Goal: Task Accomplishment & Management: Manage account settings

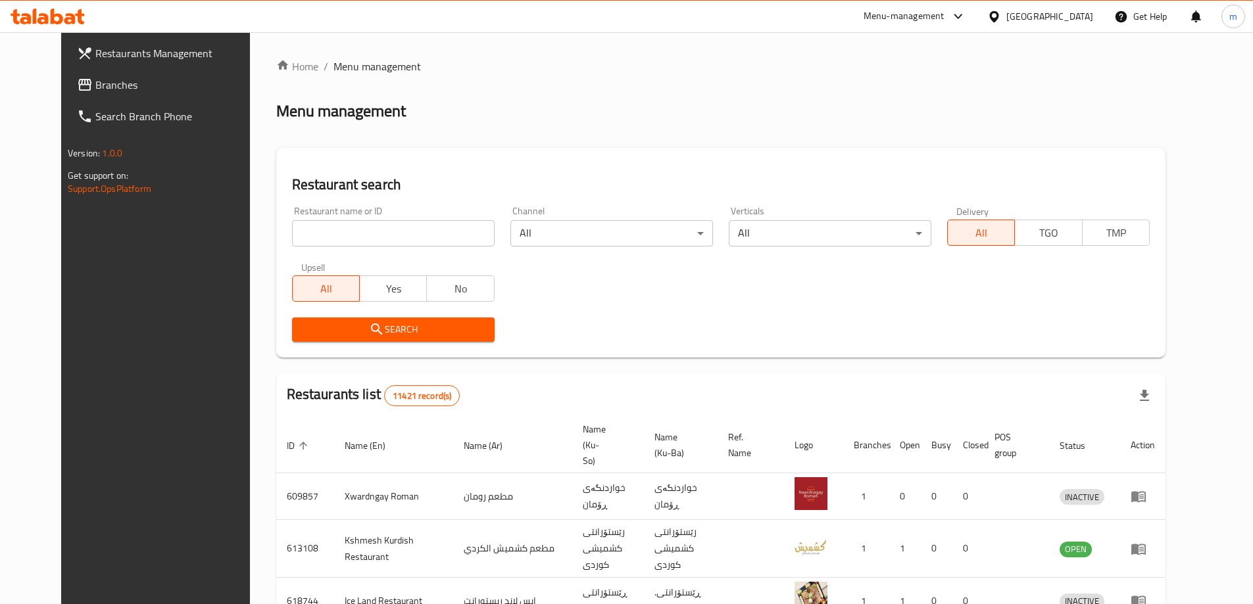
click at [95, 90] on span "Branches" at bounding box center [177, 85] width 164 height 16
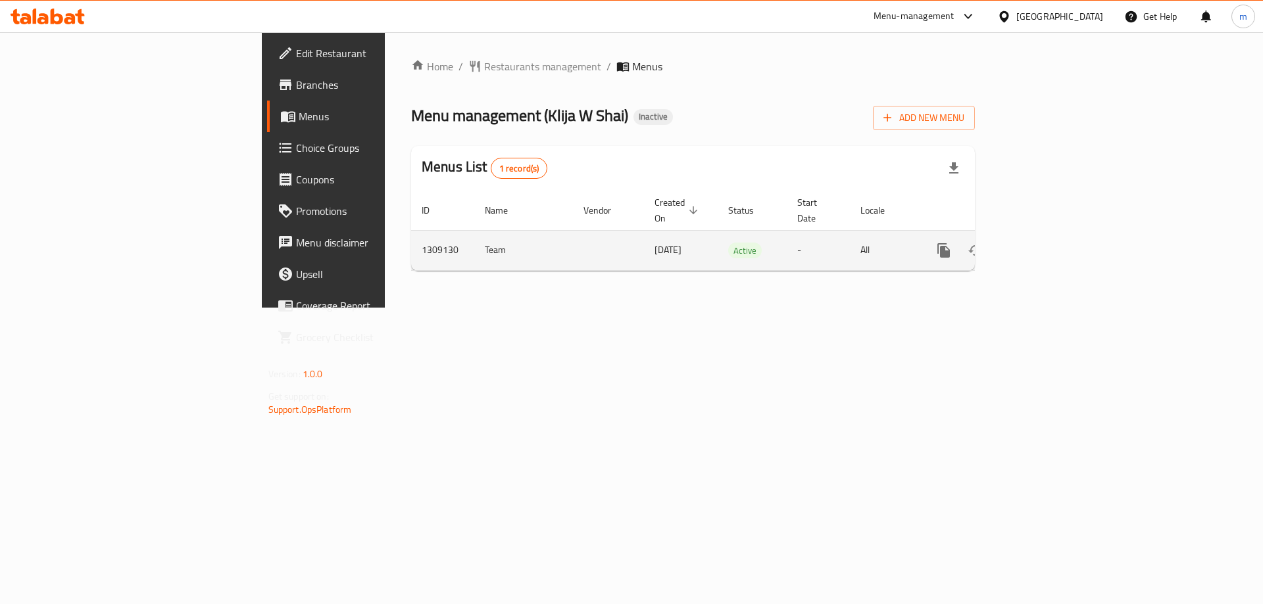
click at [1046, 243] on icon "enhanced table" at bounding box center [1039, 251] width 16 height 16
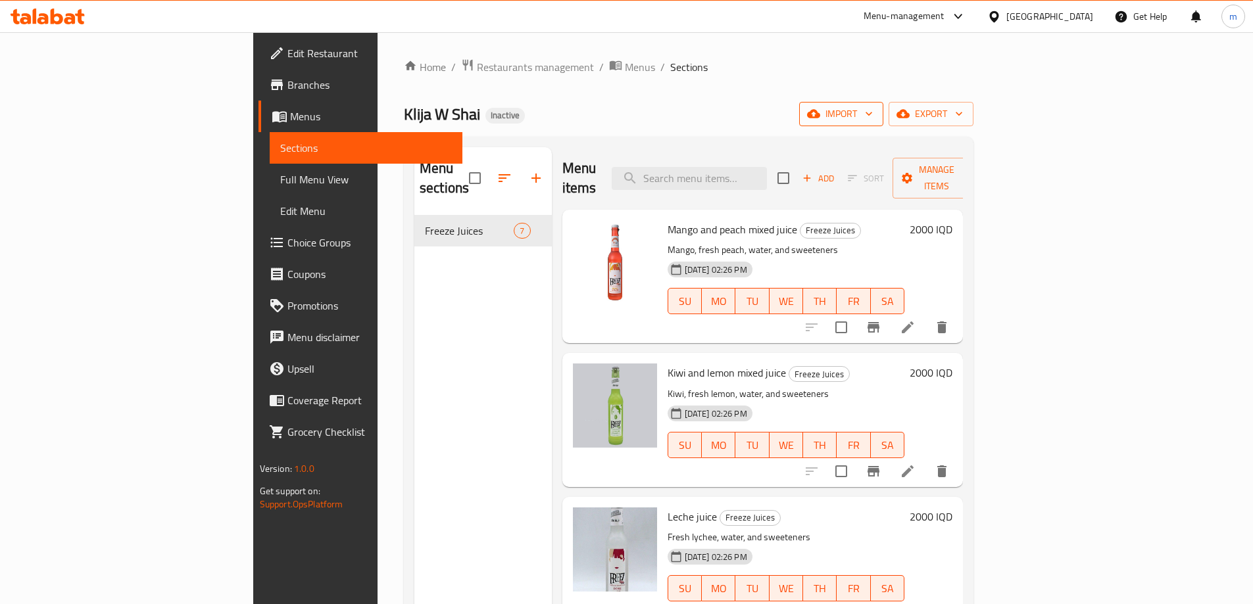
click at [873, 116] on span "import" at bounding box center [841, 114] width 63 height 16
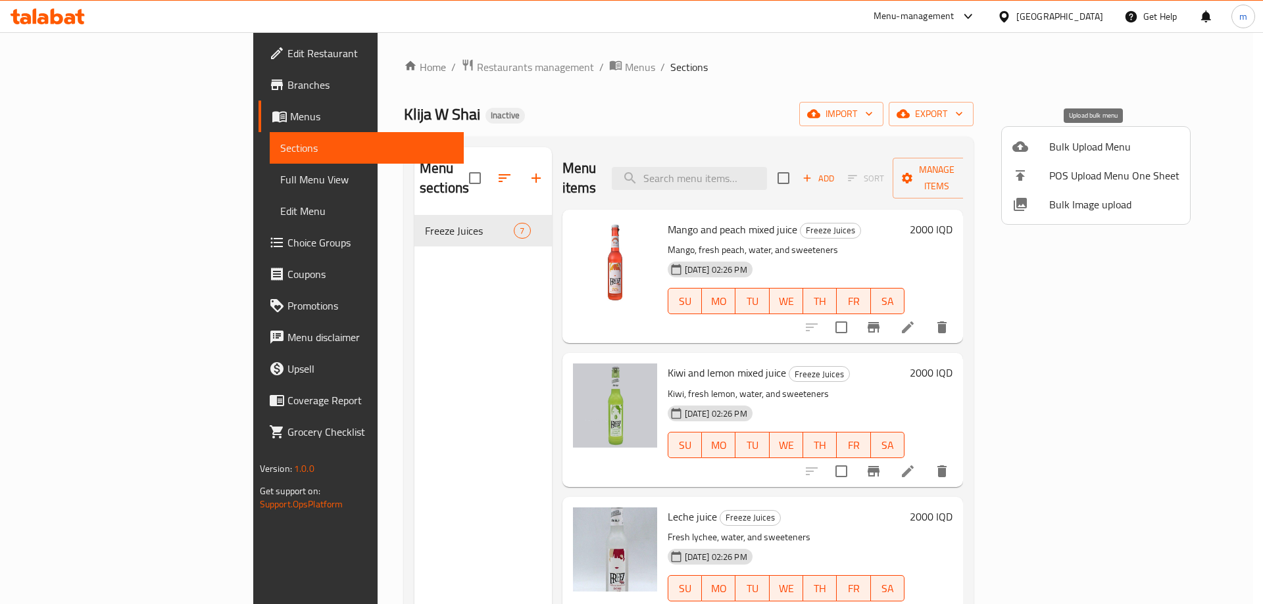
click at [1035, 146] on div at bounding box center [1030, 147] width 37 height 16
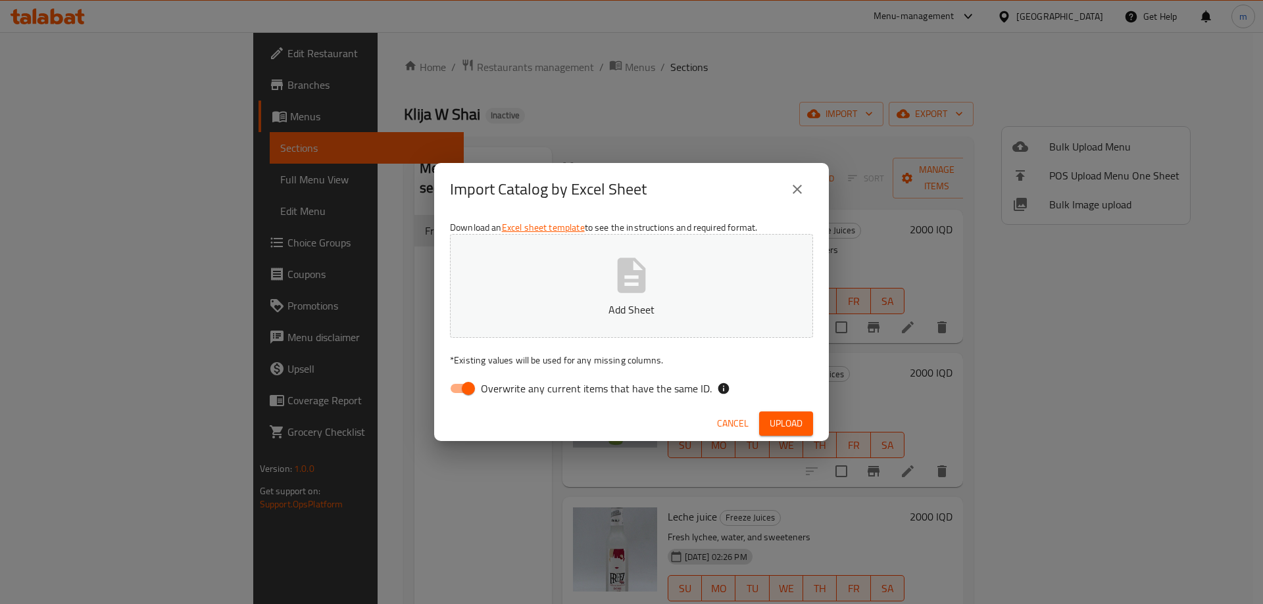
click at [464, 397] on input "Overwrite any current items that have the same ID." at bounding box center [468, 388] width 75 height 25
checkbox input "false"
click at [643, 280] on icon "button" at bounding box center [632, 275] width 28 height 35
click at [777, 426] on span "Upload" at bounding box center [786, 424] width 33 height 16
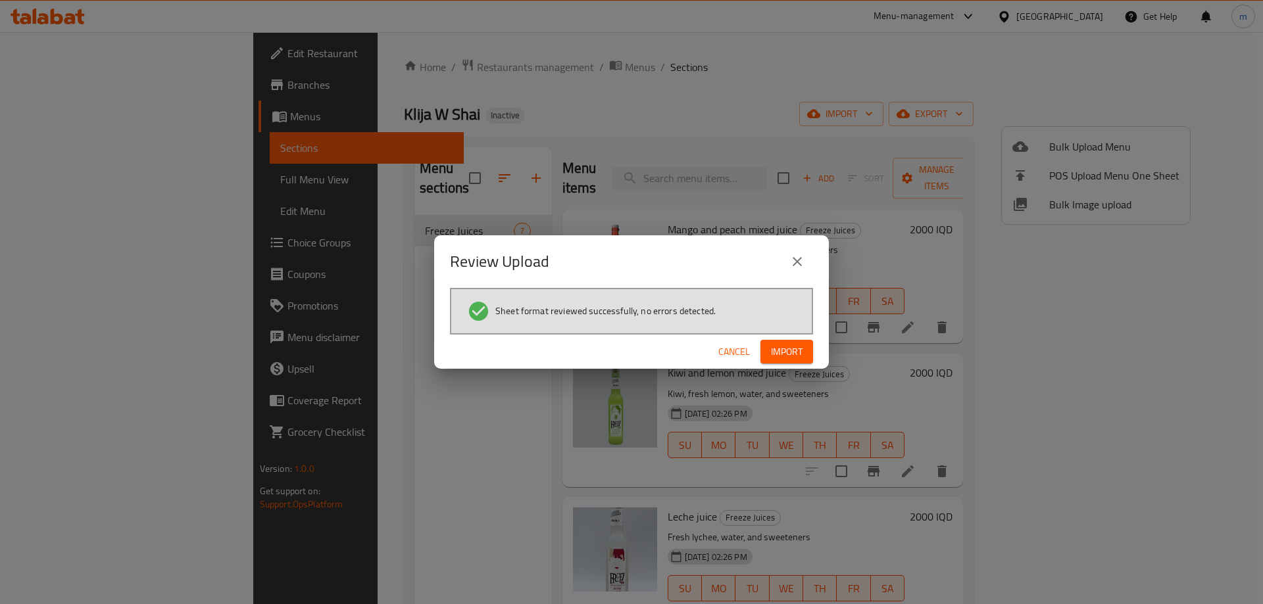
click at [797, 347] on span "Import" at bounding box center [787, 352] width 32 height 16
click at [82, 180] on div "Review Upload Sheet format reviewed successfully, no errors detected. Cancel" at bounding box center [631, 302] width 1263 height 604
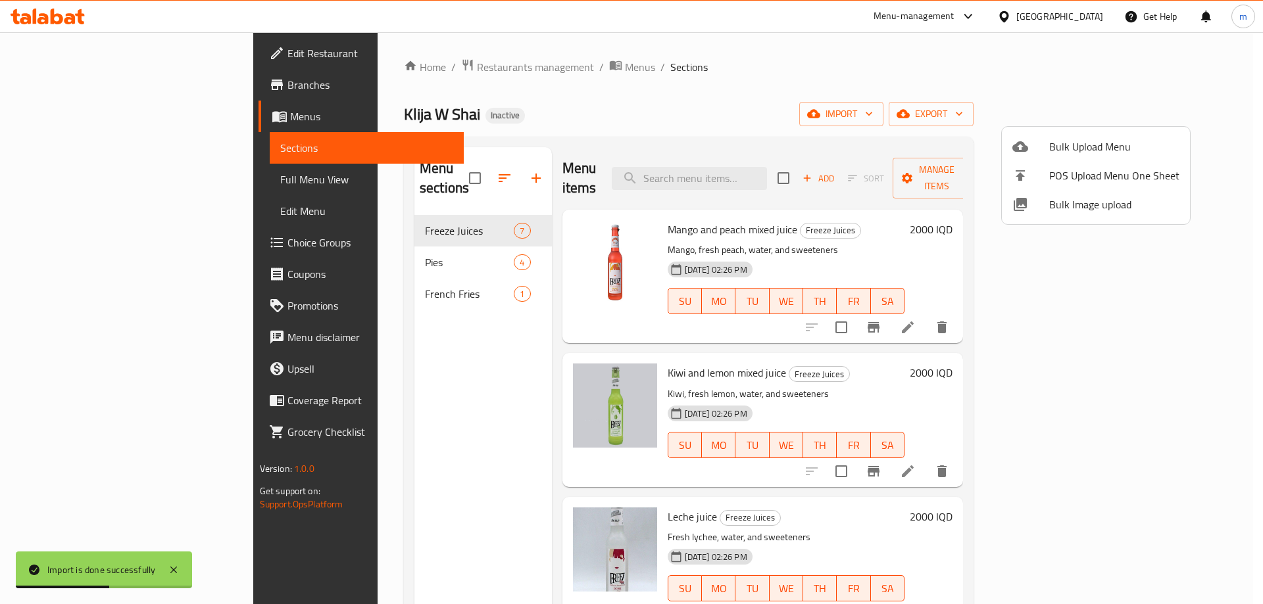
click at [324, 245] on div at bounding box center [631, 302] width 1263 height 604
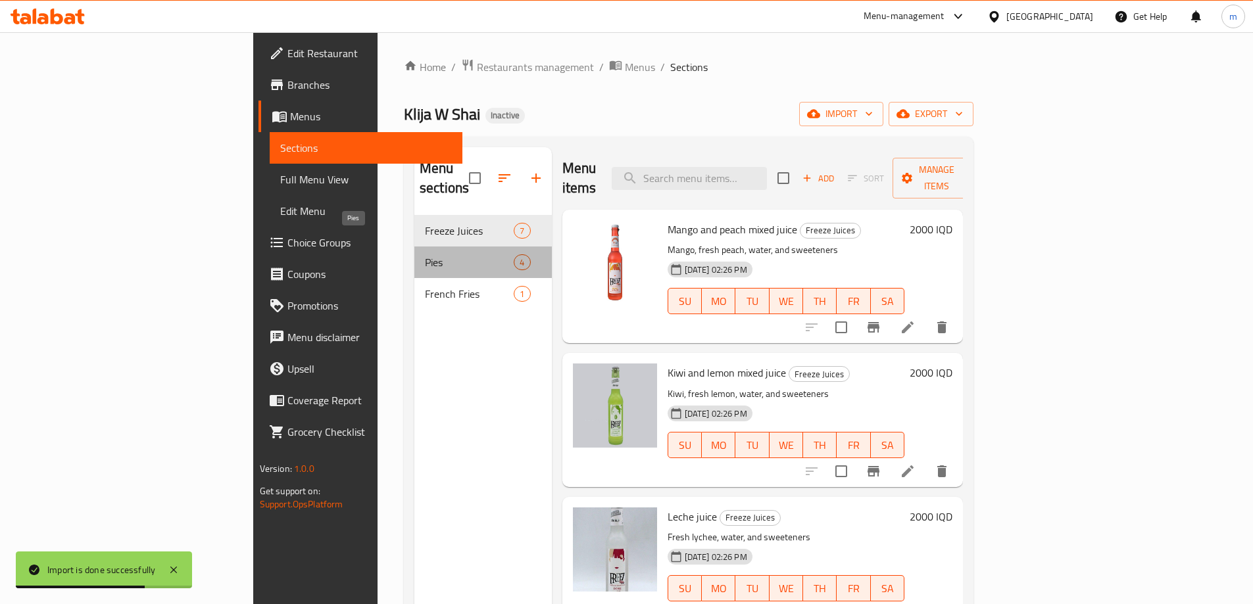
click at [425, 255] on span "Pies" at bounding box center [469, 263] width 89 height 16
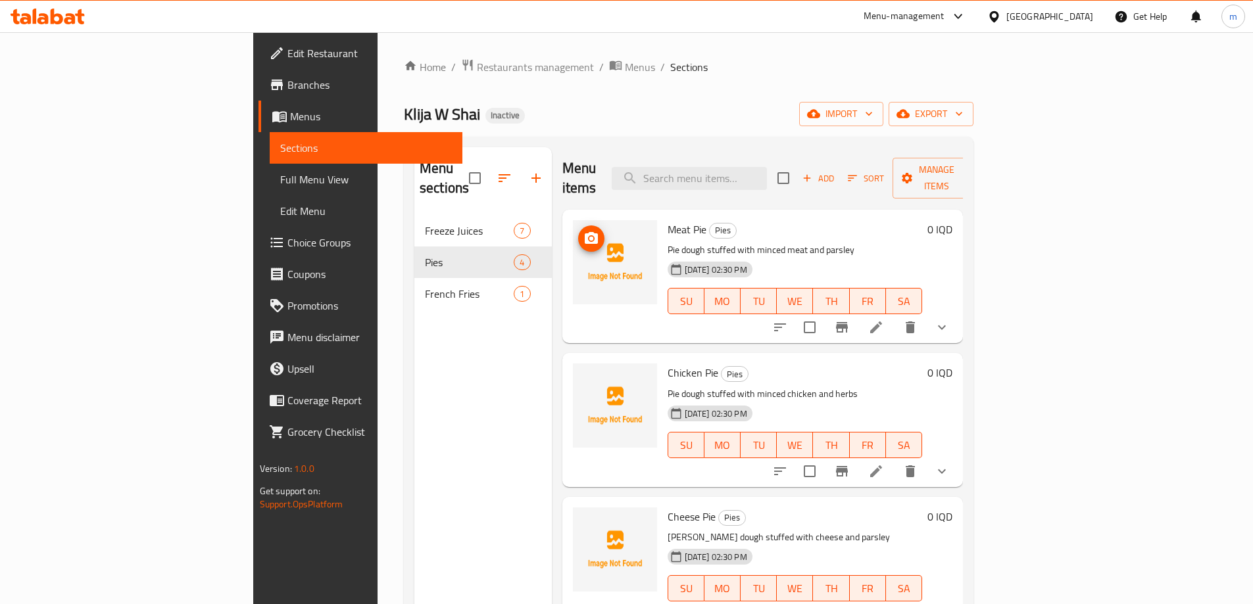
click at [589, 237] on circle "upload picture" at bounding box center [591, 239] width 4 height 4
click at [583, 231] on icon "upload picture" at bounding box center [591, 239] width 16 height 16
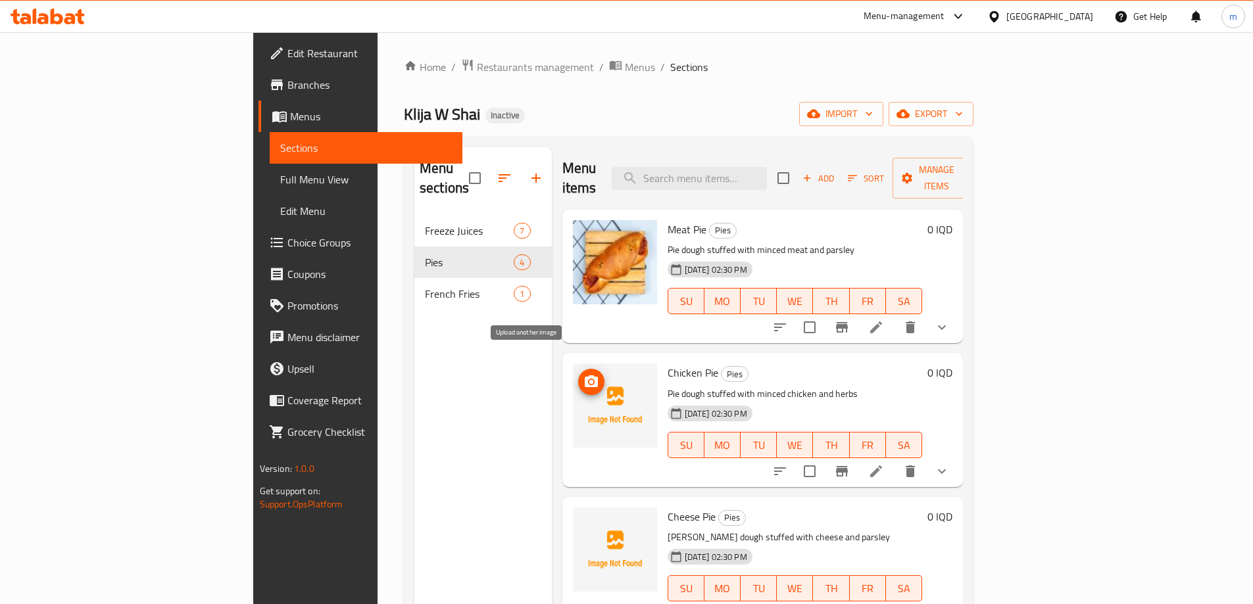
click at [585, 376] on icon "upload picture" at bounding box center [591, 382] width 13 height 12
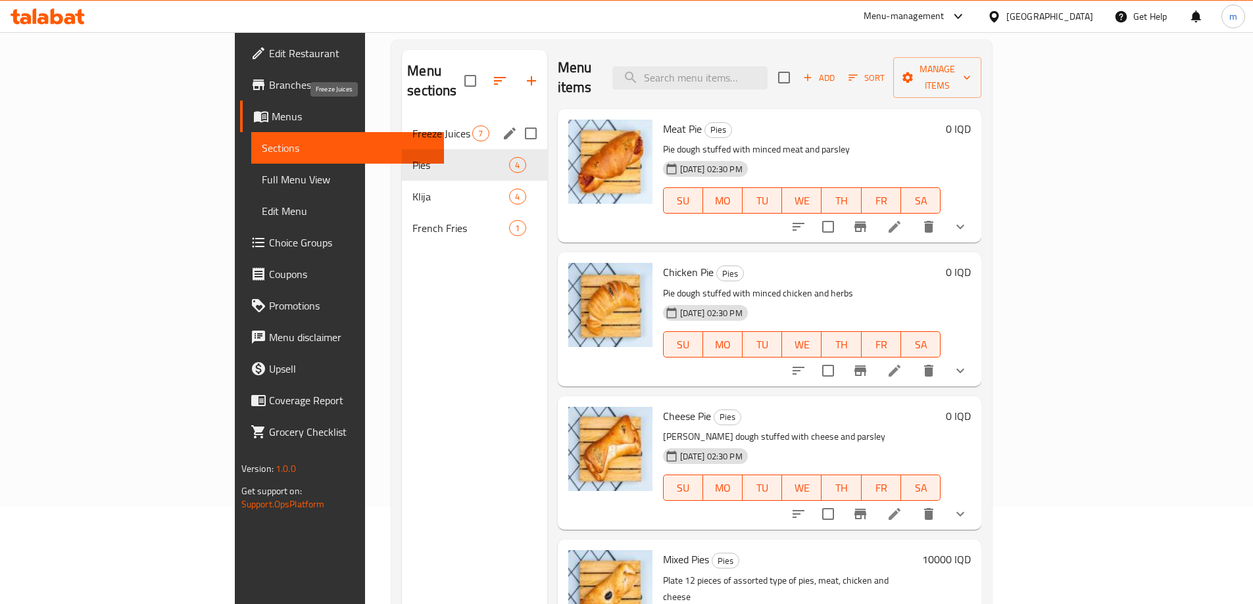
scroll to position [97, 0]
click at [412, 221] on span "French Fries" at bounding box center [442, 229] width 60 height 16
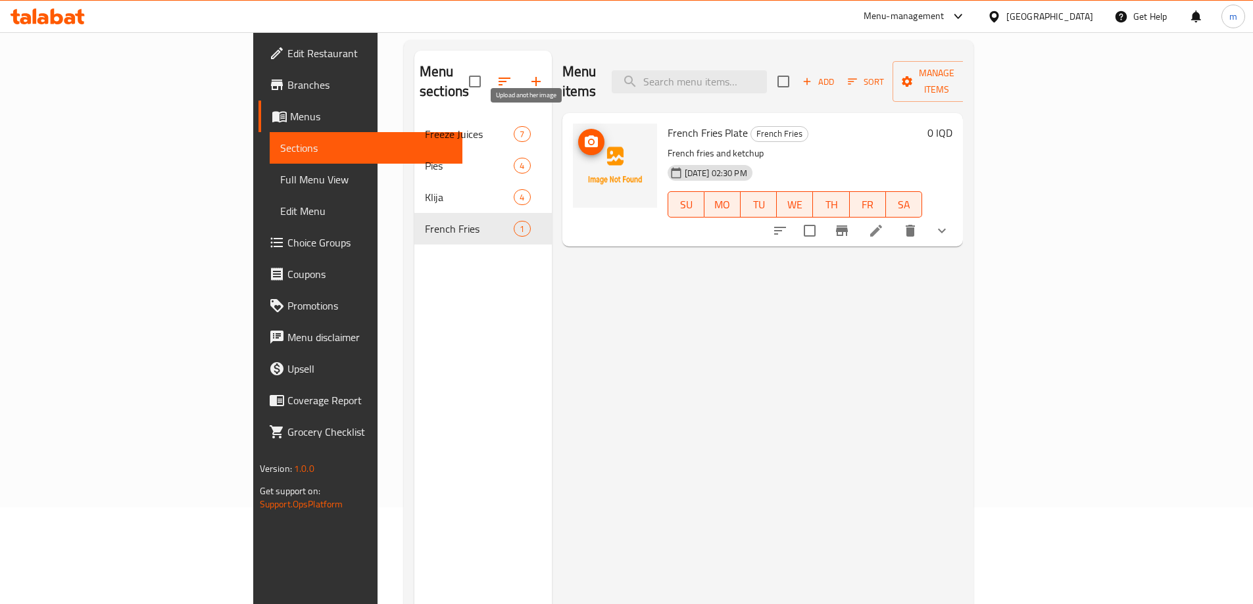
click at [589, 140] on circle "upload picture" at bounding box center [591, 142] width 4 height 4
click at [280, 185] on span "Full Menu View" at bounding box center [366, 180] width 172 height 16
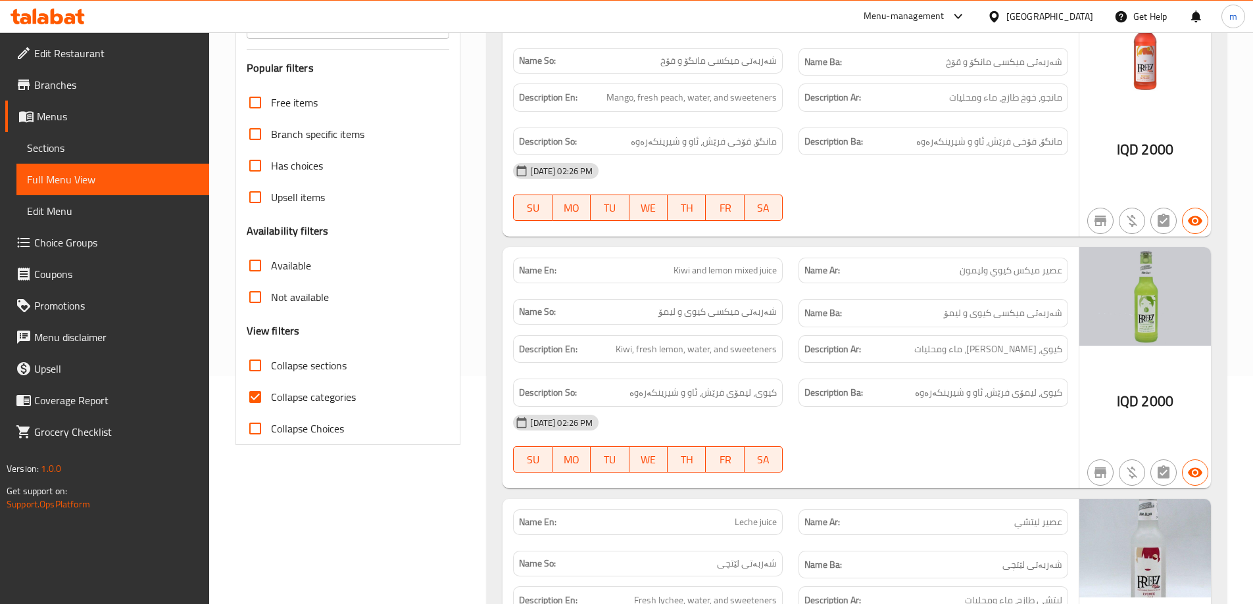
click at [333, 368] on span "Collapse sections" at bounding box center [309, 366] width 76 height 16
click at [271, 368] on input "Collapse sections" at bounding box center [255, 366] width 32 height 32
checkbox input "true"
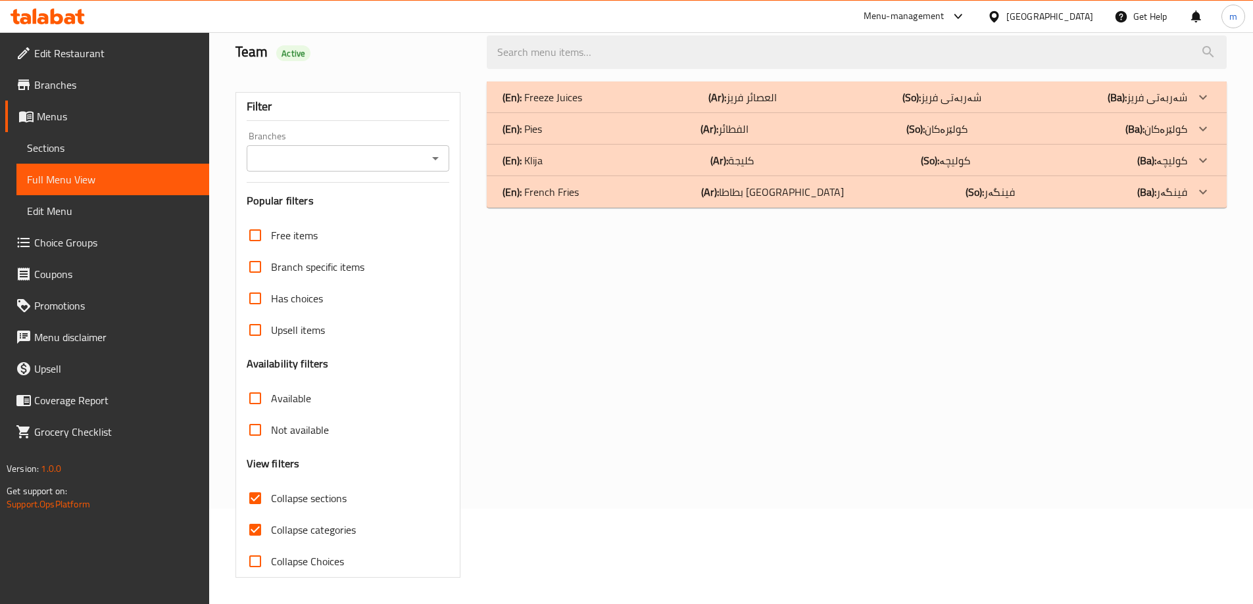
click at [322, 522] on span "Collapse categories" at bounding box center [313, 530] width 85 height 16
click at [271, 514] on input "Collapse categories" at bounding box center [255, 530] width 32 height 32
checkbox input "false"
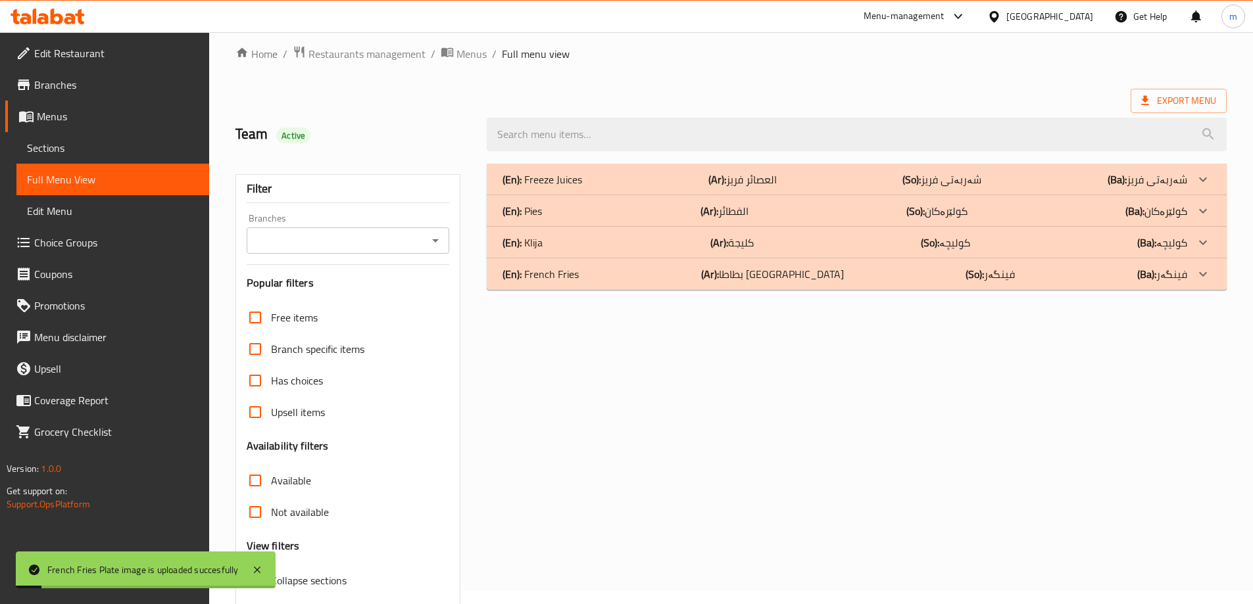
scroll to position [7, 0]
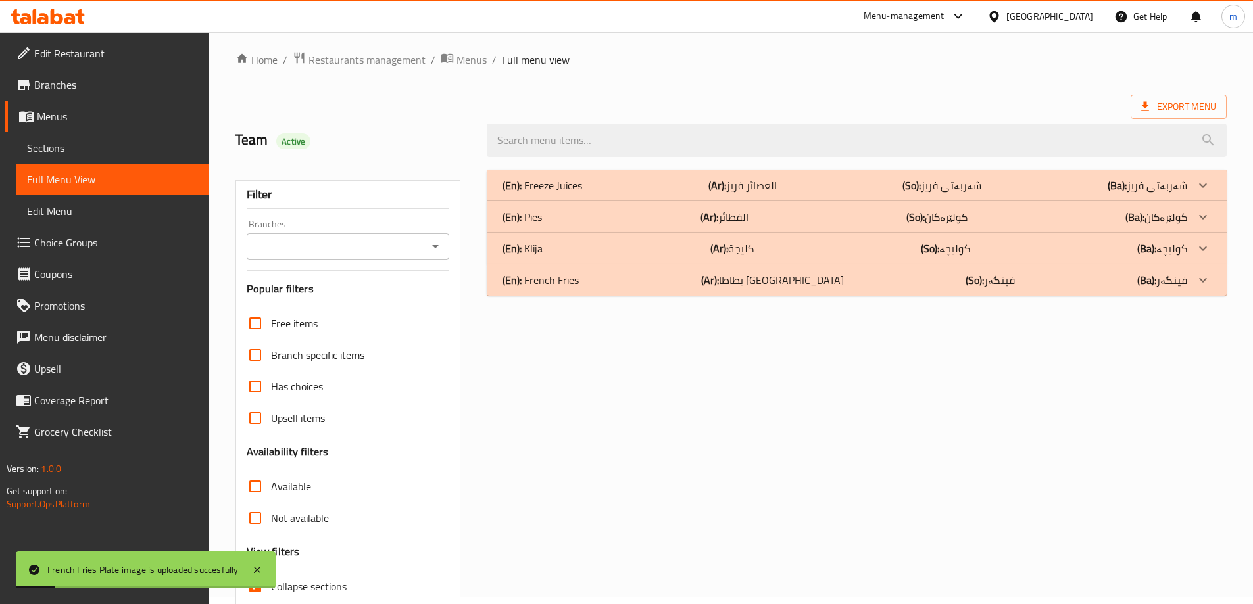
click at [435, 243] on icon "Open" at bounding box center [436, 247] width 16 height 16
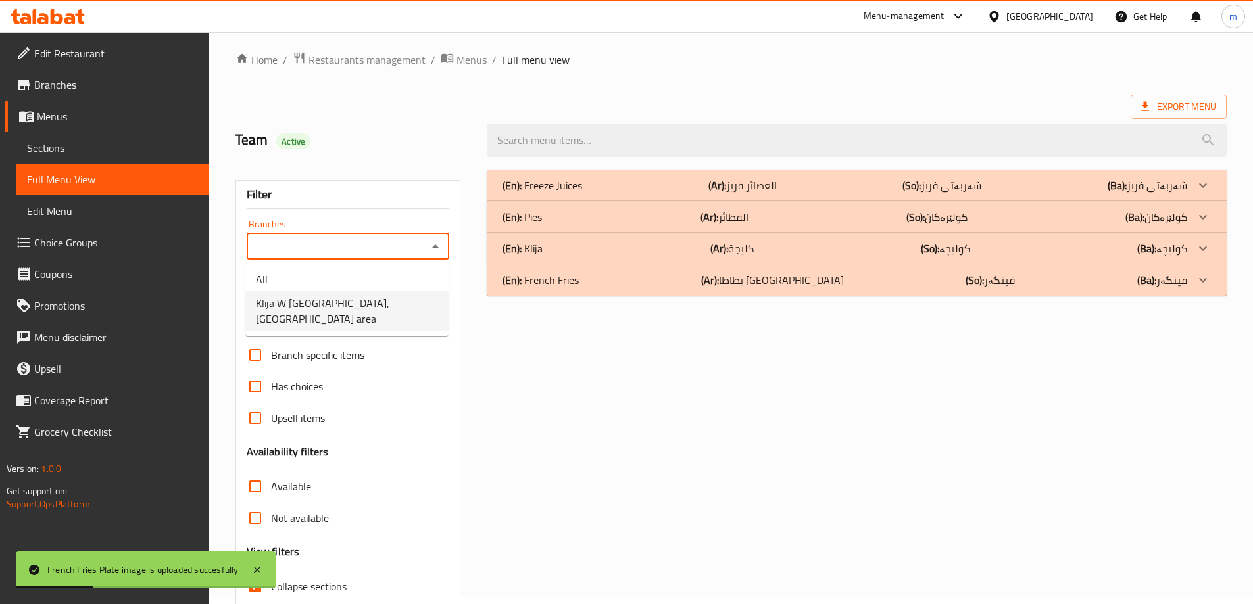
click at [317, 301] on span "Klija W [GEOGRAPHIC_DATA], [GEOGRAPHIC_DATA] area" at bounding box center [347, 311] width 182 height 32
type input "Klija W [GEOGRAPHIC_DATA], [GEOGRAPHIC_DATA] area"
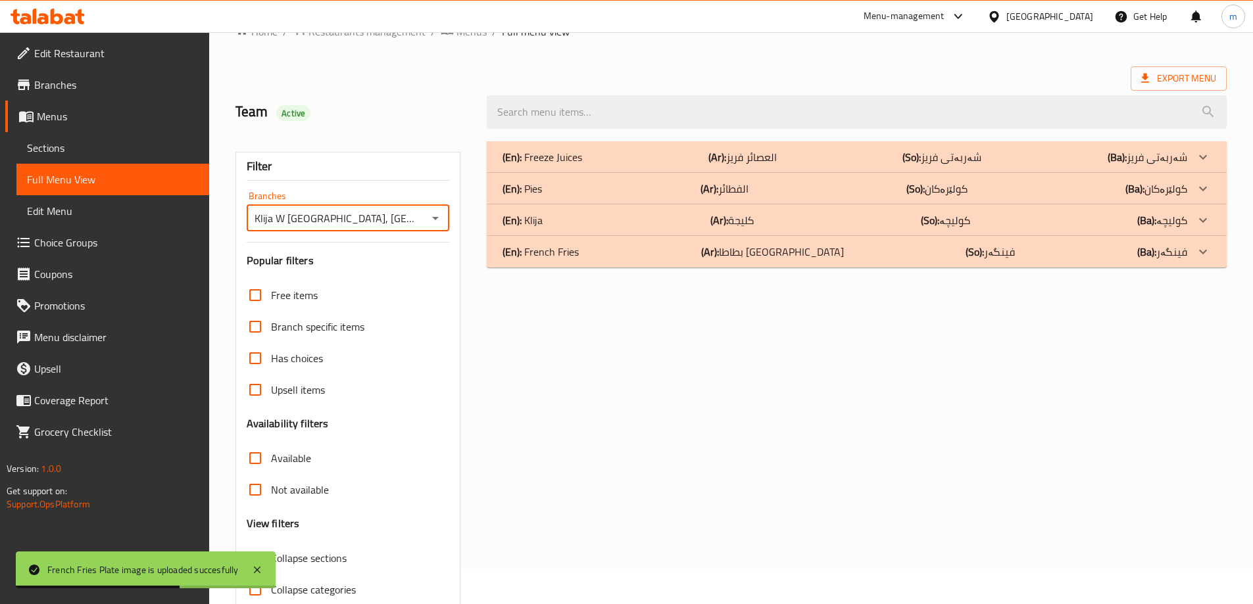
scroll to position [51, 0]
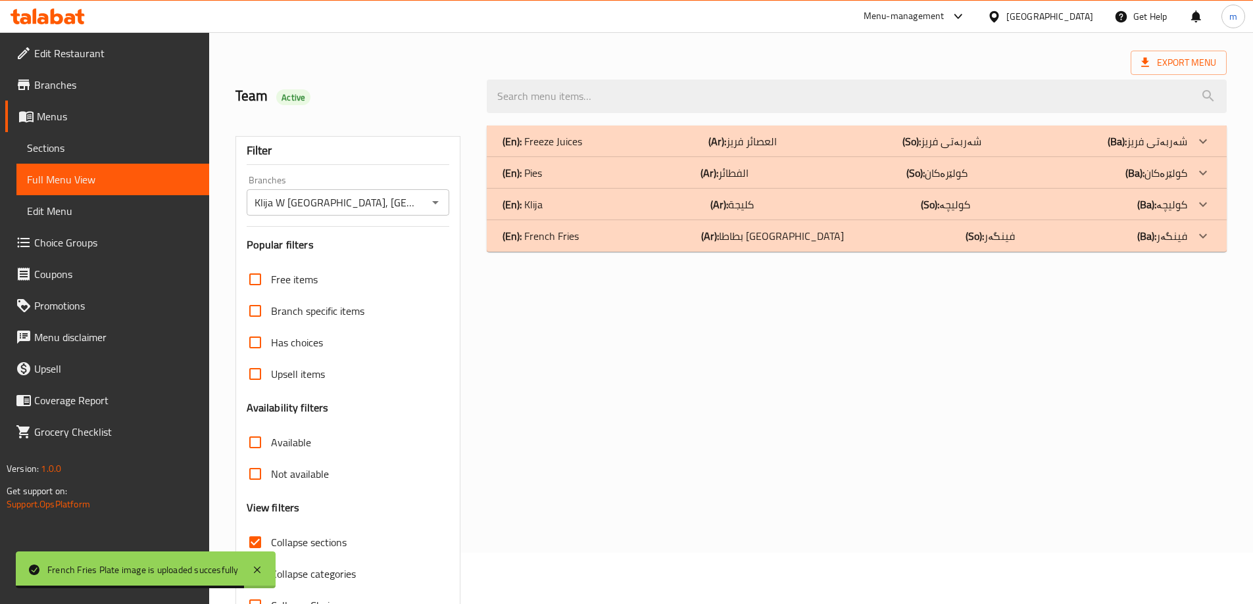
click at [608, 149] on div "(En): Pies (Ar): الفطائر (So): کولێرەکان (Ba): کولێرەکان" at bounding box center [845, 142] width 685 height 16
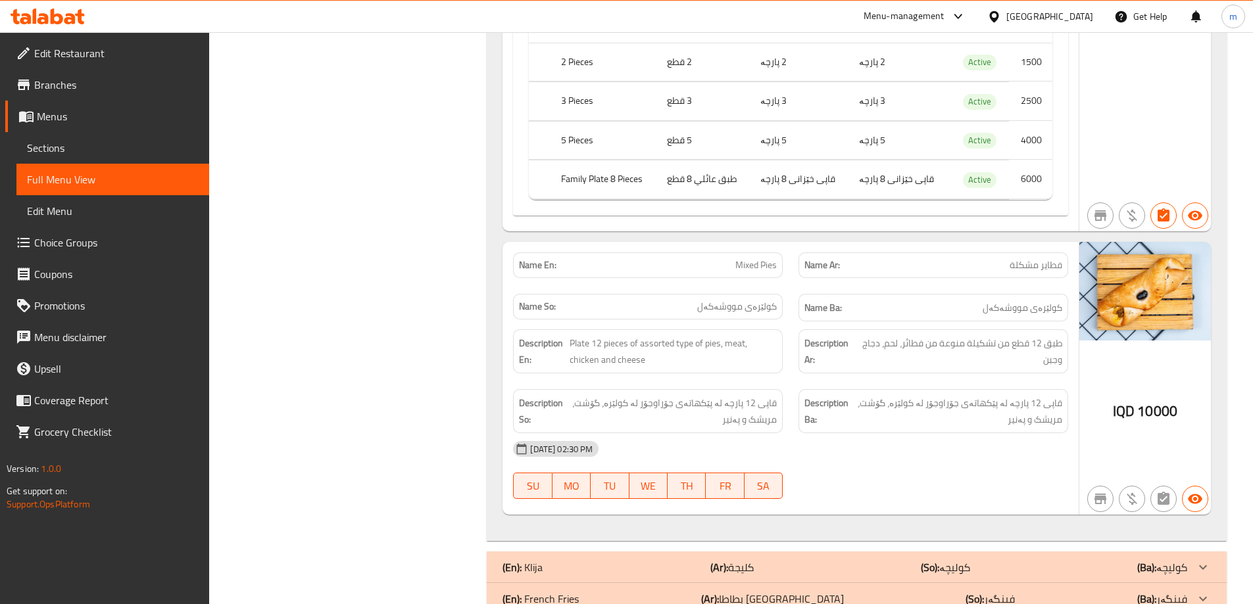
scroll to position [1733, 0]
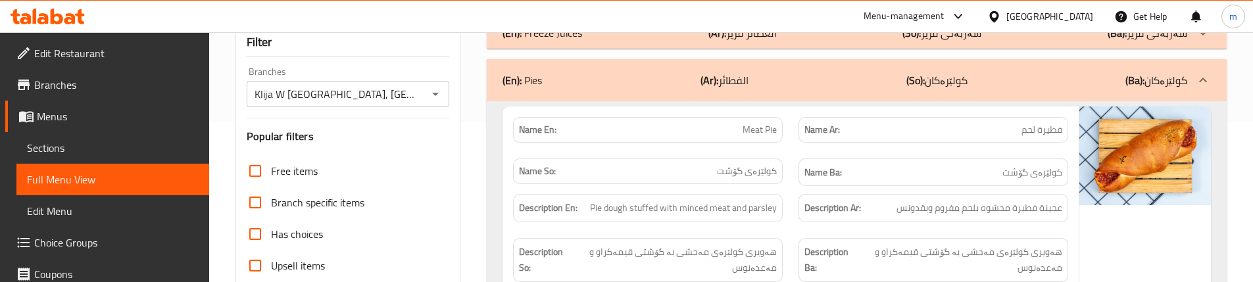
scroll to position [176, 0]
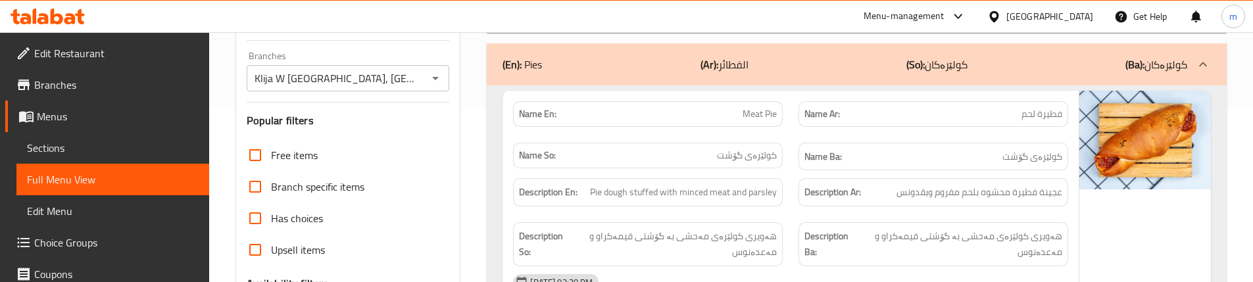
click at [796, 167] on div "Name Ba: کولێرەی گۆشت" at bounding box center [933, 157] width 285 height 44
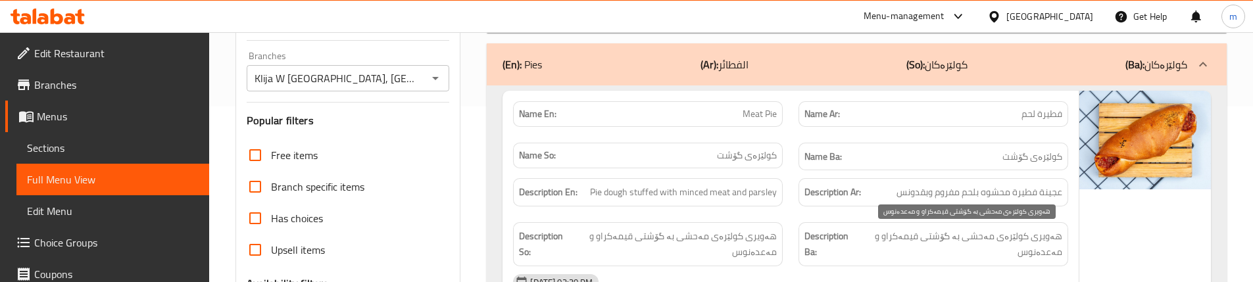
click at [1021, 248] on span "هەویری کولێرەی مەحشی بە گۆشتی قیمەکراو و مەعدەنوس" at bounding box center [960, 244] width 204 height 32
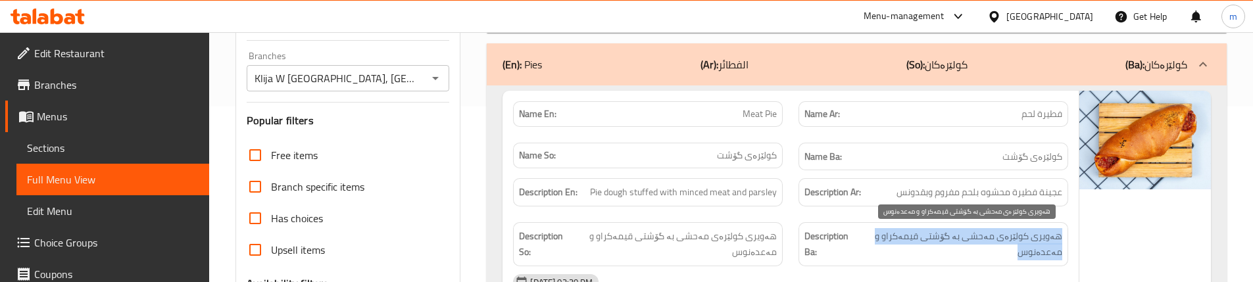
click at [1021, 248] on span "هەویری کولێرەی مەحشی بە گۆشتی قیمەکراو و مەعدەنوس" at bounding box center [960, 244] width 204 height 32
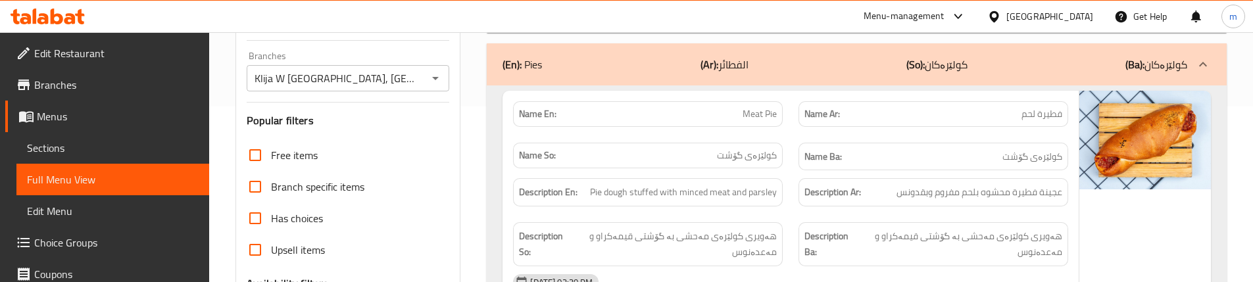
click at [794, 216] on div "Description Ba: هەویری کولێرەی مەحشی بە گۆشتی قیمەکراو و مەعدەنوس" at bounding box center [933, 244] width 285 height 60
click at [761, 188] on span "Pie dough stuffed with minced meat and parsley" at bounding box center [683, 192] width 187 height 16
copy span "parsley"
click at [795, 211] on div "Description Ar: عجینة فطیرة محشوه بلحم مفروم وبقدونس" at bounding box center [933, 192] width 285 height 44
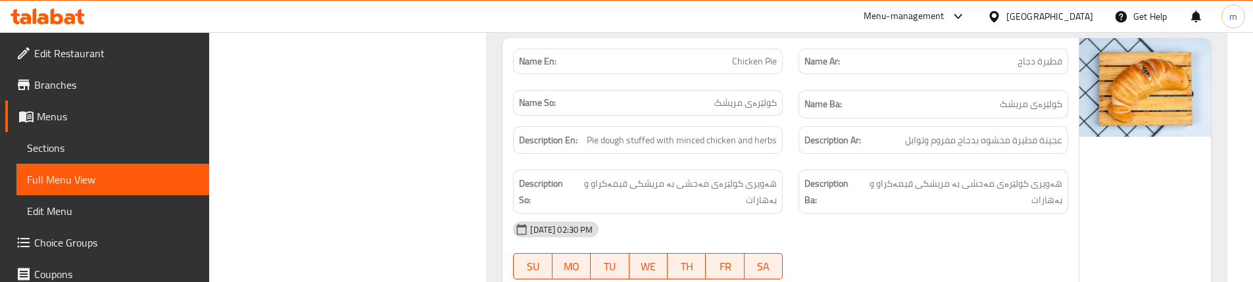
scroll to position [789, 0]
click at [751, 175] on div "Description So: هەویری کولێرەی مەحشی بە مریشکی قیمەکراو و بەهارات" at bounding box center [648, 193] width 270 height 44
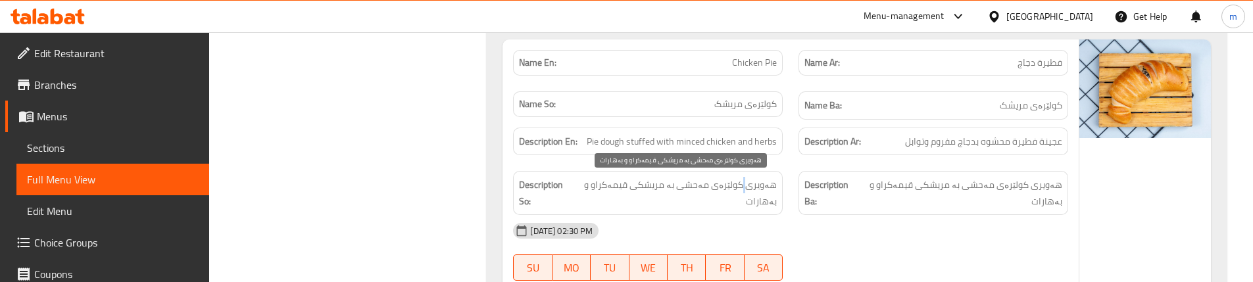
click at [750, 190] on span "هەویری کولێرەی مەحشی بە مریشکی قیمەکراو و بەهارات" at bounding box center [675, 193] width 203 height 32
click at [750, 191] on span "هەویری کولێرەی مەحشی بە مریشکی قیمەکراو و بەهارات" at bounding box center [675, 193] width 203 height 32
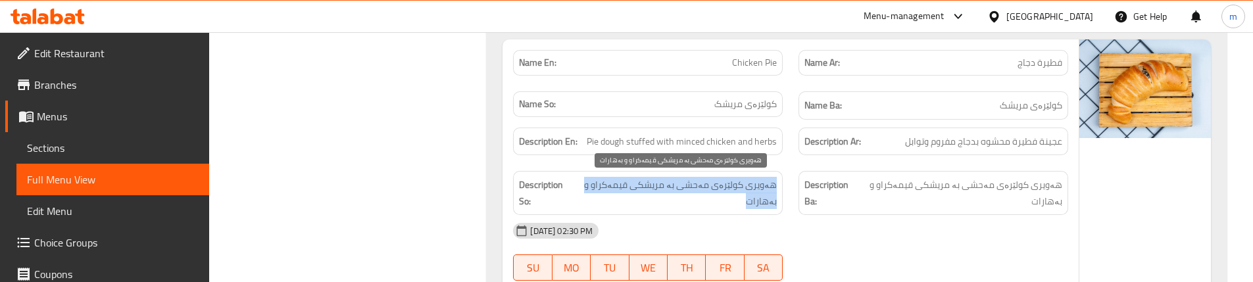
click at [750, 191] on span "هەویری کولێرەی مەحشی بە مریشکی قیمەکراو و بەهارات" at bounding box center [675, 193] width 203 height 32
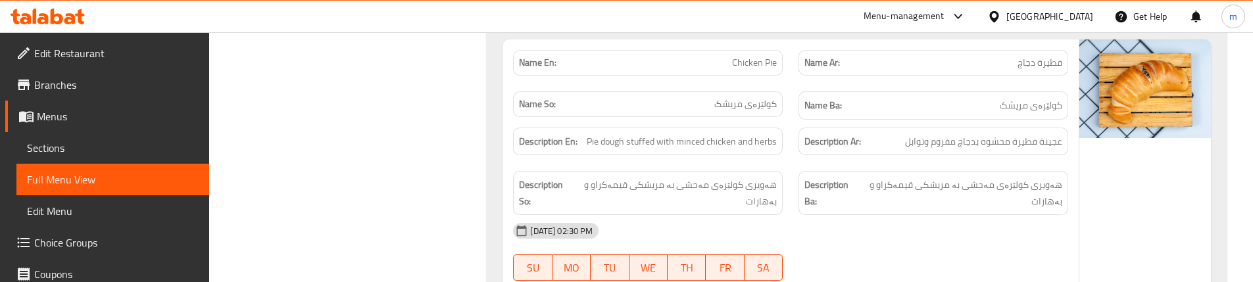
click at [810, 168] on div "Description Ba: هەویری کولێرەی مەحشی بە مریشکی قیمەکراو و بەهارات" at bounding box center [933, 193] width 285 height 60
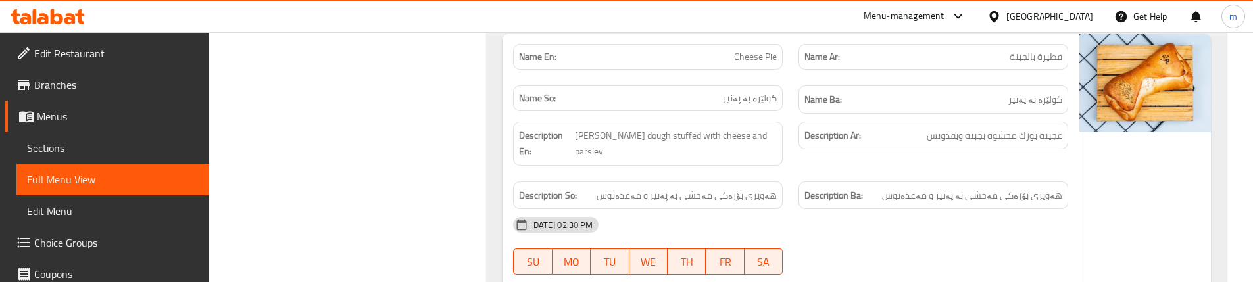
scroll to position [1360, 0]
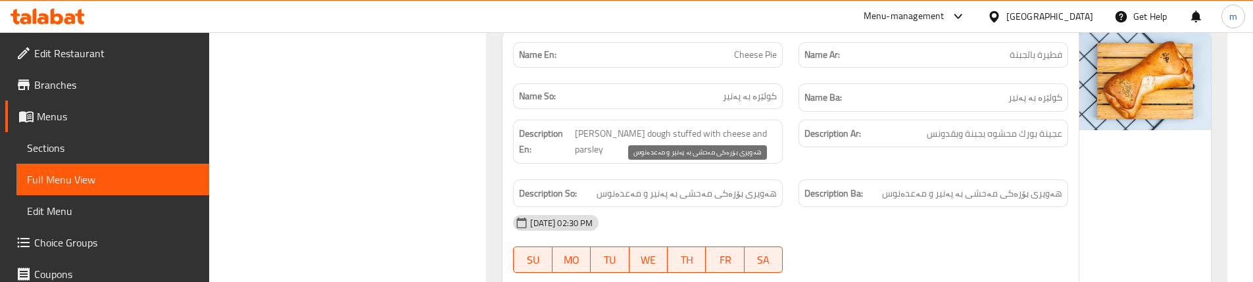
click at [741, 185] on span "هەویری بۆرەکی مەحشی بە پەنیر و مەعدەنوس" at bounding box center [687, 193] width 180 height 16
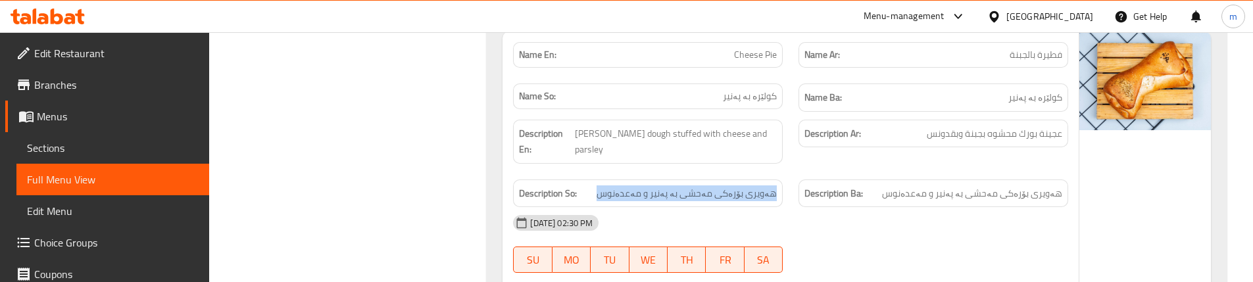
click at [802, 155] on div "Description En: [PERSON_NAME] dough stuffed with cheese and parsley Description…" at bounding box center [790, 164] width 571 height 104
click at [802, 153] on div "Description Ar: عجينة بورك محشوه بجبنة وبقدونس" at bounding box center [933, 142] width 285 height 60
click at [790, 146] on div "Description En: [PERSON_NAME] dough stuffed with cheese and parsley" at bounding box center [647, 142] width 285 height 60
click at [784, 150] on div "Description En: [PERSON_NAME] dough stuffed with cheese and parsley" at bounding box center [647, 142] width 285 height 60
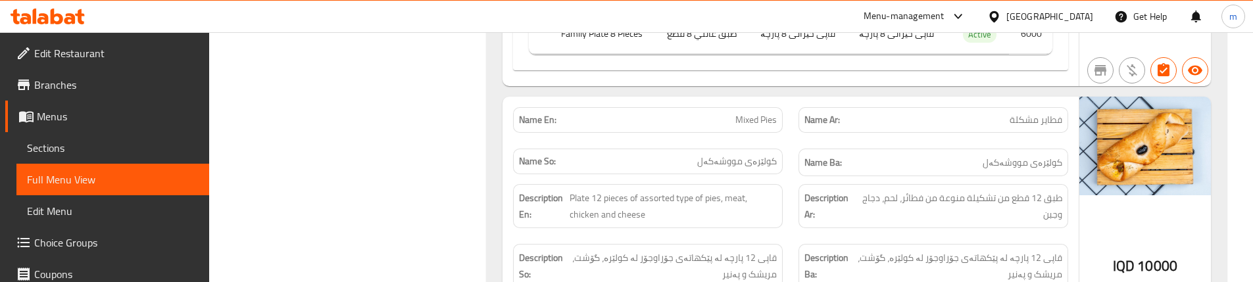
scroll to position [1842, 0]
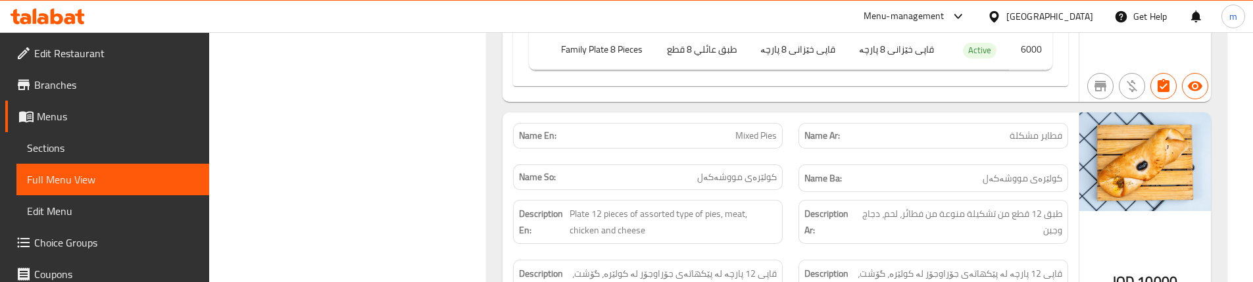
click at [804, 192] on div "Description Ar: طبق 12 قطع من تشكیلة منوعة من فطائر، لحم، دجاج وجبن" at bounding box center [933, 222] width 285 height 60
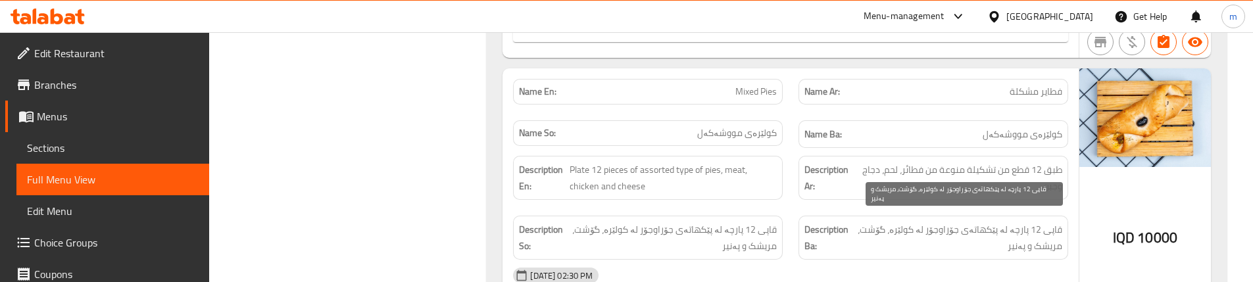
click at [1022, 222] on span "قاپی 12 پارچە لە پێکهاتەی جۆراوجۆر لە کولێرە، گۆشت، مریشک و پەنیر" at bounding box center [958, 238] width 209 height 32
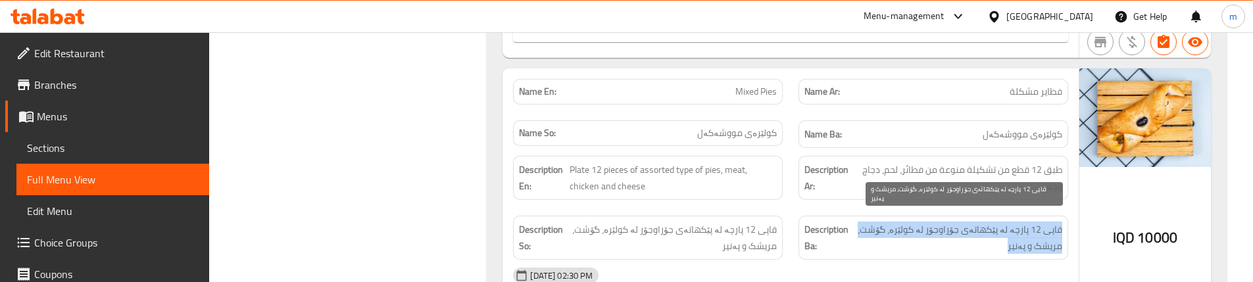
click at [1022, 222] on span "قاپی 12 پارچە لە پێکهاتەی جۆراوجۆر لە کولێرە، گۆشت، مریشک و پەنیر" at bounding box center [958, 238] width 209 height 32
click at [916, 222] on span "قاپی 12 پارچە لە پێکهاتەی جۆراوجۆر لە کولێرە، گۆشت، مریشک و پەنیر" at bounding box center [958, 238] width 209 height 32
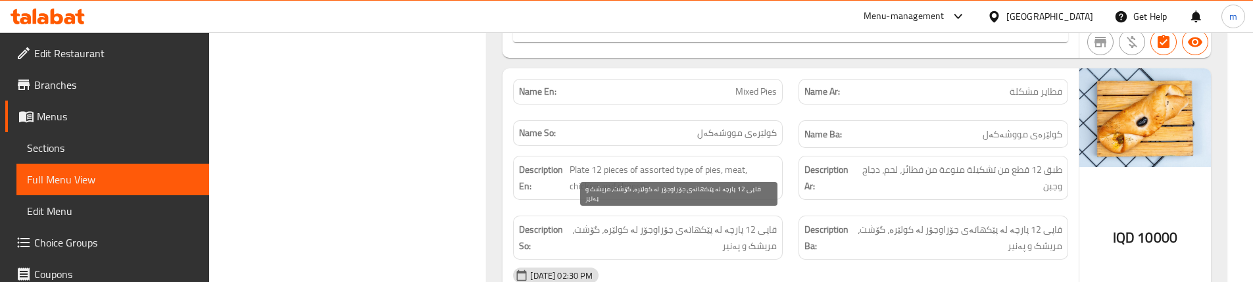
click at [658, 222] on span "قاپی 12 پارچە لە پێکهاتەی جۆراوجۆر لە کولێرە، گۆشت، مریشک و پەنیر" at bounding box center [672, 238] width 209 height 32
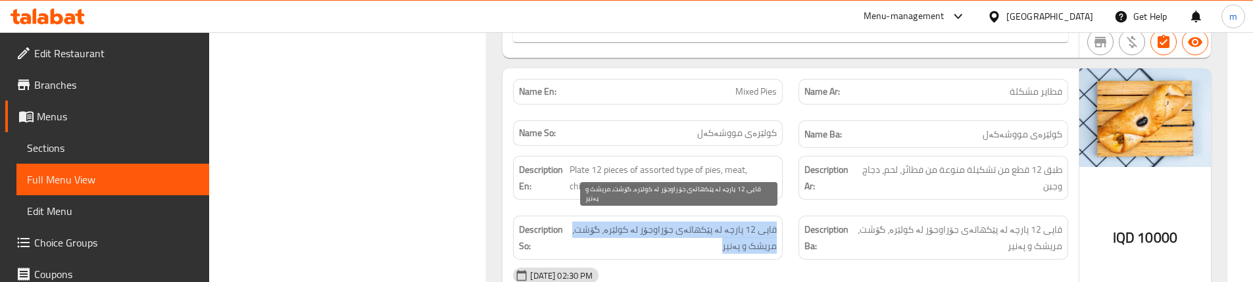
click at [658, 222] on span "قاپی 12 پارچە لە پێکهاتەی جۆراوجۆر لە کولێرە، گۆشت، مریشک و پەنیر" at bounding box center [672, 238] width 209 height 32
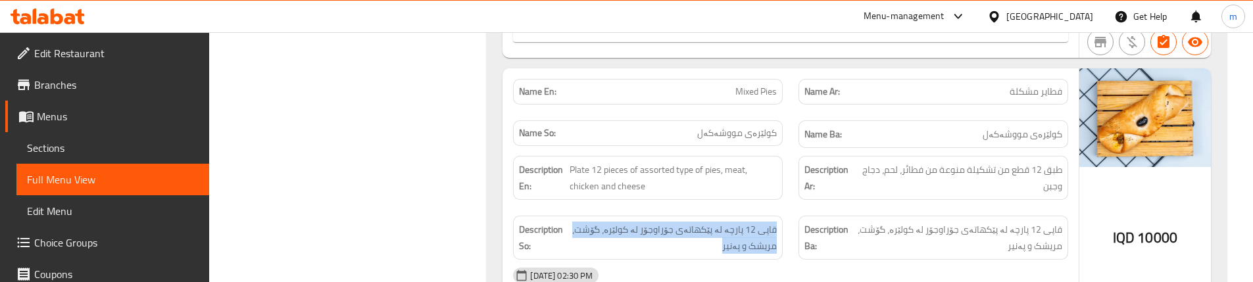
click at [775, 208] on div "Description So: قاپی 12 پارچە لە پێکهاتەی جۆراوجۆر لە کولێرە، گۆشت، مریشک و پەن…" at bounding box center [647, 238] width 285 height 60
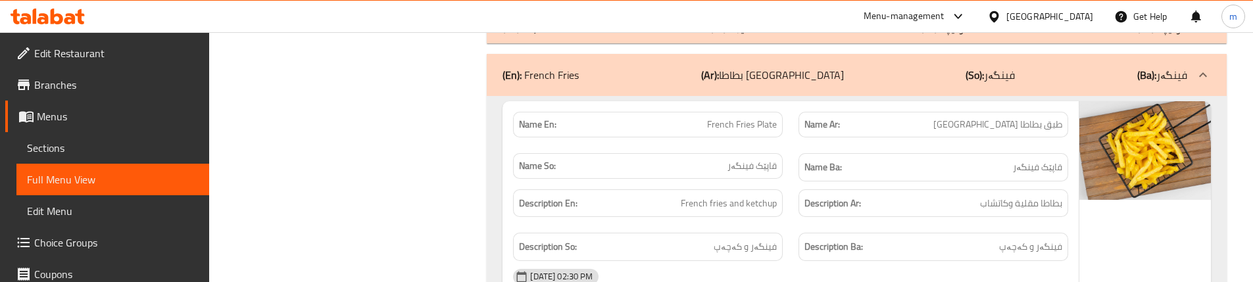
scroll to position [2236, 0]
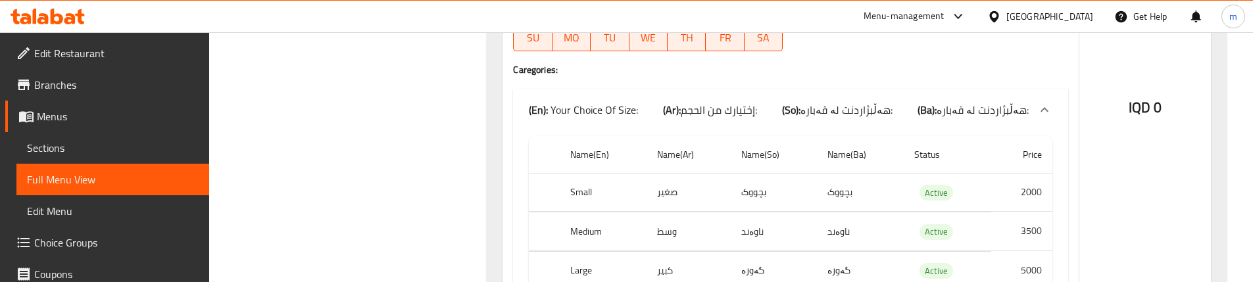
scroll to position [2543, 0]
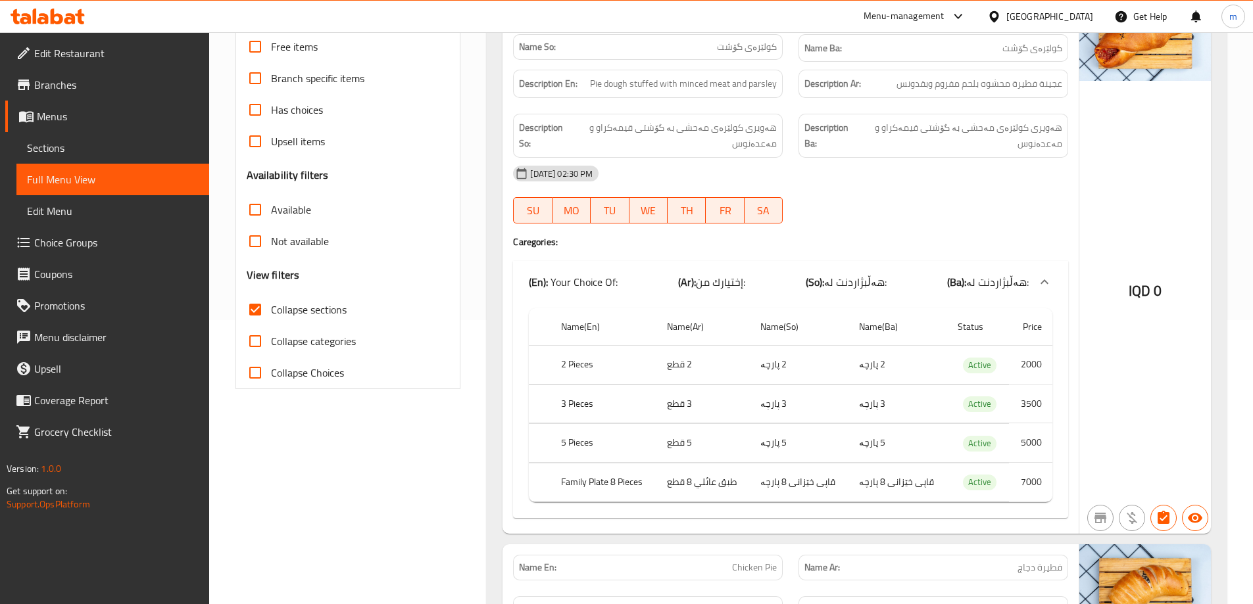
scroll to position [0, 0]
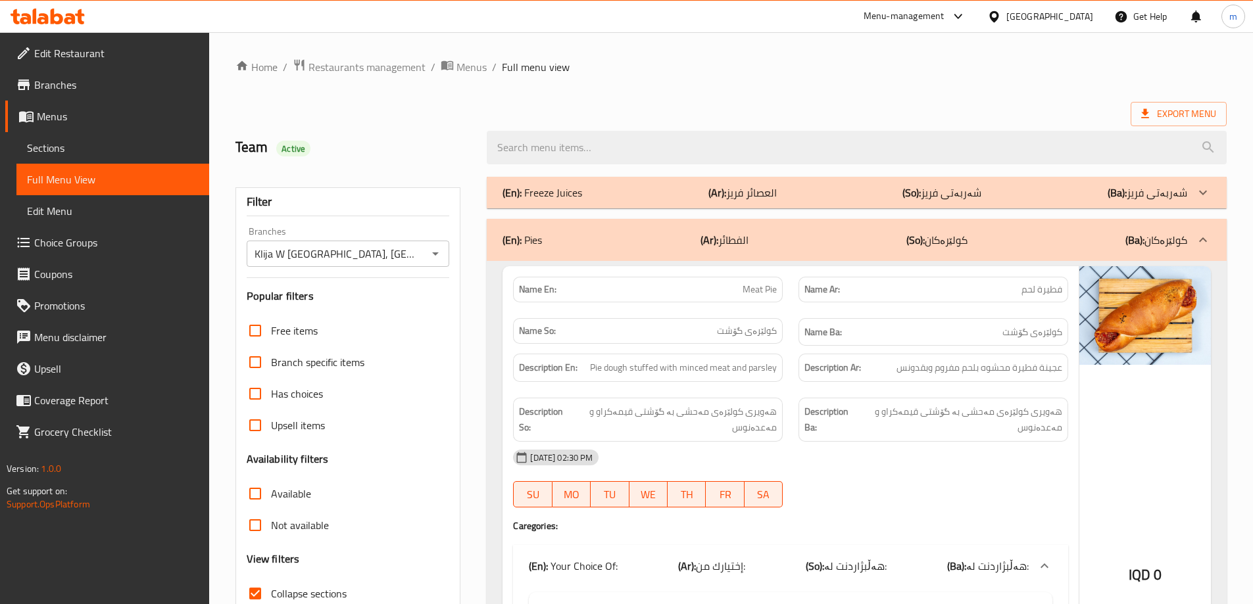
click at [77, 76] on link "Branches" at bounding box center [107, 85] width 204 height 32
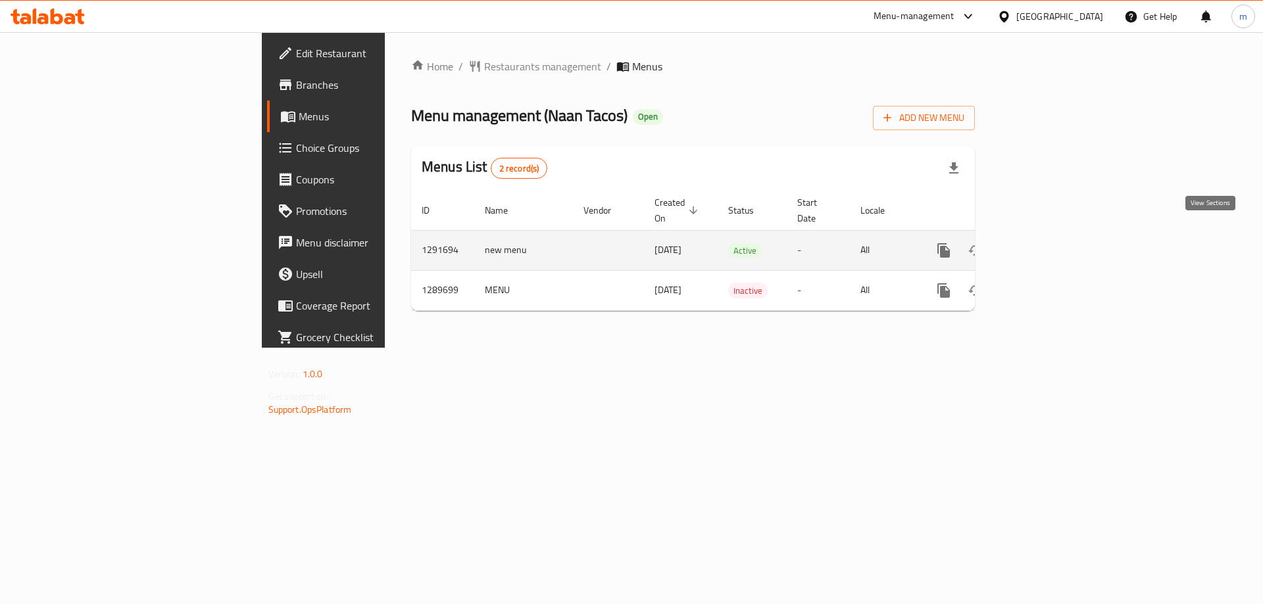
click at [1046, 243] on icon "enhanced table" at bounding box center [1039, 251] width 16 height 16
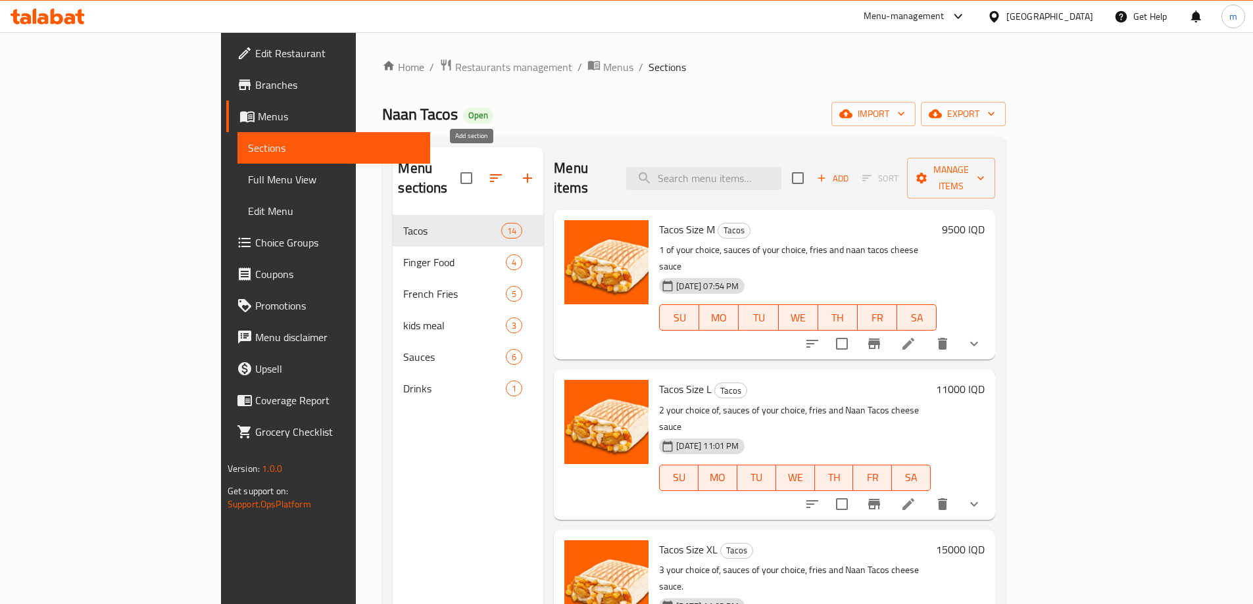
click at [520, 170] on icon "button" at bounding box center [528, 178] width 16 height 16
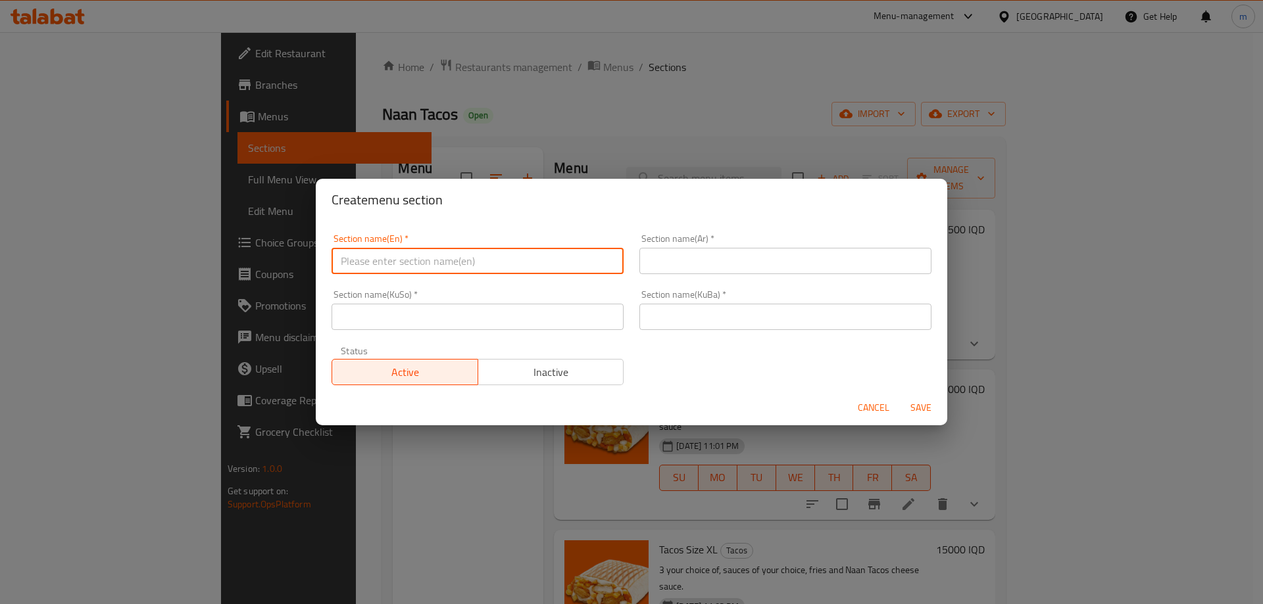
click at [412, 274] on input "text" at bounding box center [478, 261] width 292 height 26
paste input "Sweet"
type input "Sweets"
click at [708, 270] on input "text" at bounding box center [785, 261] width 292 height 26
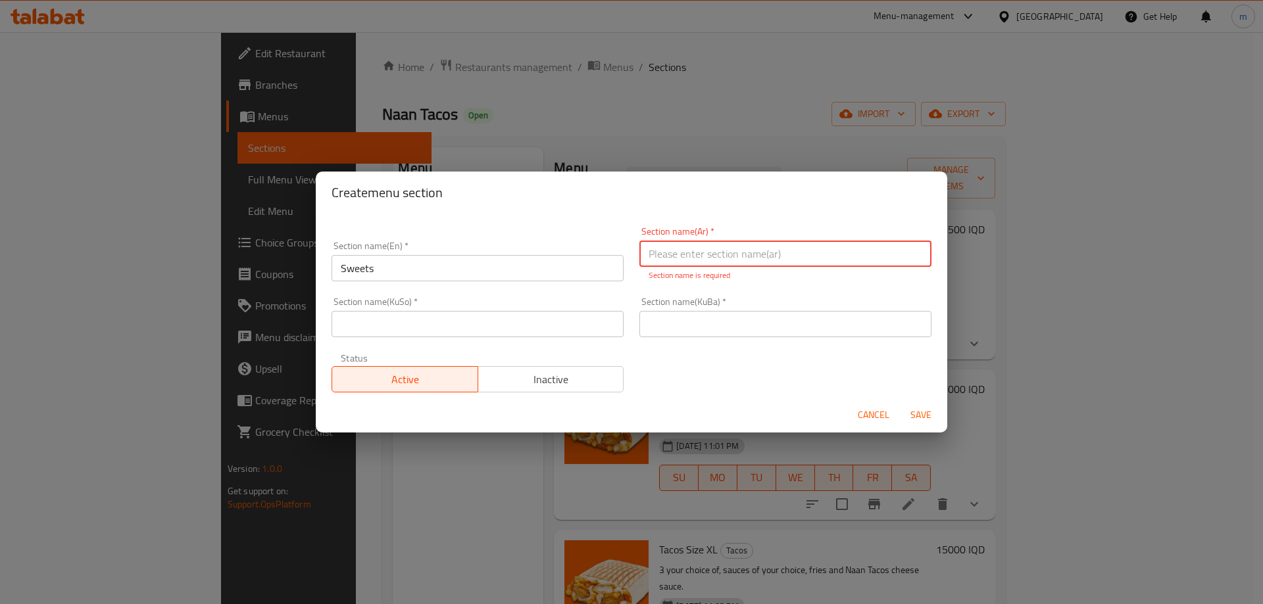
click at [664, 257] on input "text" at bounding box center [785, 254] width 292 height 26
paste input "حلويات"
type input "حلويات"
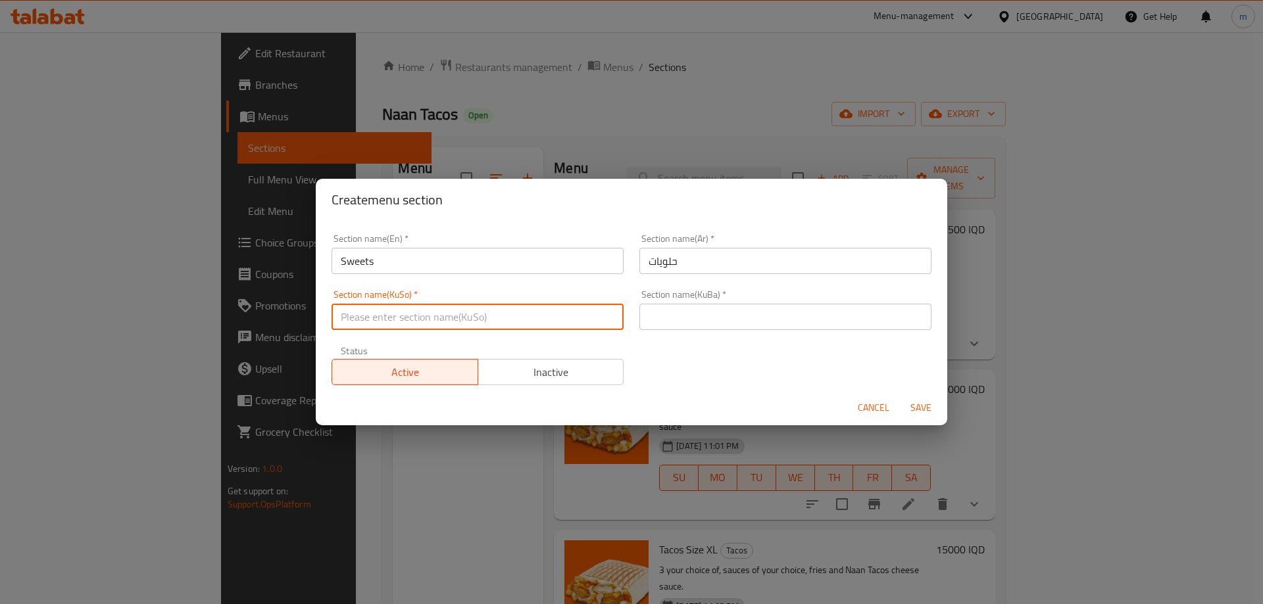
click at [500, 322] on input "text" at bounding box center [478, 317] width 292 height 26
type input "شیرینیەکان"
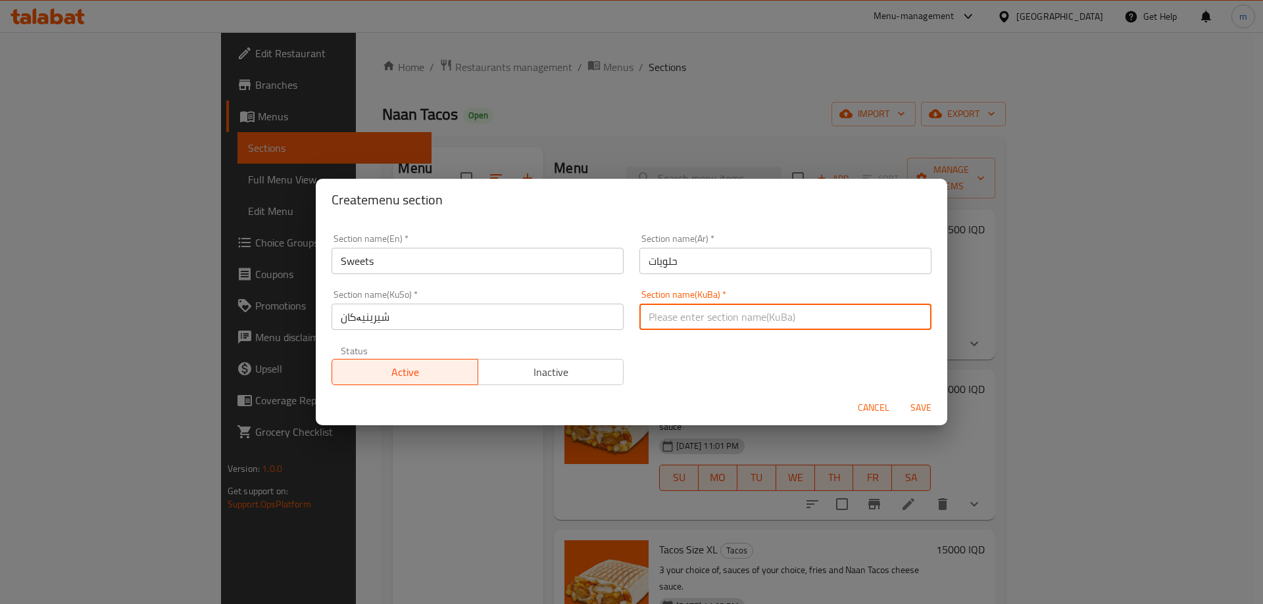
click at [528, 309] on div "Section name(KuSo)   * شیرینیەکان Section name(KuSo) *" at bounding box center [478, 310] width 292 height 40
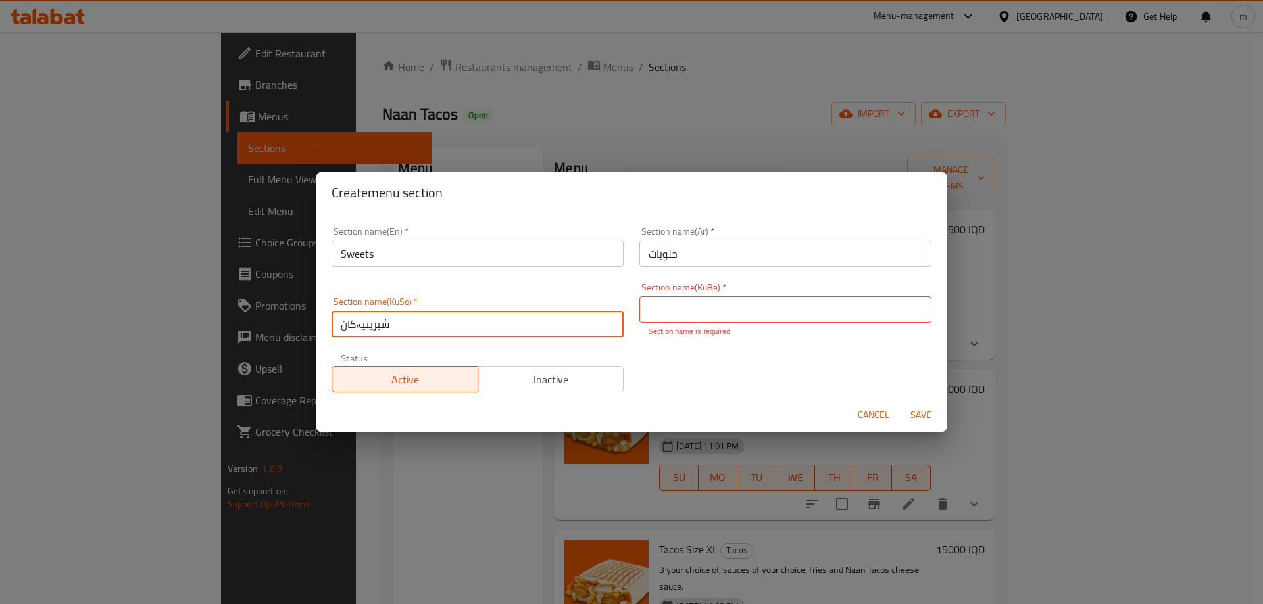
click at [739, 330] on p "Section name is required" at bounding box center [786, 332] width 274 height 12
click at [739, 314] on input "text" at bounding box center [785, 310] width 292 height 26
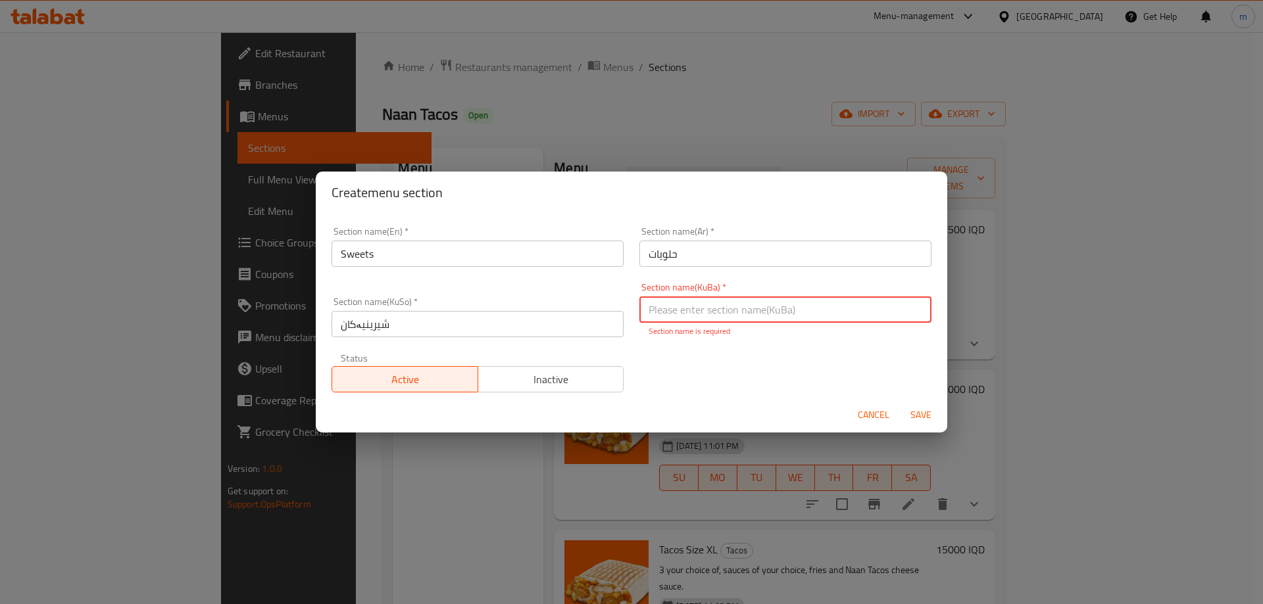
paste input "شیرینیەکان"
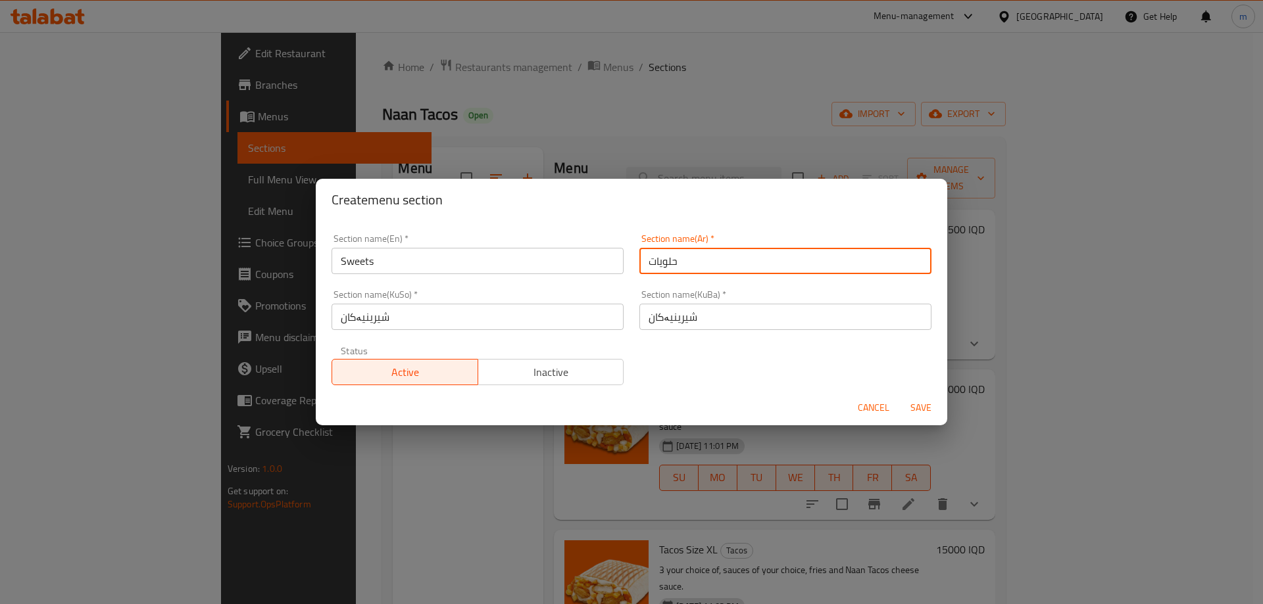
click at [654, 255] on input "حلويات" at bounding box center [785, 261] width 292 height 26
click at [676, 323] on input "شیرینیەکان" at bounding box center [785, 317] width 292 height 26
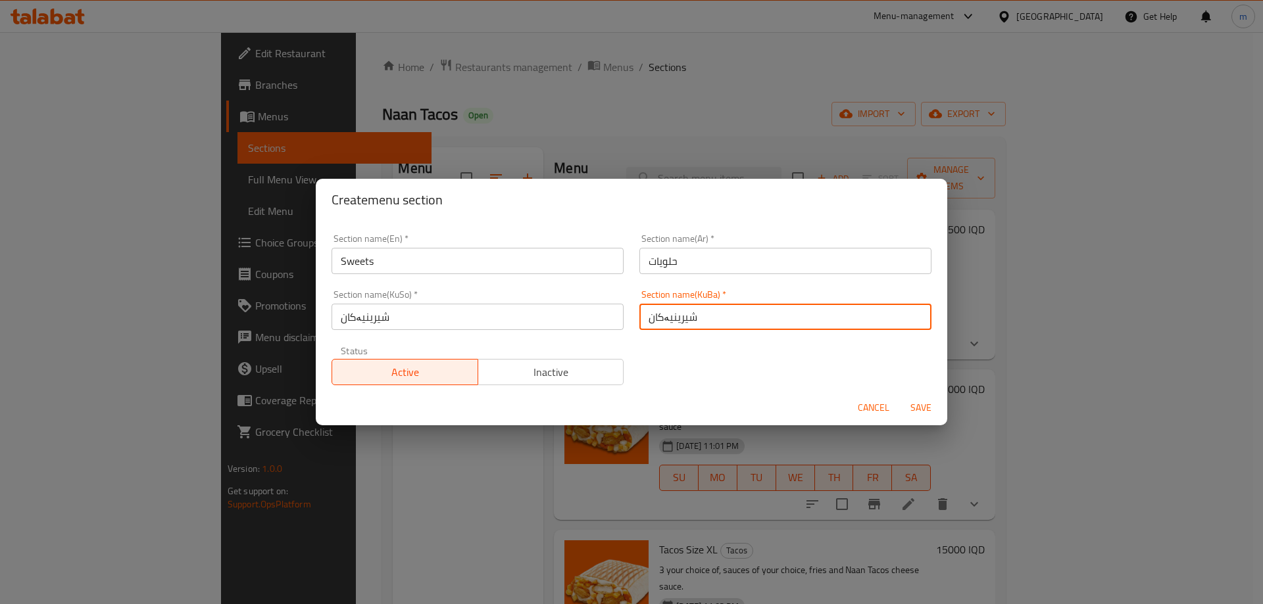
click at [676, 323] on input "شیرینیەکان" at bounding box center [785, 317] width 292 height 26
paste input "نەمەنی"
type input "شیرنەمەنی"
click at [536, 315] on input "شیرینیەکان" at bounding box center [478, 317] width 292 height 26
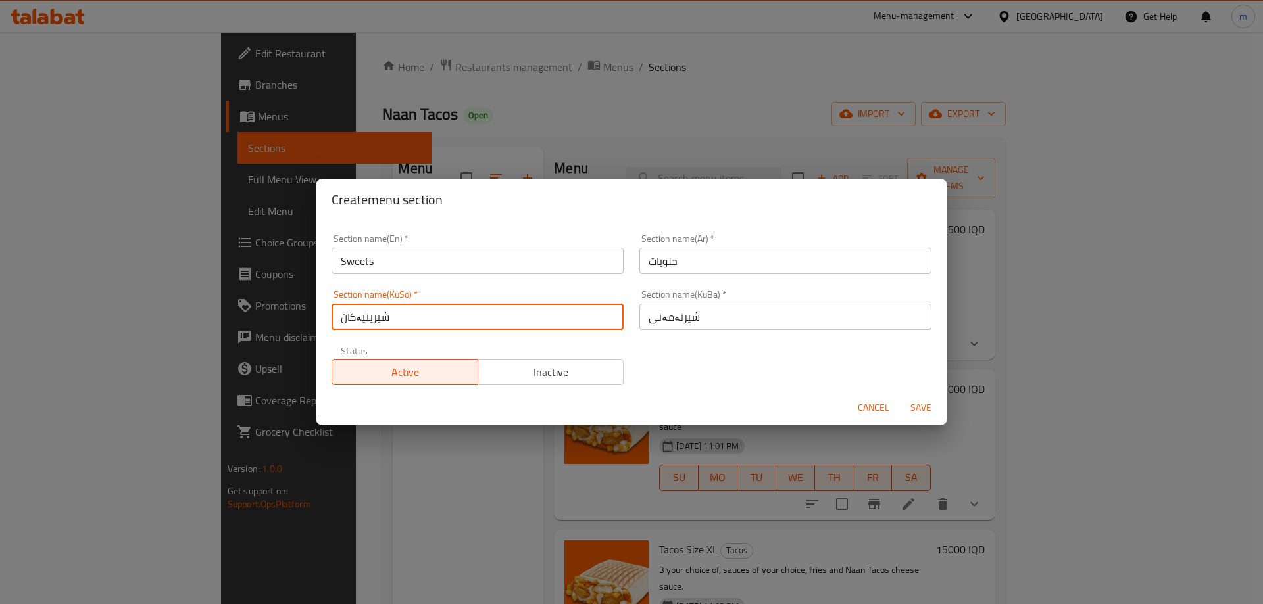
paste input "نەمەنی"
type input "شیرنەمەنی"
click at [496, 344] on div "Status Active Inactive" at bounding box center [478, 365] width 308 height 55
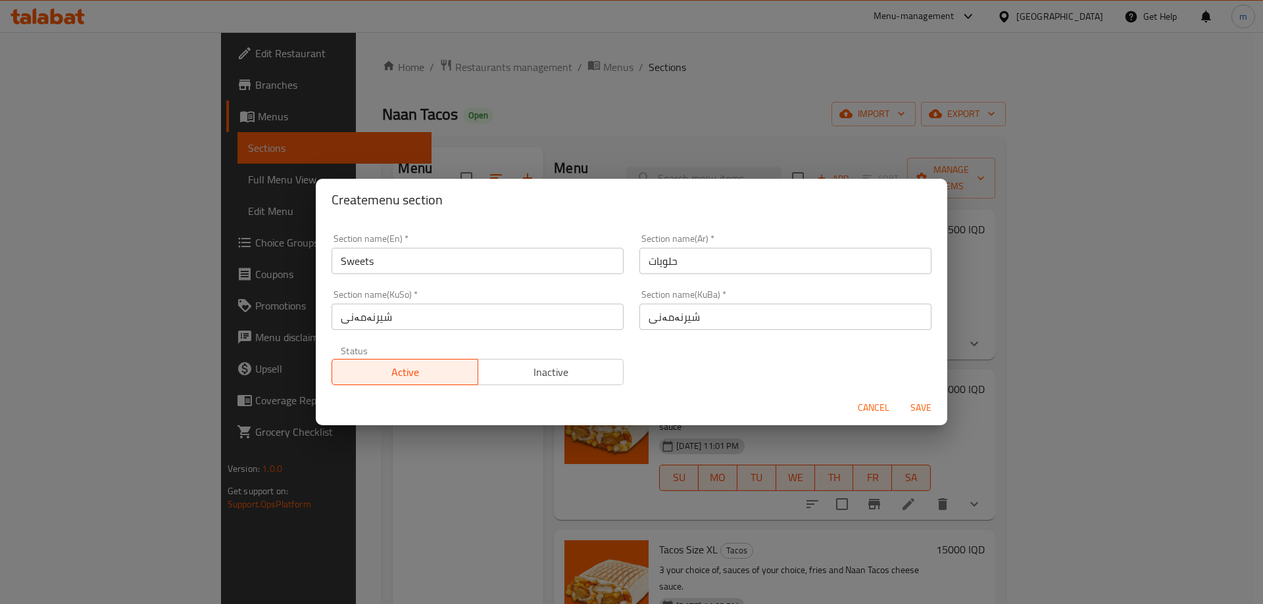
click at [920, 405] on span "Save" at bounding box center [921, 408] width 32 height 16
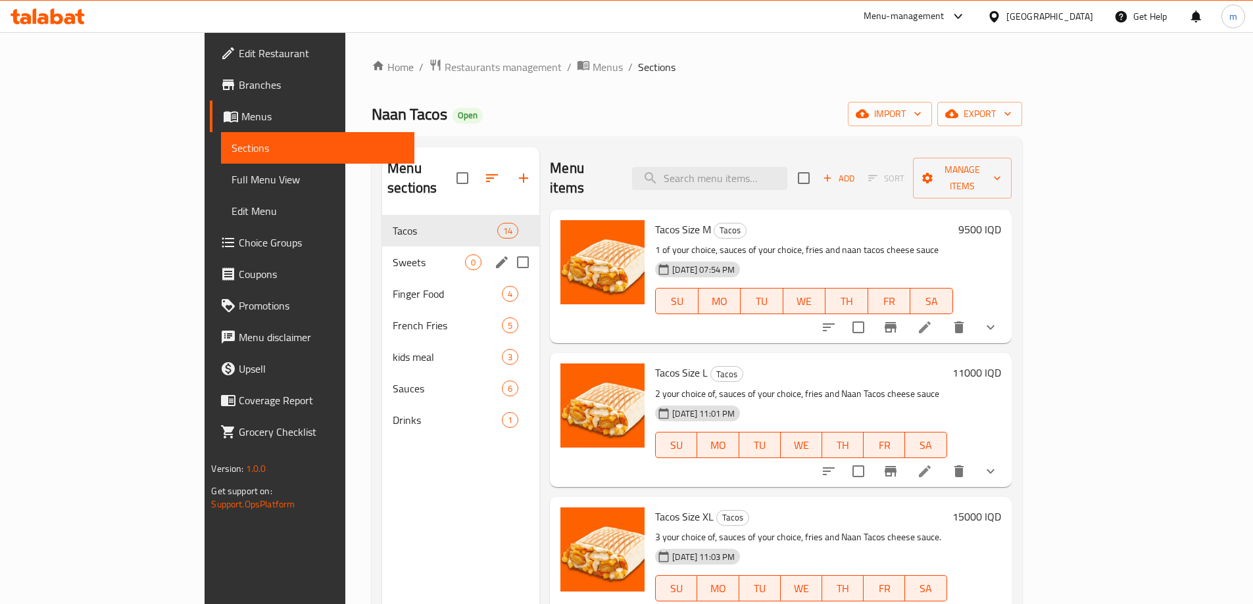
click at [393, 255] on span "Sweets" at bounding box center [429, 263] width 72 height 16
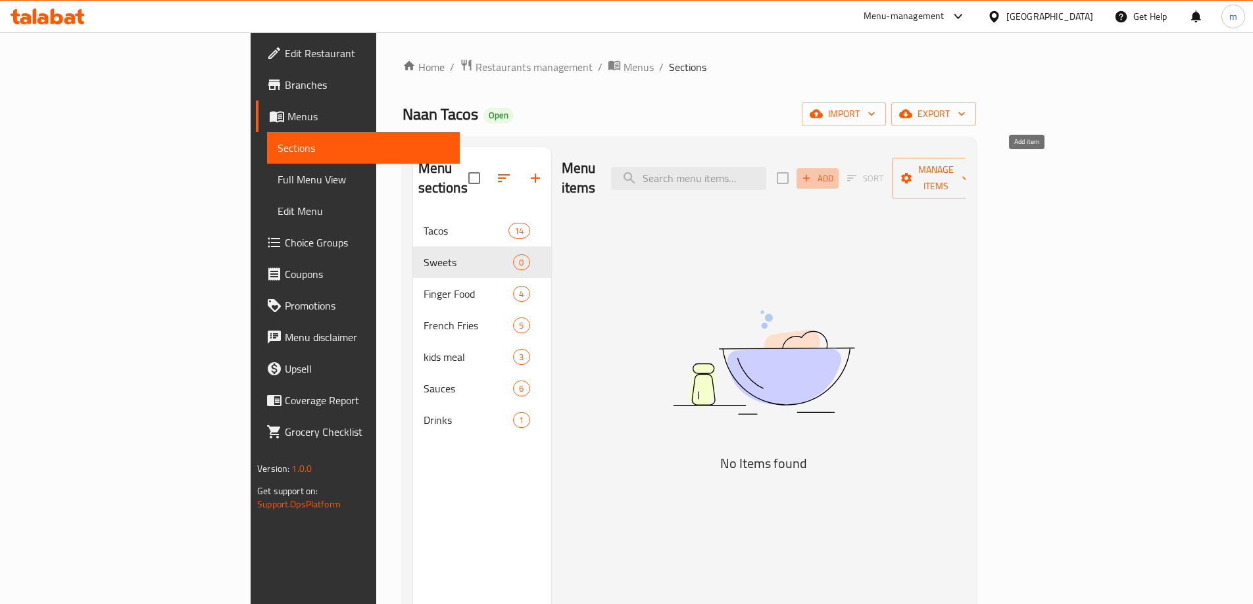
click at [835, 174] on span "Add" at bounding box center [818, 178] width 36 height 15
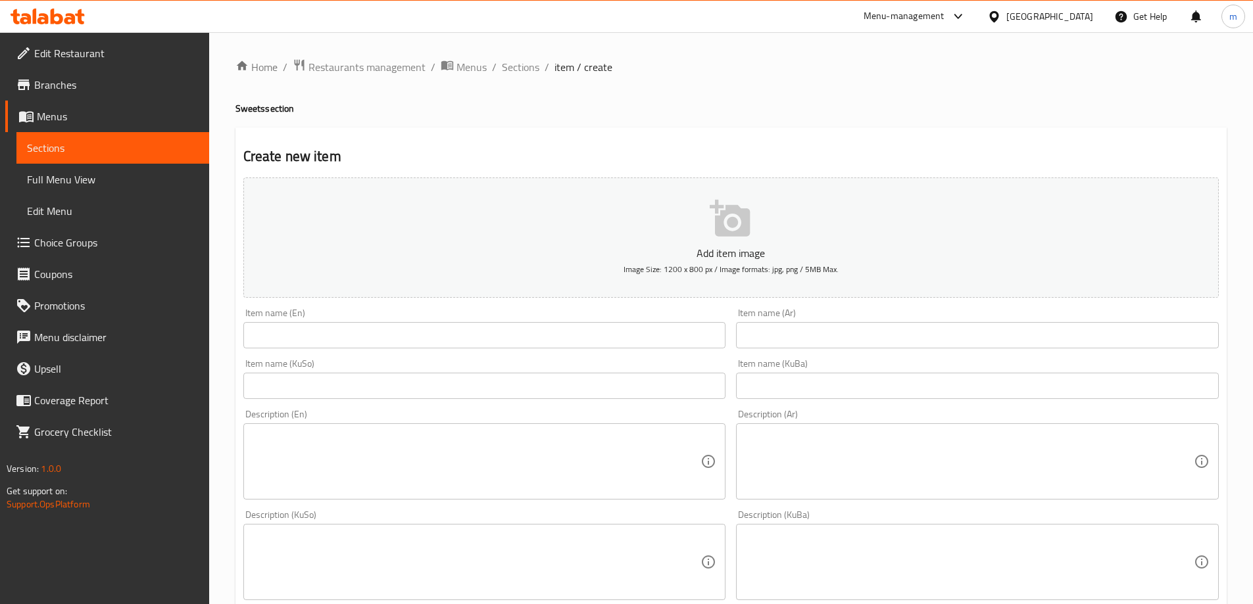
click at [499, 349] on div "Item name (En) Item name (En)" at bounding box center [484, 328] width 493 height 51
click at [457, 340] on input "text" at bounding box center [484, 335] width 483 height 26
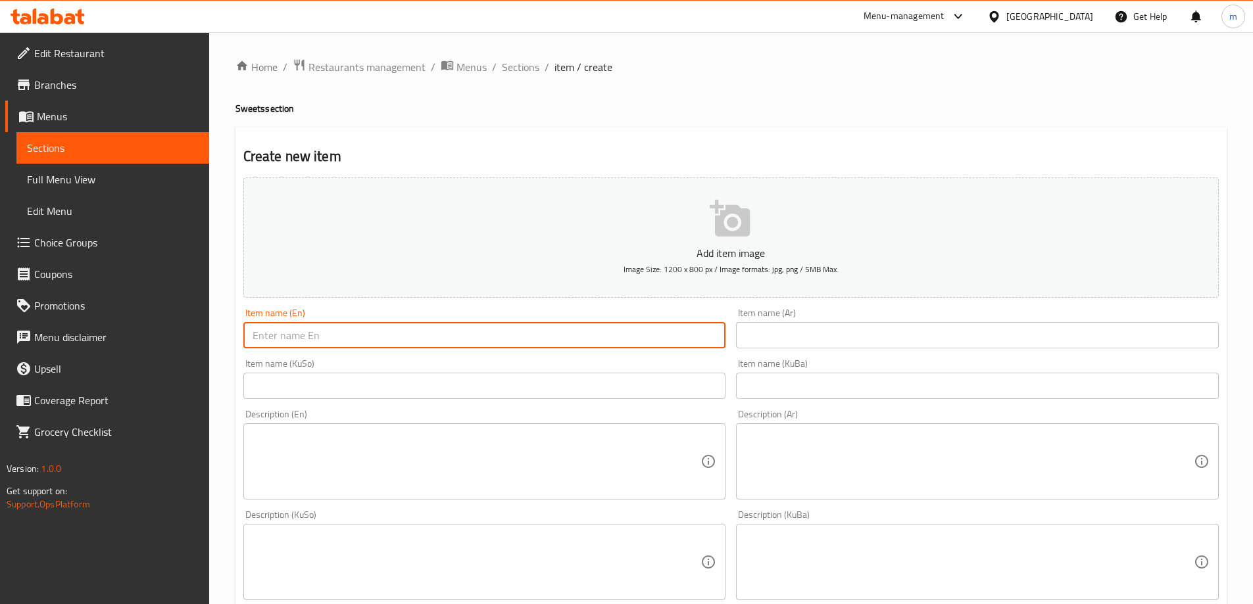
click at [343, 341] on input "text" at bounding box center [484, 335] width 483 height 26
paste input "Mini Pancake"
type input "Mini Pancake"
click at [845, 339] on input "text" at bounding box center [977, 335] width 483 height 26
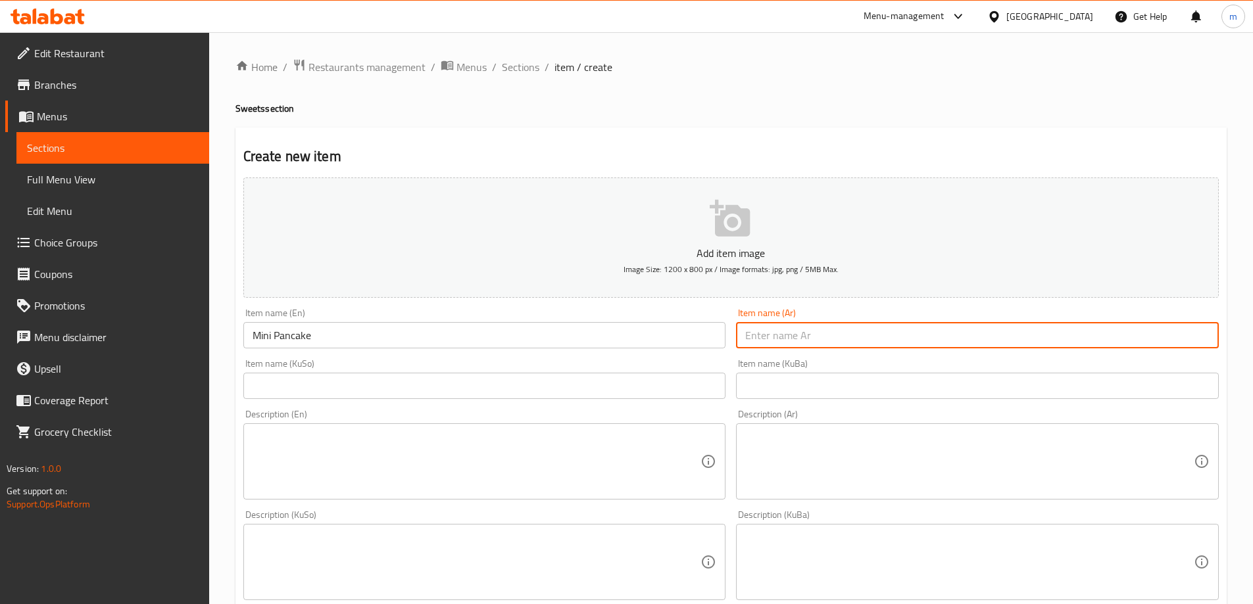
click at [824, 368] on div "Item name (KuBa) Item name (KuBa)" at bounding box center [977, 379] width 483 height 40
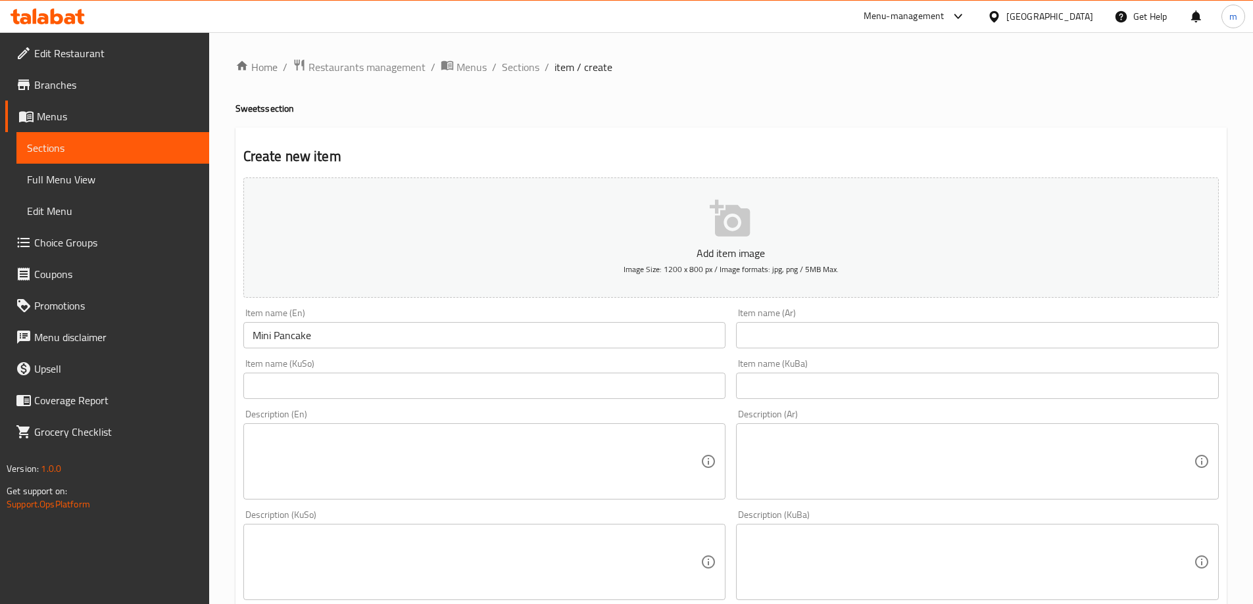
click at [829, 393] on input "text" at bounding box center [977, 386] width 483 height 26
paste input "مینی"
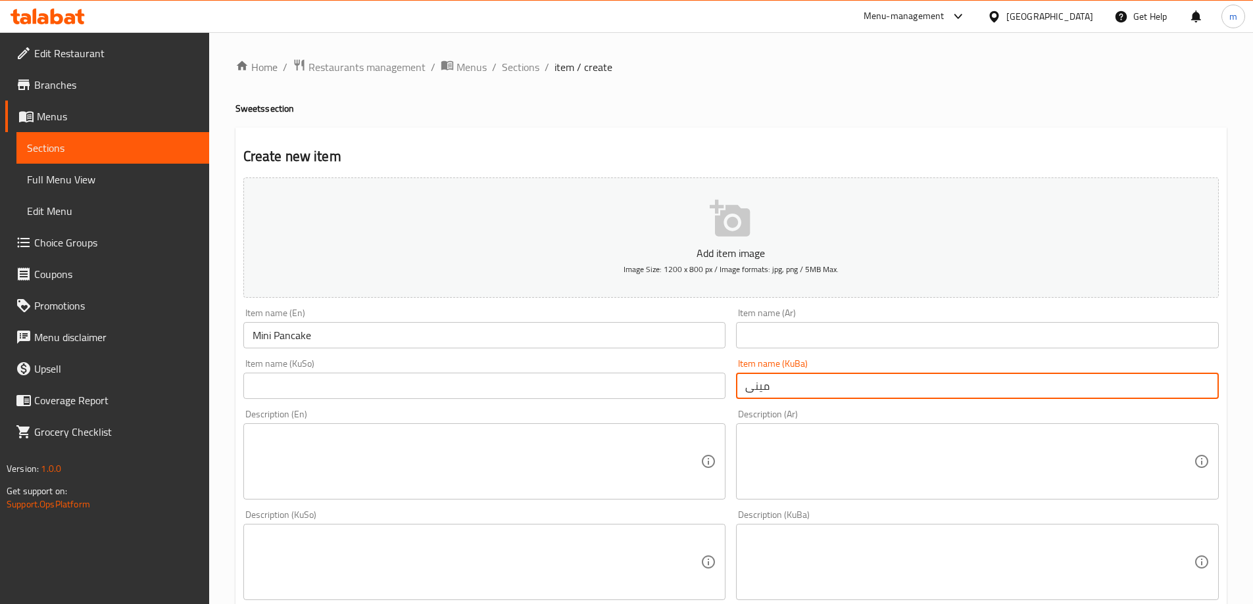
type input "مینی"
click at [748, 342] on input "text" at bounding box center [977, 335] width 483 height 26
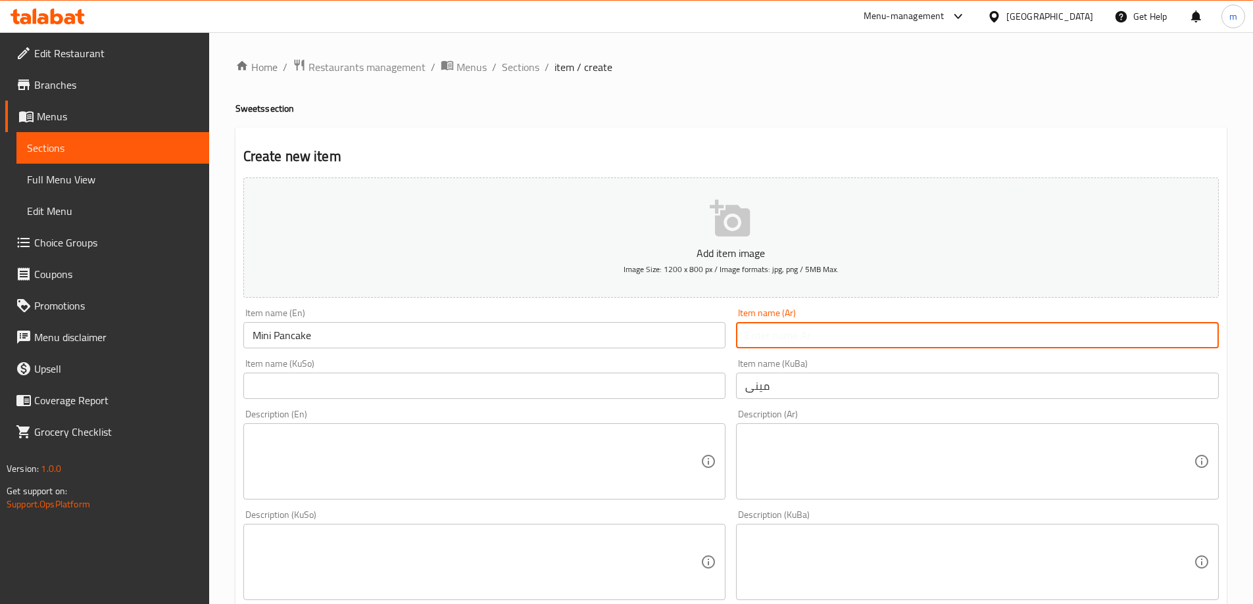
paste input "ميني"
type input "ميني"
click at [803, 389] on input "مینی" at bounding box center [977, 386] width 483 height 26
click at [1208, 337] on input "ميني" at bounding box center [977, 335] width 483 height 26
click at [302, 333] on input "Mini Pancake" at bounding box center [484, 335] width 483 height 26
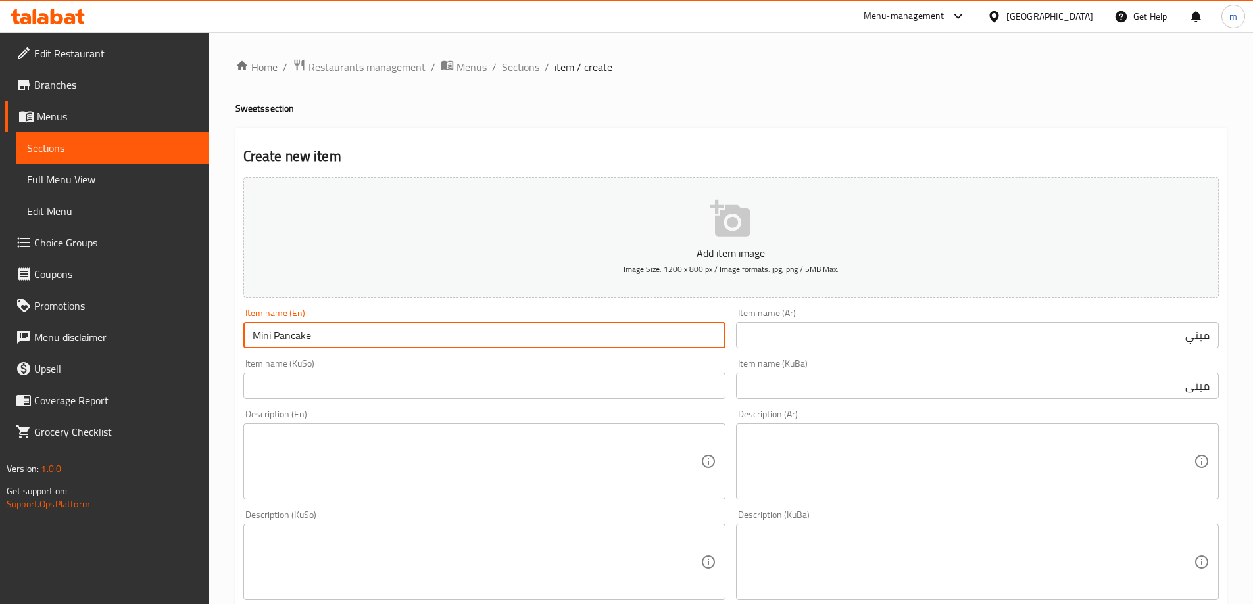
click at [302, 333] on input "Mini Pancake" at bounding box center [484, 335] width 483 height 26
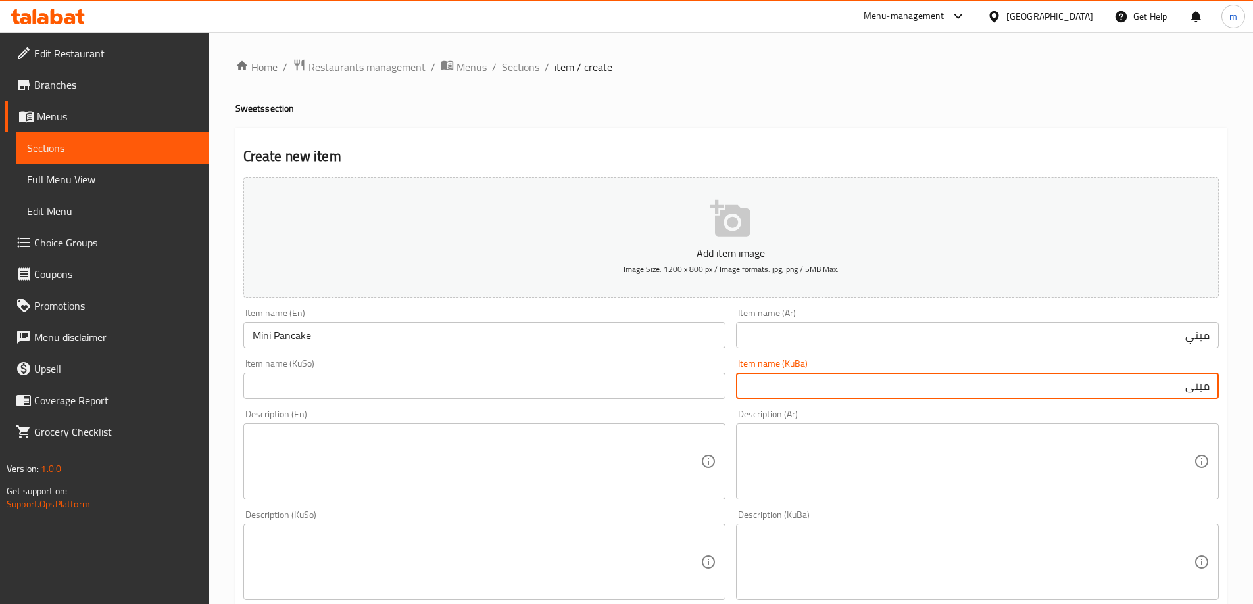
click at [1070, 387] on input "مینی" at bounding box center [977, 386] width 483 height 26
paste input "پان کێک"
type input "مینی پان کێک"
click at [1129, 337] on input "ميني" at bounding box center [977, 335] width 483 height 26
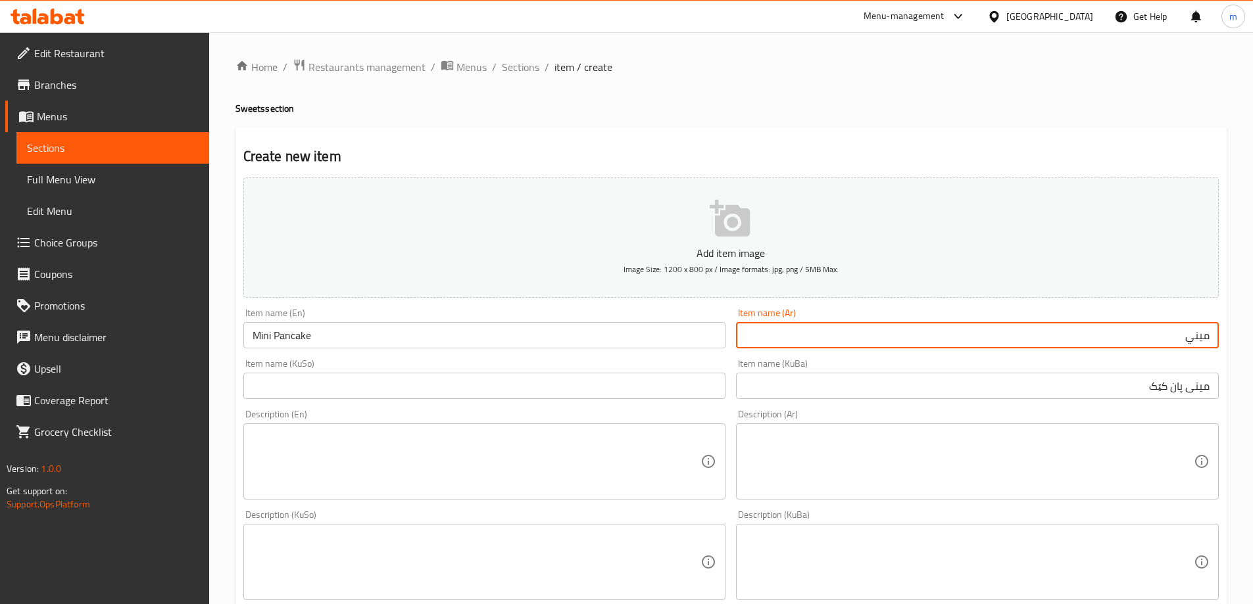
paste input "بان كيك"
type input "ميني بان كيك"
click at [1069, 384] on input "مینی پان کێک" at bounding box center [977, 386] width 483 height 26
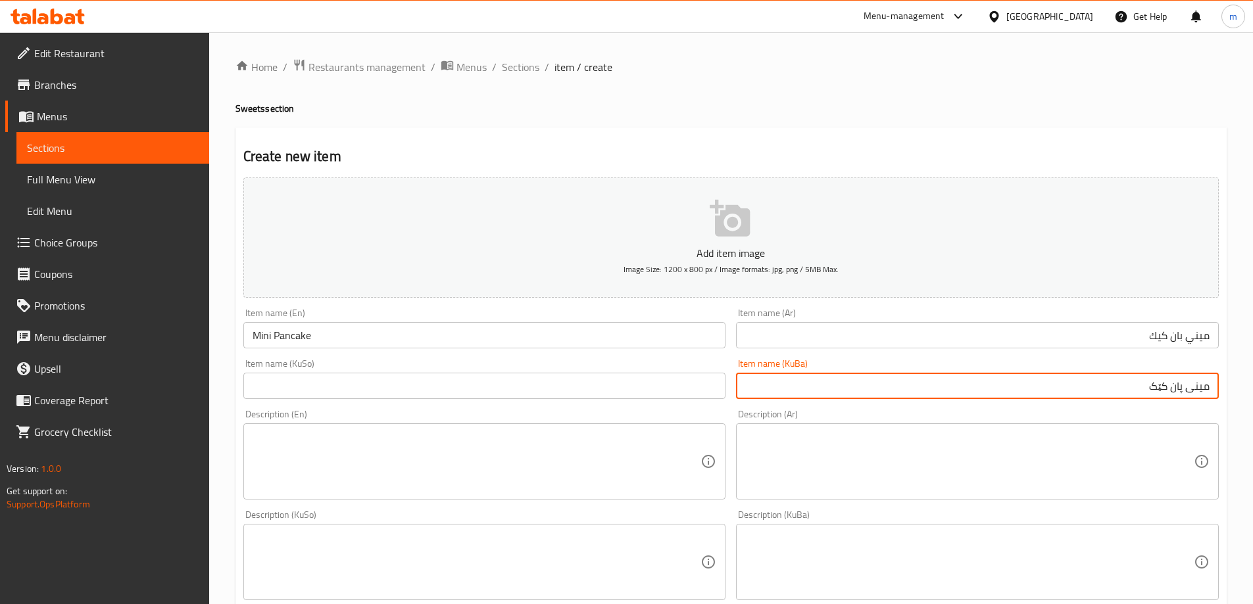
click at [469, 397] on input "text" at bounding box center [484, 386] width 483 height 26
paste input "مینی پان کێک"
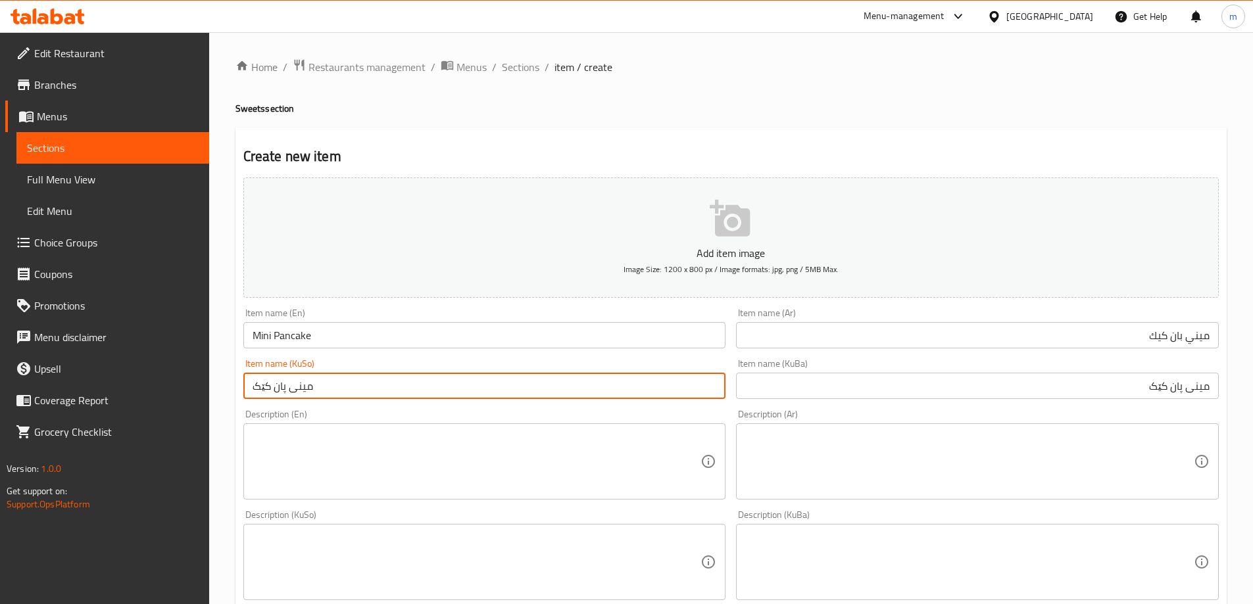
type input "مینی پان کێک"
click at [301, 445] on textarea at bounding box center [477, 462] width 449 height 62
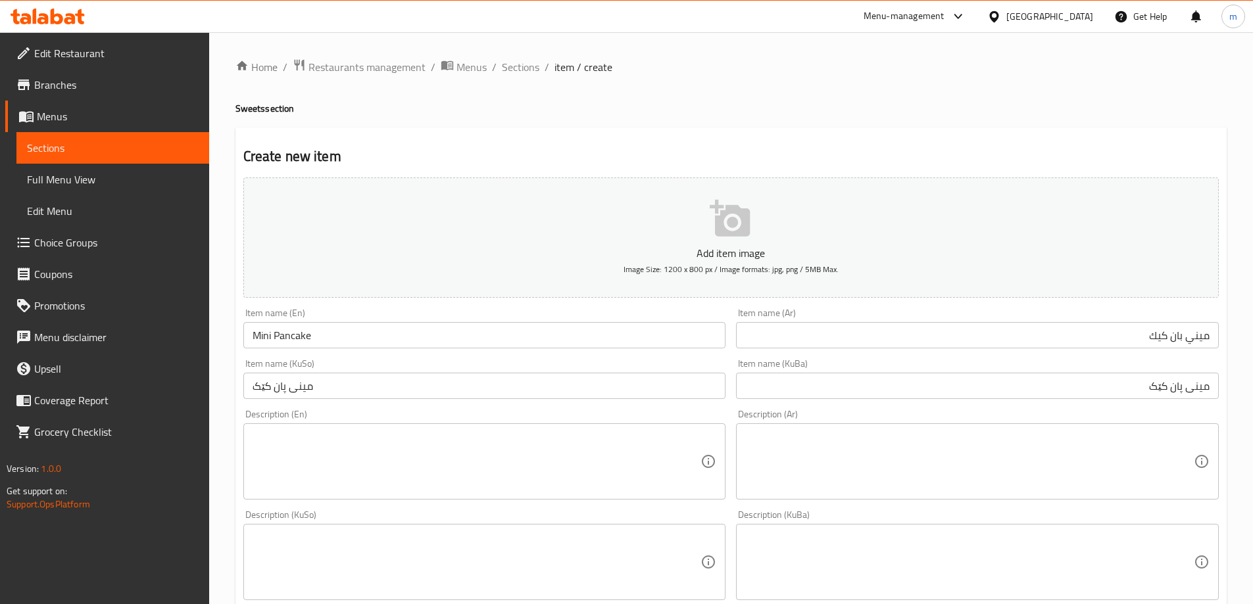
click at [389, 409] on div "Description (En) Description (En)" at bounding box center [484, 455] width 493 height 101
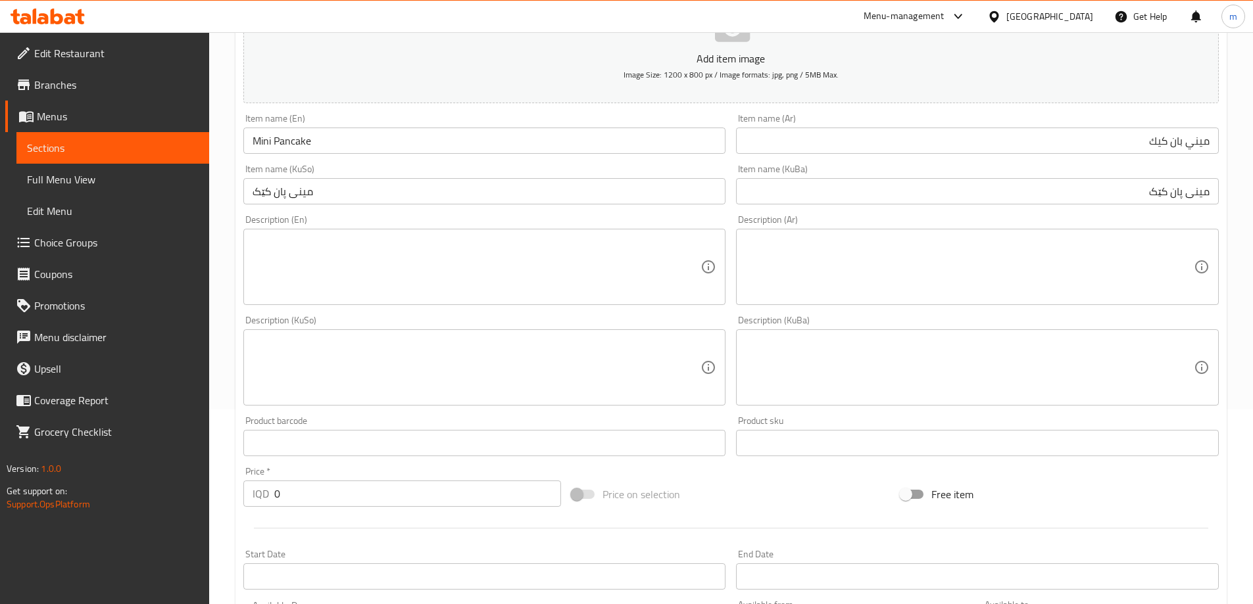
scroll to position [307, 0]
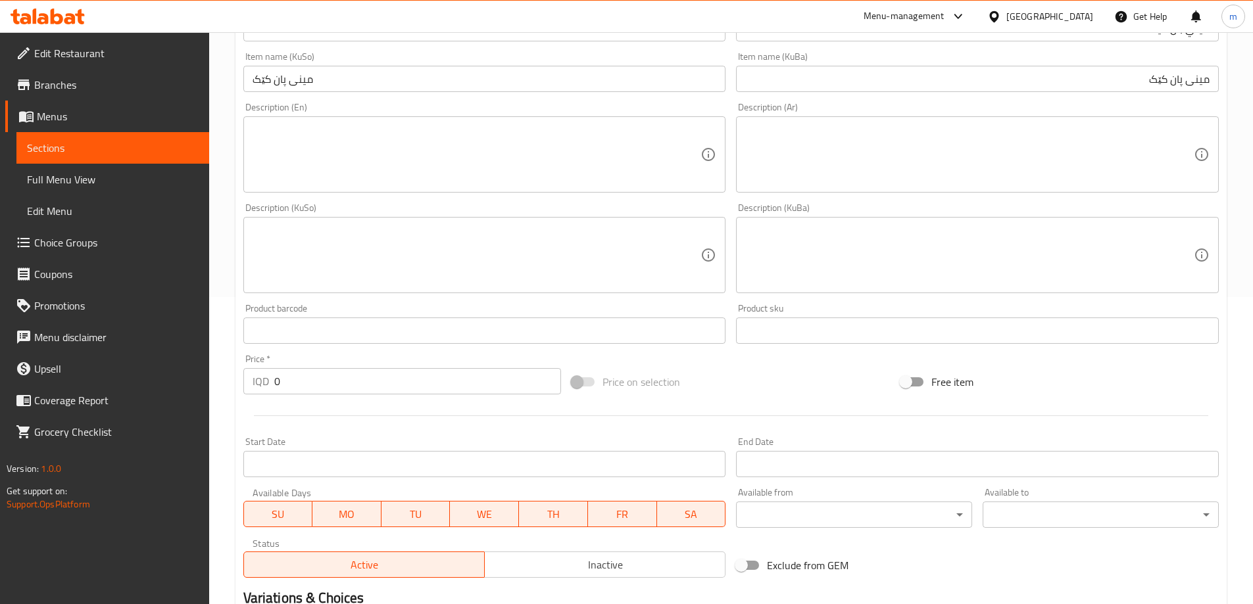
click at [320, 377] on input "0" at bounding box center [417, 381] width 287 height 26
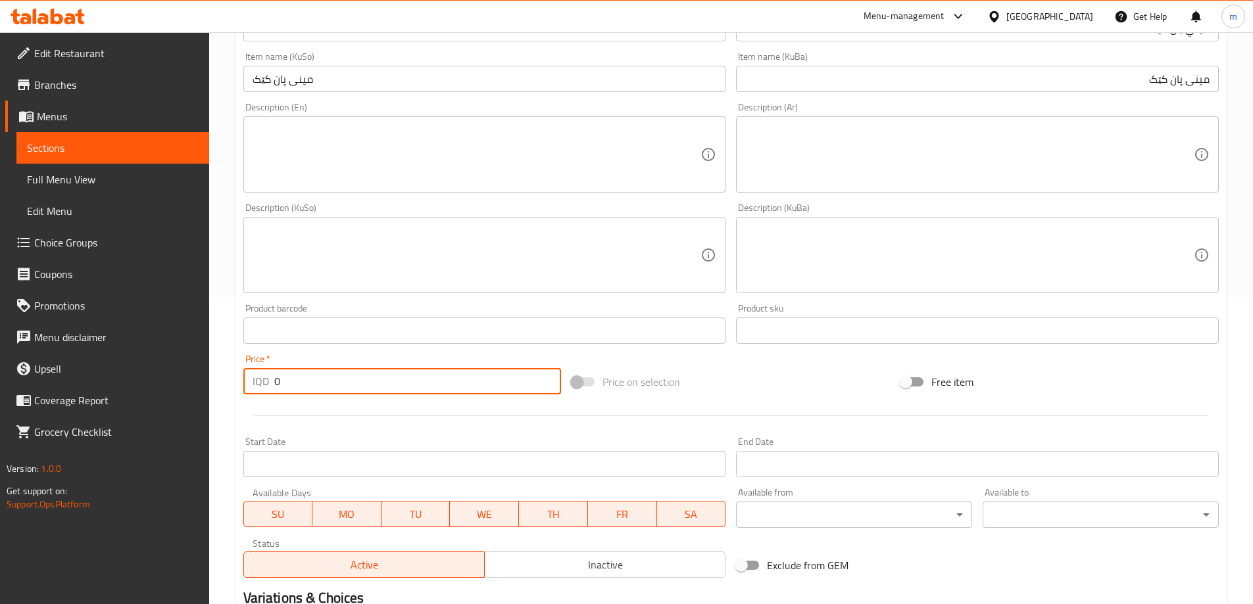
click at [320, 377] on input "0" at bounding box center [417, 381] width 287 height 26
type input "6000"
click at [414, 416] on hr at bounding box center [731, 416] width 954 height 1
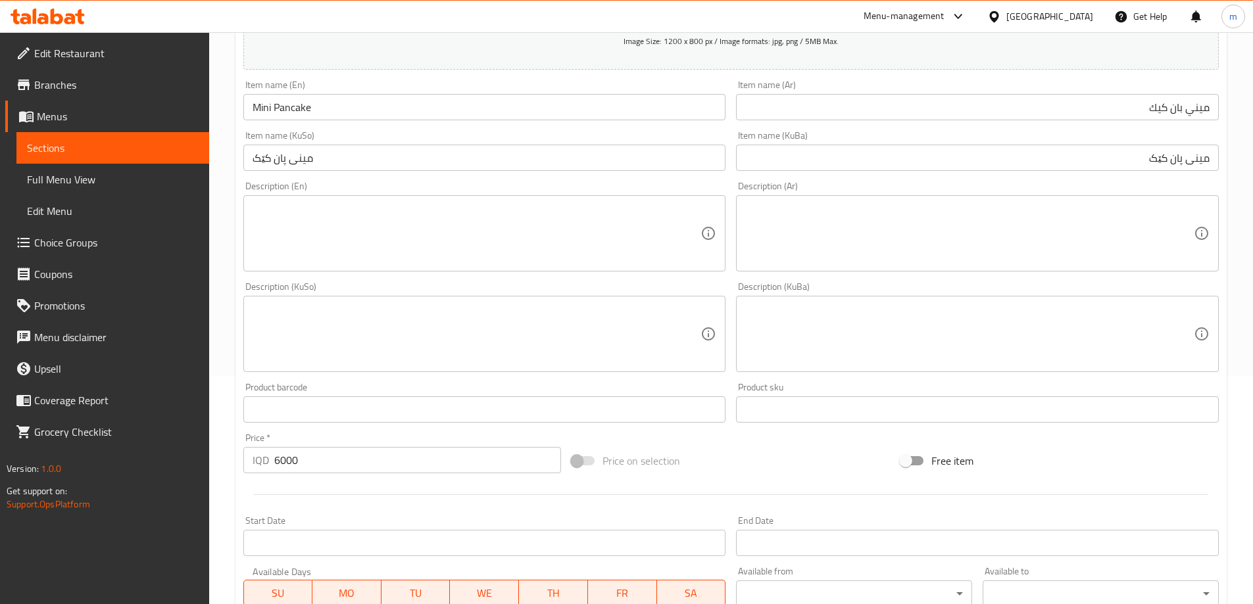
scroll to position [132, 0]
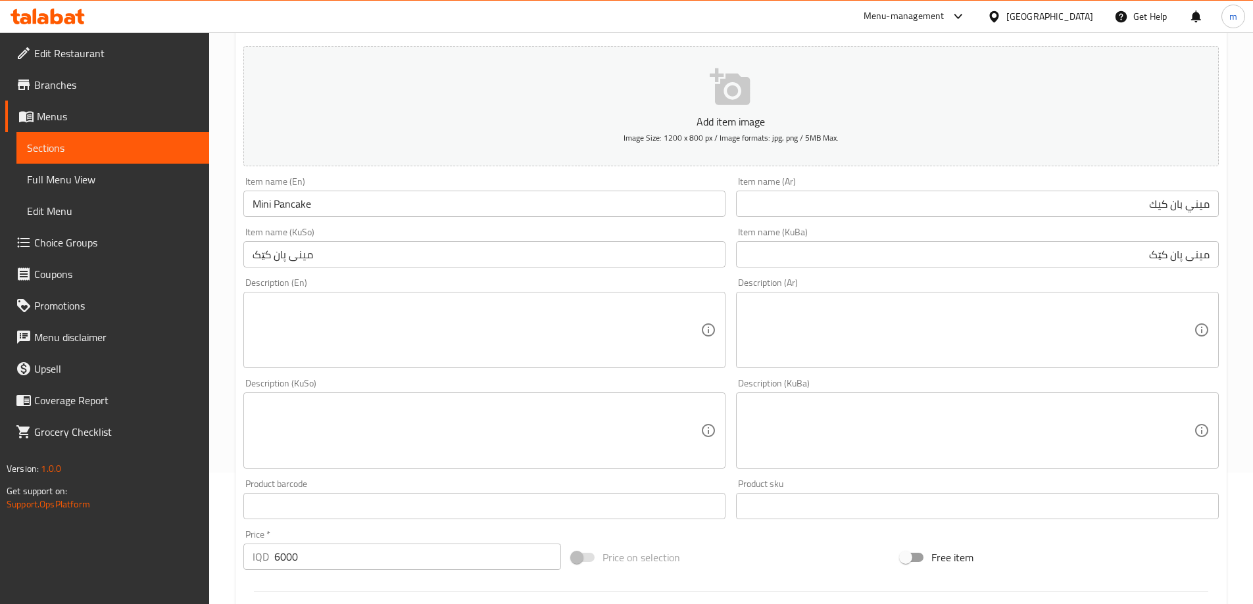
click at [328, 276] on div "Description (En) Description (En)" at bounding box center [484, 323] width 493 height 101
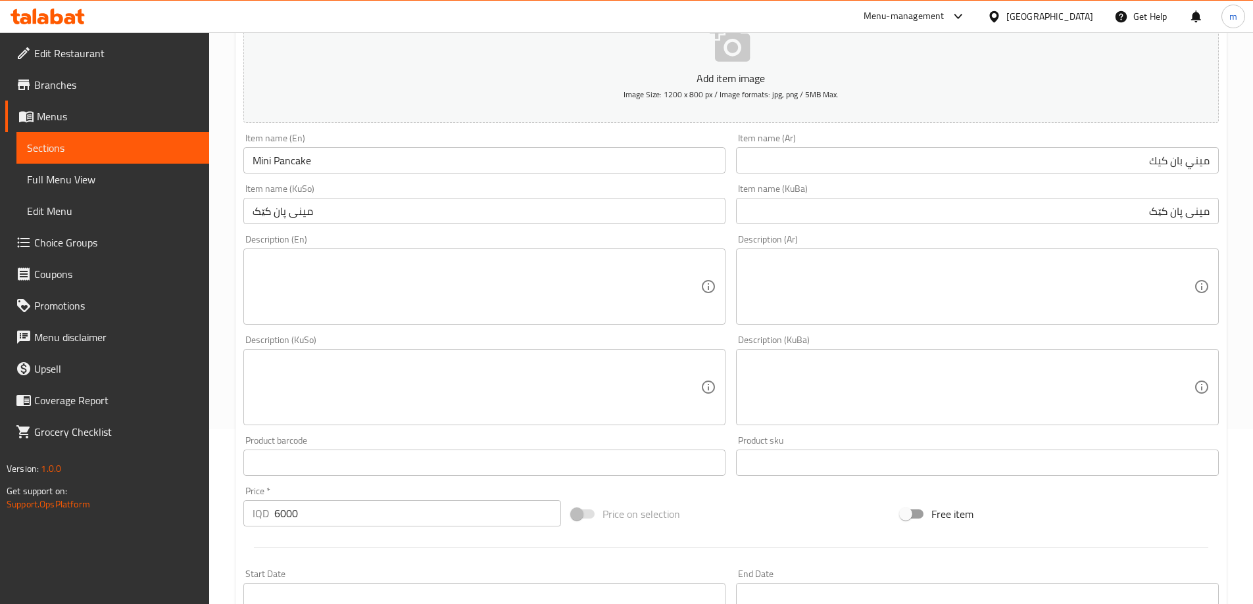
scroll to position [176, 0]
click at [243, 239] on div "Description (En) Description (En)" at bounding box center [484, 279] width 483 height 90
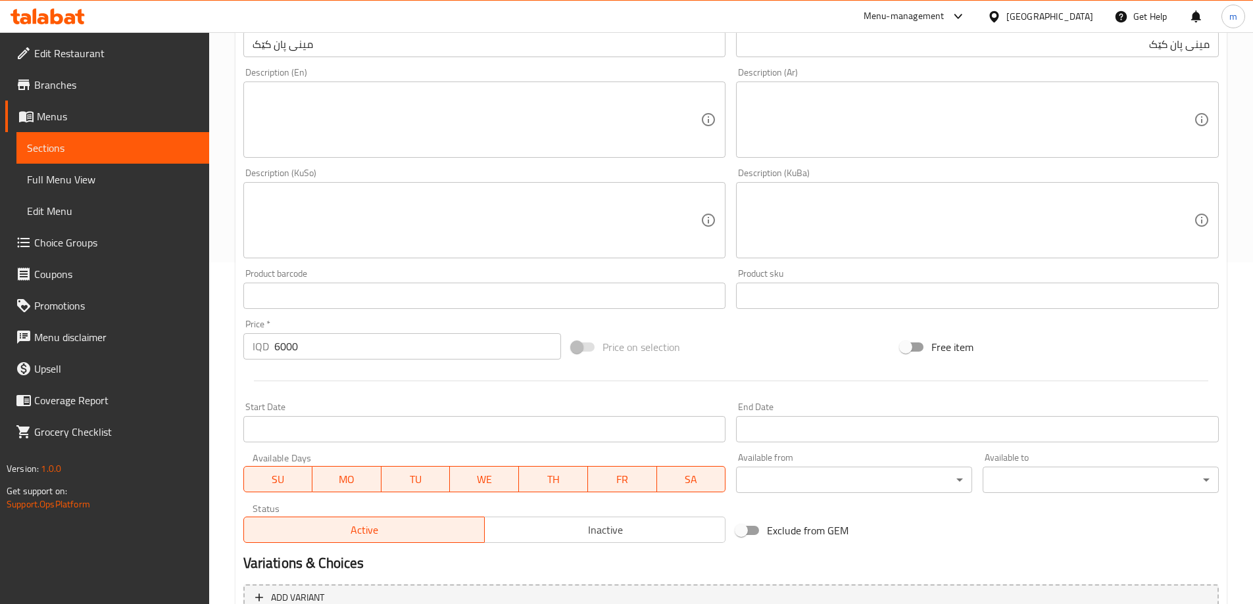
scroll to position [351, 0]
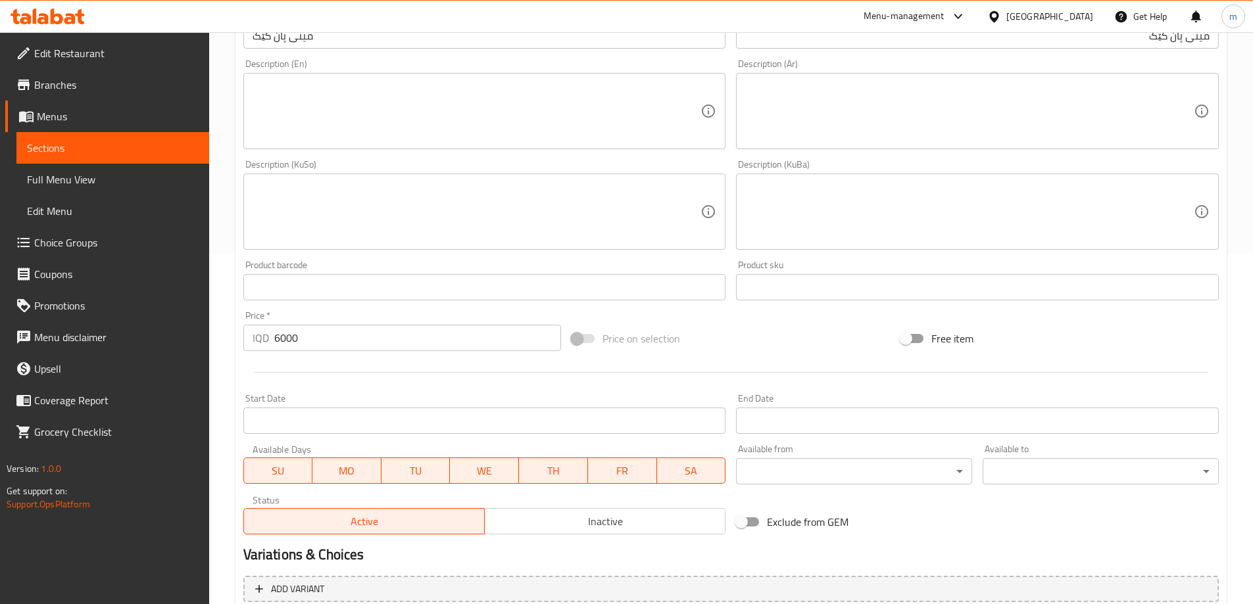
click at [279, 338] on input "6000" at bounding box center [417, 338] width 287 height 26
click at [435, 363] on div at bounding box center [731, 372] width 986 height 32
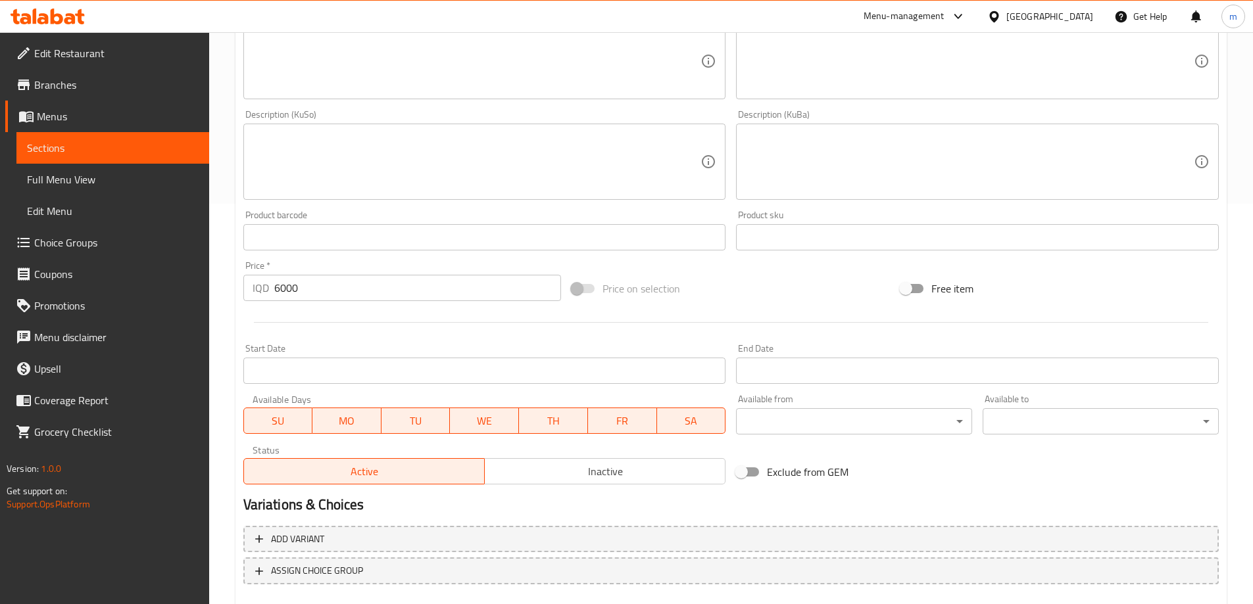
scroll to position [476, 0]
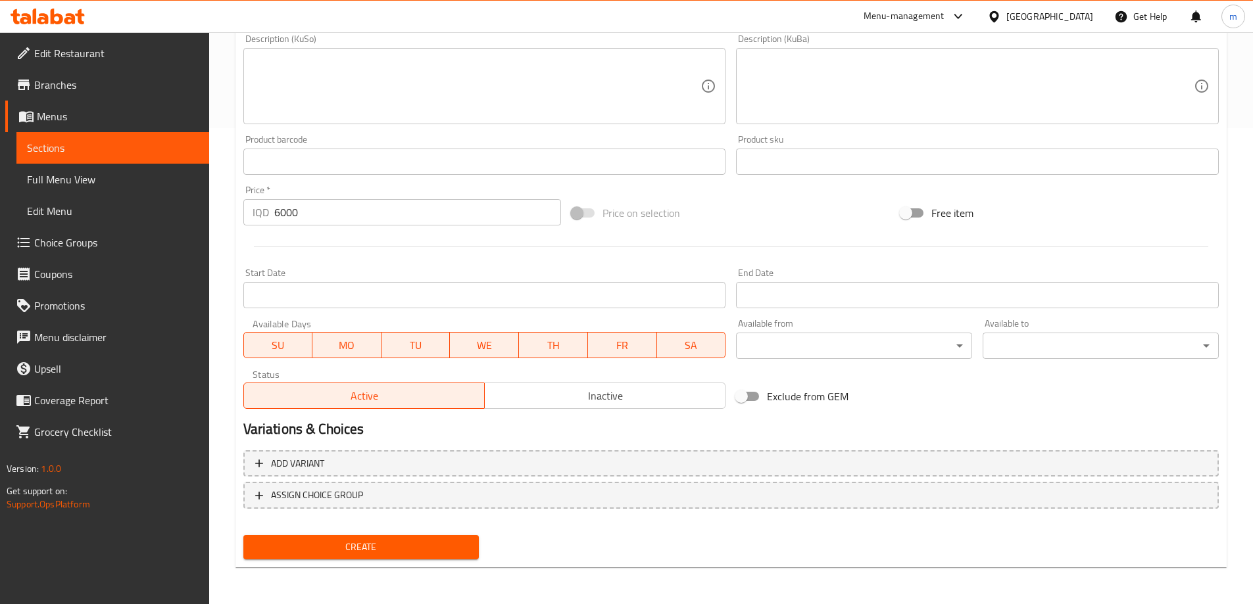
click at [378, 550] on span "Create" at bounding box center [361, 547] width 215 height 16
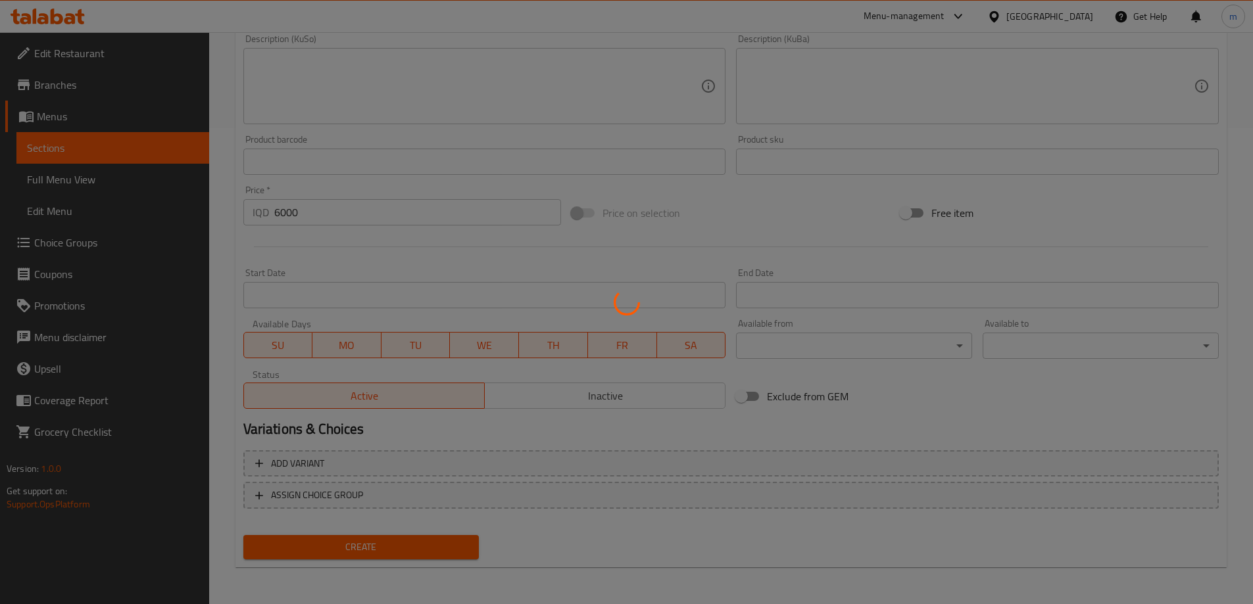
type input "0"
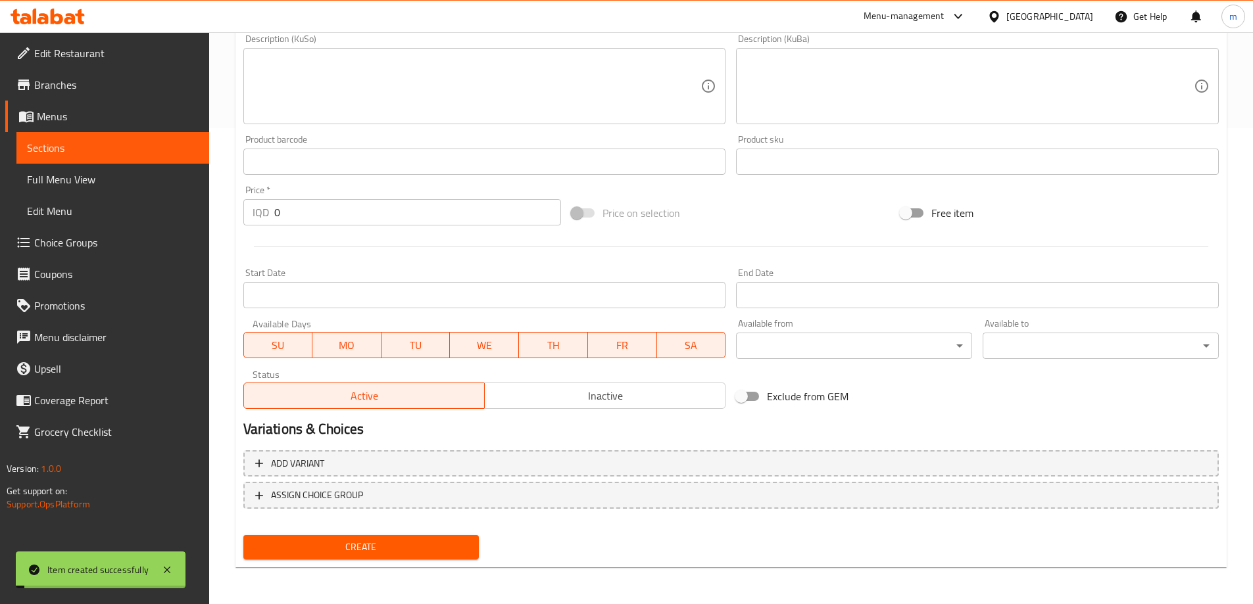
click at [116, 135] on link "Sections" at bounding box center [112, 148] width 193 height 32
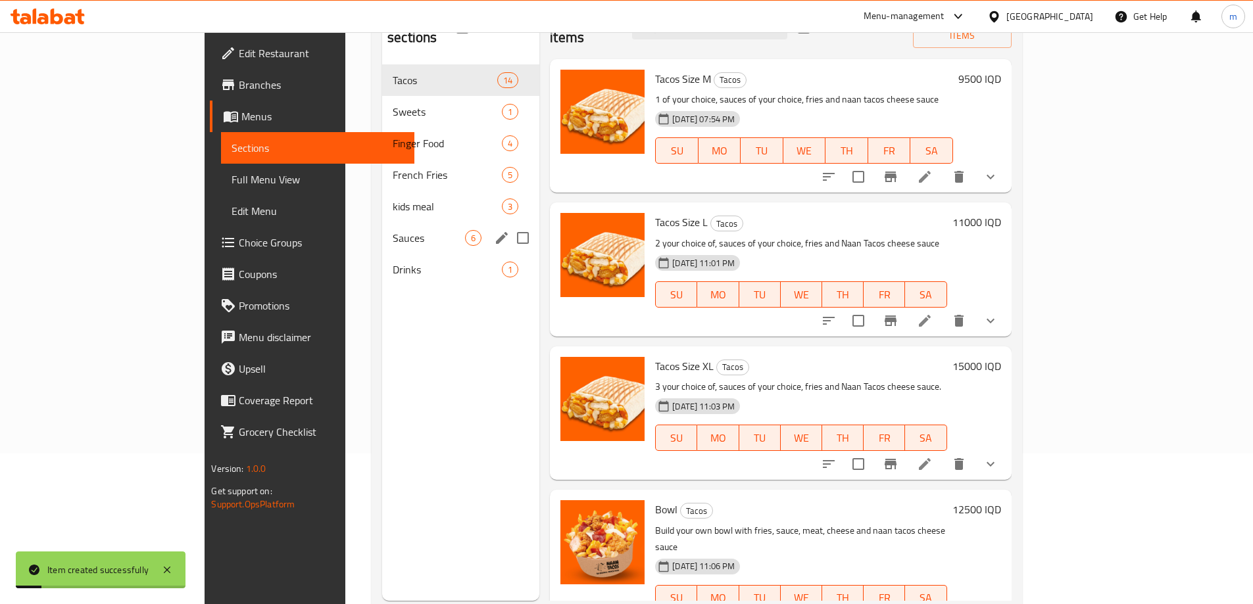
scroll to position [140, 0]
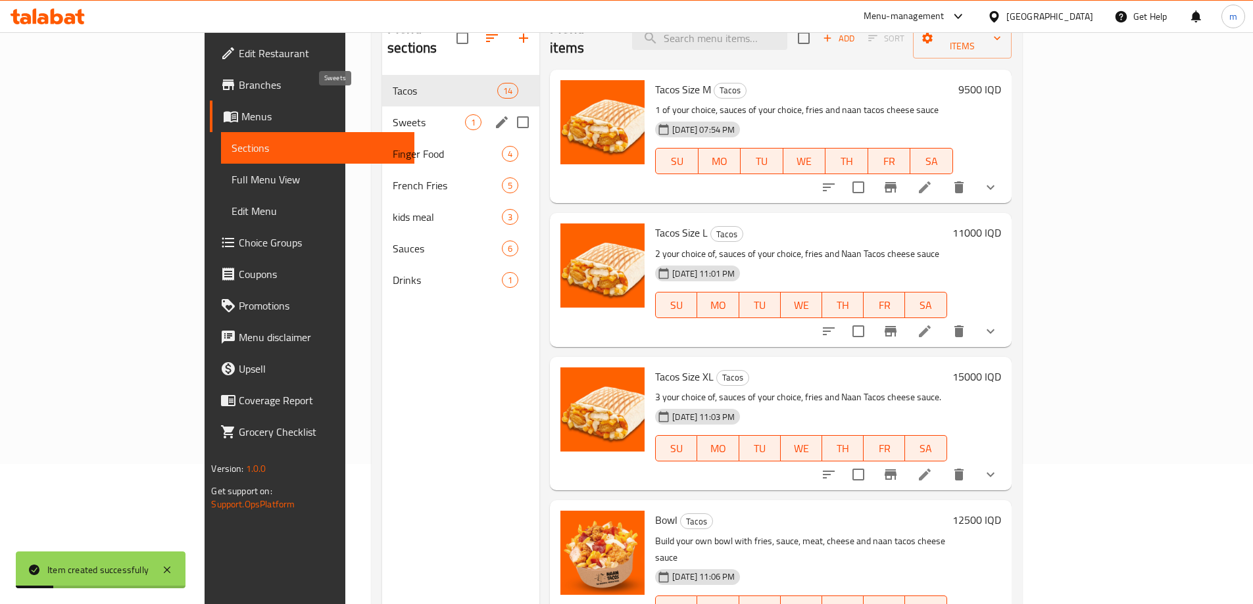
click at [393, 114] on span "Sweets" at bounding box center [429, 122] width 72 height 16
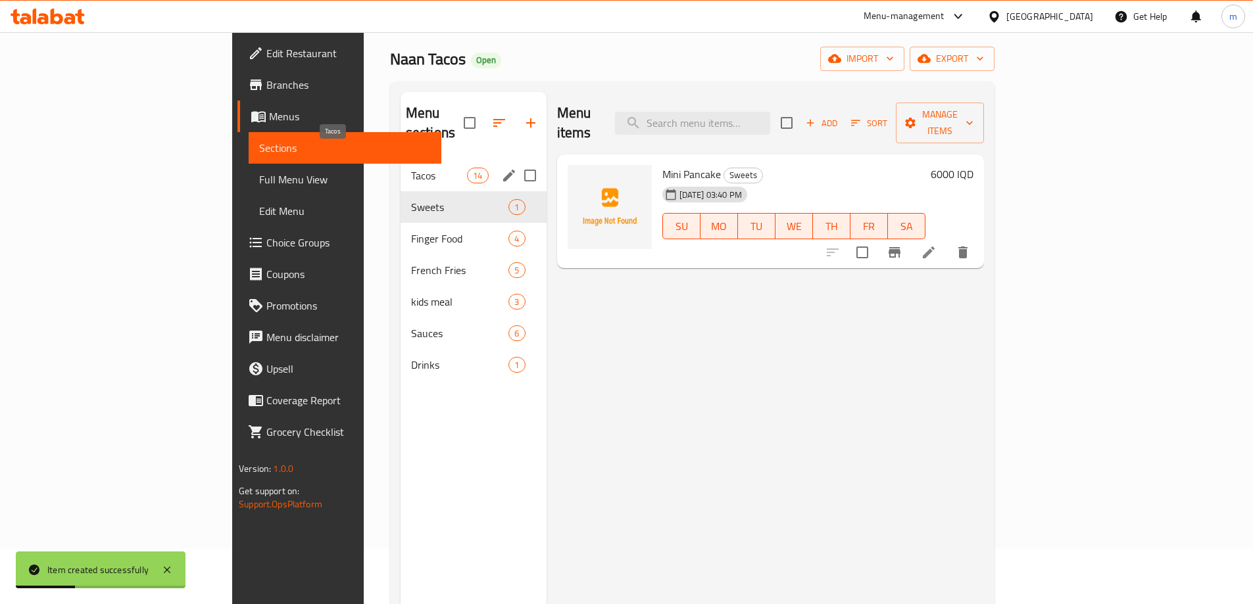
scroll to position [53, 0]
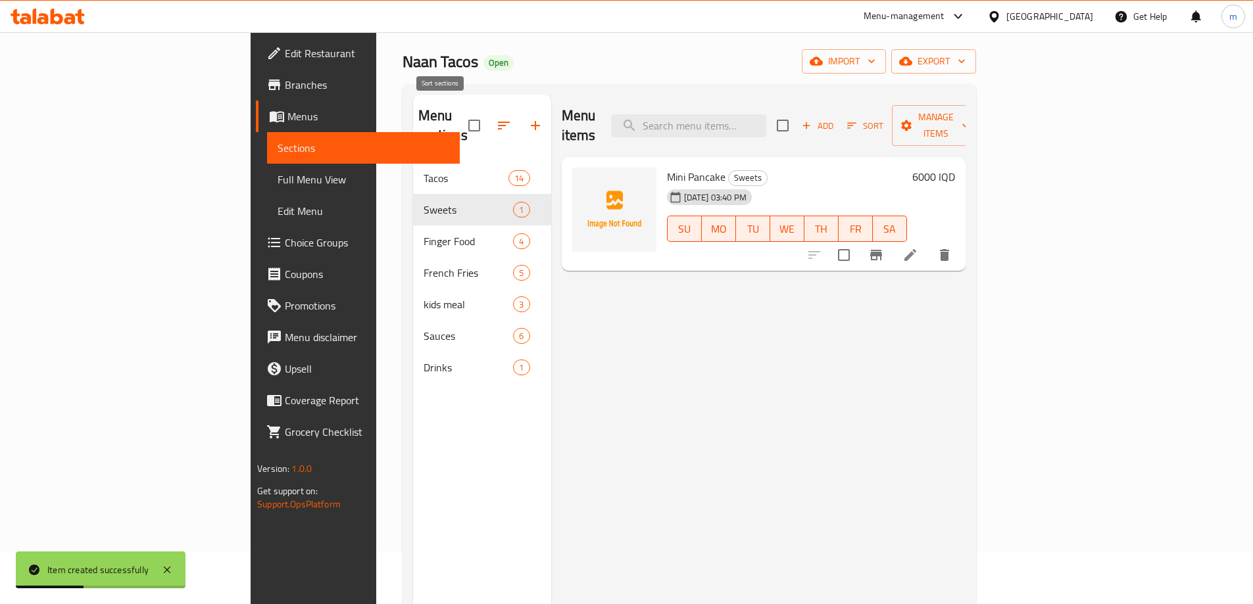
click at [496, 118] on icon "button" at bounding box center [504, 126] width 16 height 16
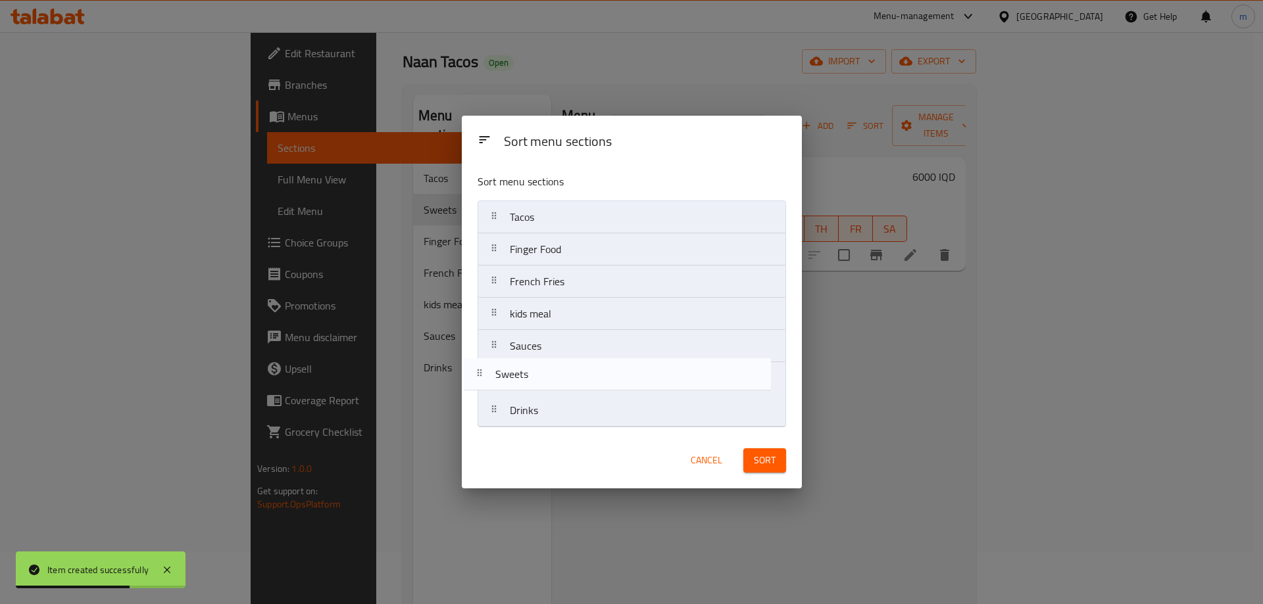
drag, startPoint x: 564, startPoint y: 257, endPoint x: 549, endPoint y: 391, distance: 134.3
click at [549, 391] on nav "Tacos Sweets Finger Food French Fries kids meal Sauces Drinks" at bounding box center [632, 314] width 308 height 227
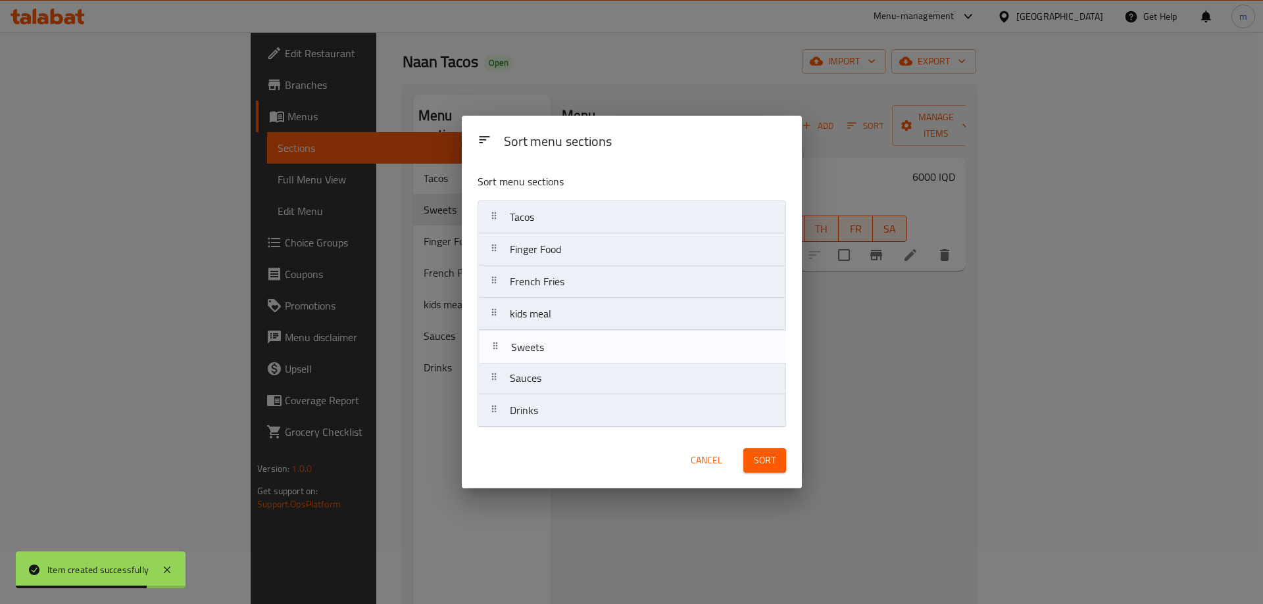
click at [551, 344] on nav "Tacos Finger Food French Fries kids meal Sauces Sweets Drinks" at bounding box center [632, 314] width 308 height 227
click at [556, 350] on nav "Tacos Finger Food French Fries kids meal Sweets Sauces Drinks" at bounding box center [632, 314] width 308 height 227
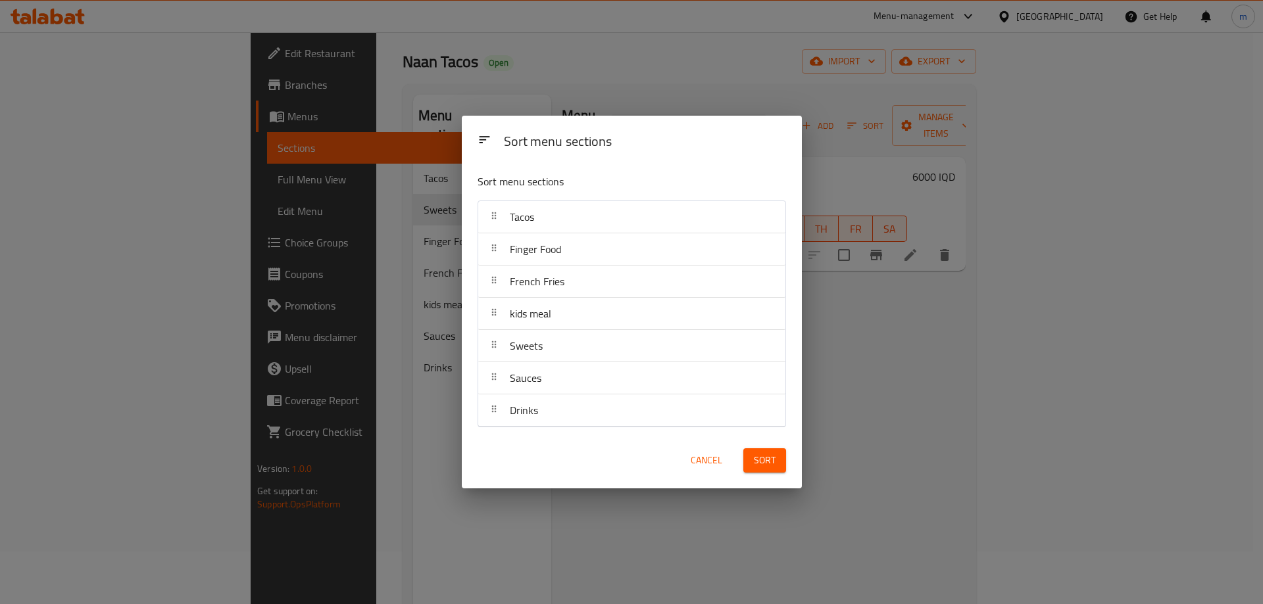
click at [764, 458] on span "Sort" at bounding box center [765, 461] width 22 height 16
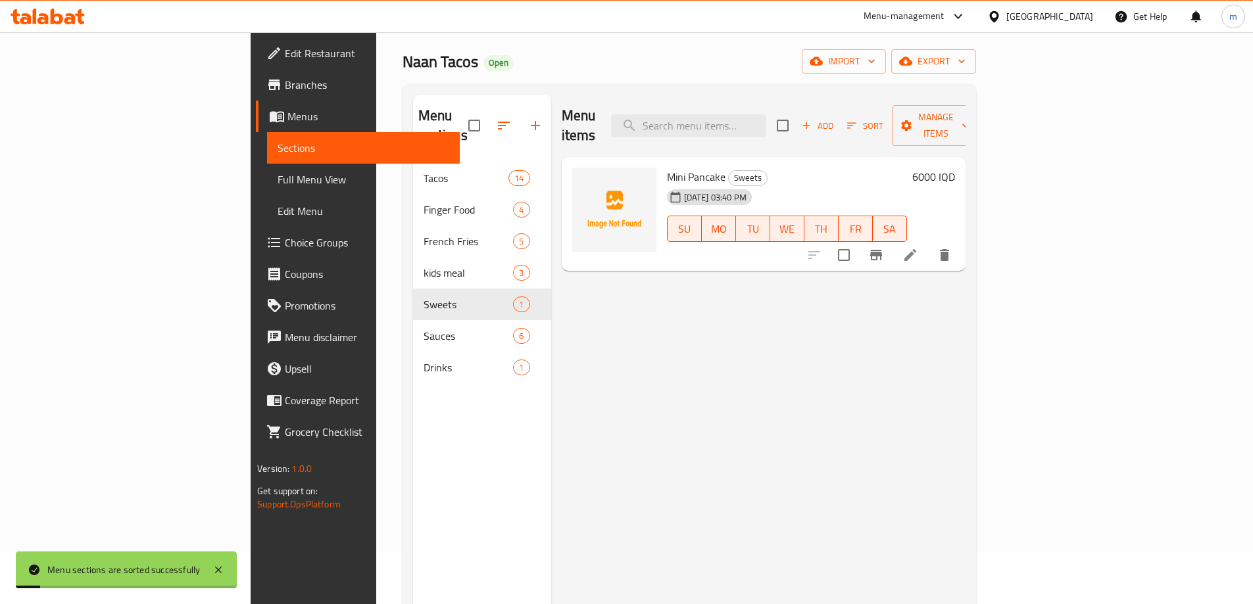
click at [278, 180] on span "Full Menu View" at bounding box center [364, 180] width 172 height 16
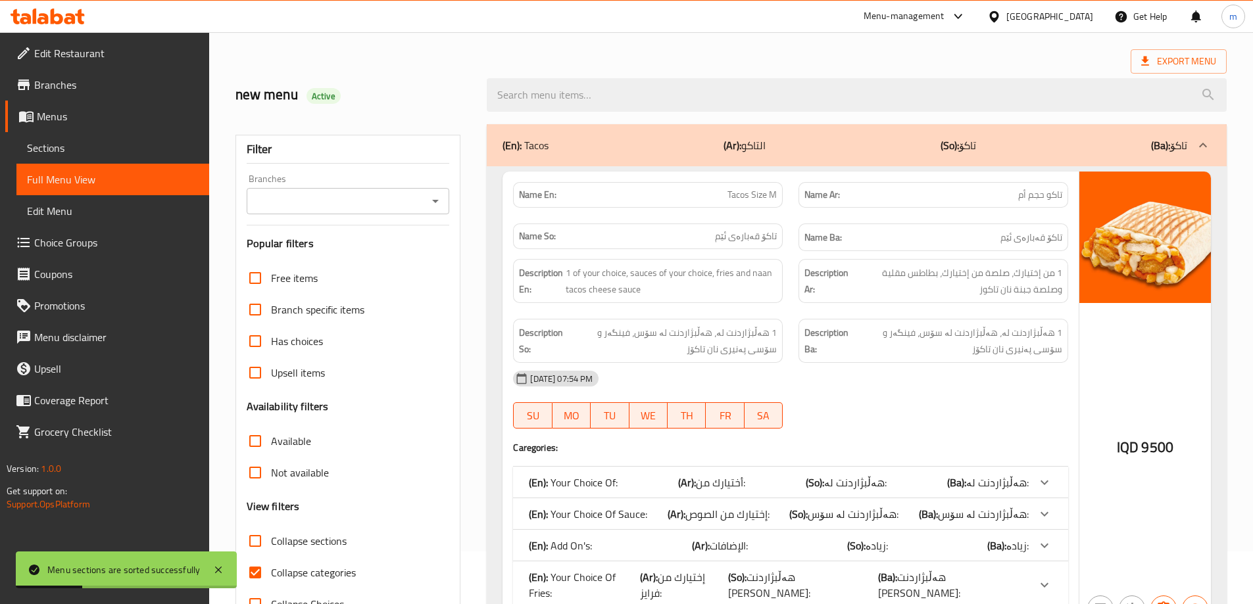
click at [439, 203] on icon "Open" at bounding box center [436, 201] width 16 height 16
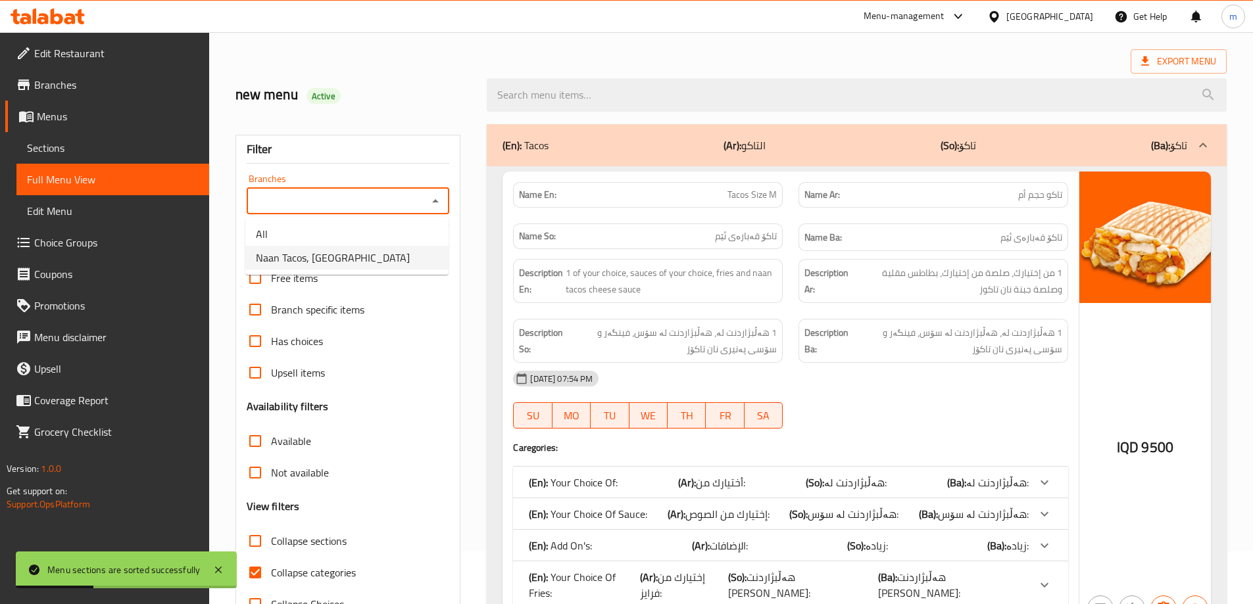
click at [356, 255] on li "Naan Tacos, Park View" at bounding box center [346, 258] width 203 height 24
type input "Naan Tacos, Park View"
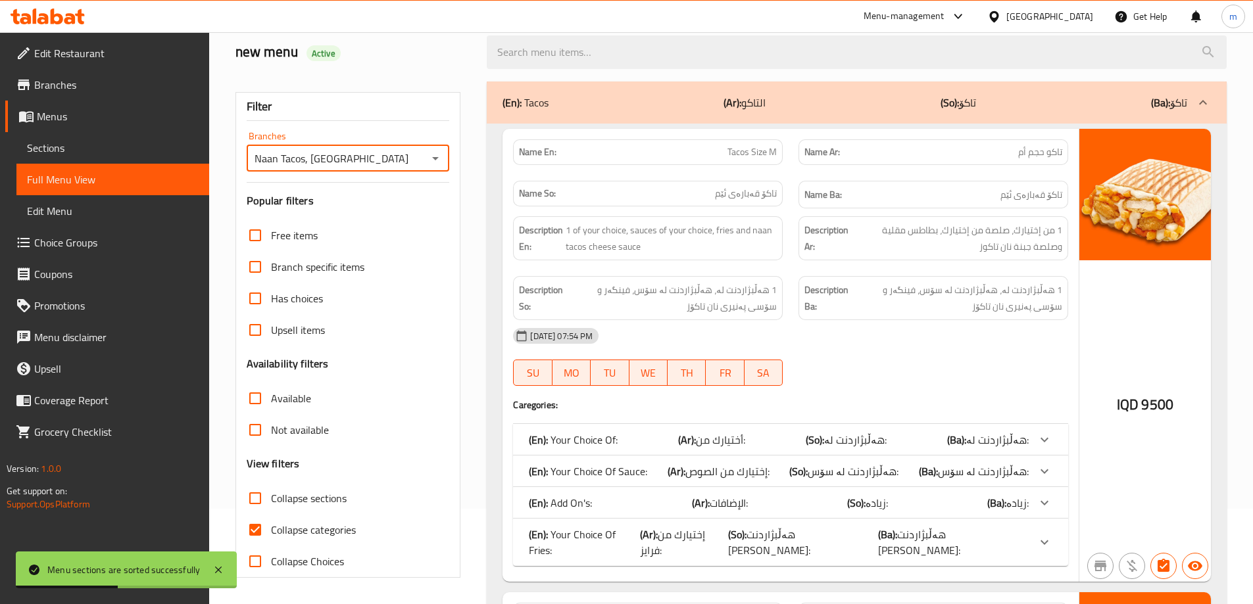
click at [278, 498] on span "Collapse sections" at bounding box center [309, 499] width 76 height 16
click at [271, 498] on input "Collapse sections" at bounding box center [255, 499] width 32 height 32
checkbox input "true"
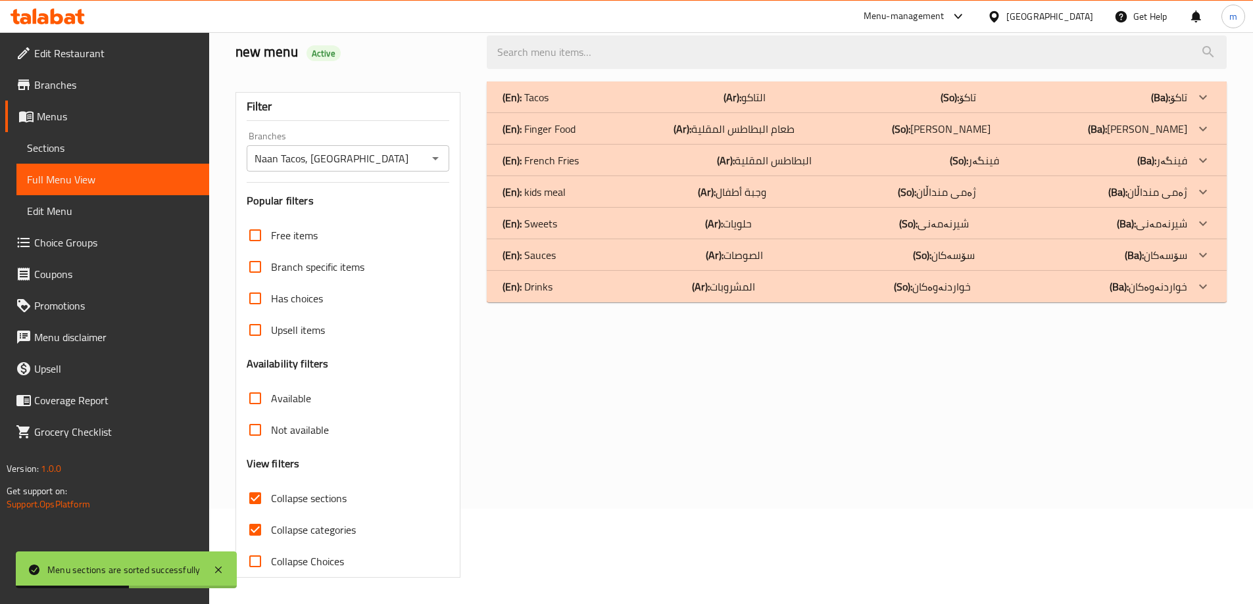
click at [252, 531] on input "Collapse categories" at bounding box center [255, 530] width 32 height 32
checkbox input "false"
click at [586, 105] on div "(En): Sweets (Ar): حلويات (So): شیرنەمەنی (Ba): شیرنەمەنی" at bounding box center [845, 97] width 685 height 16
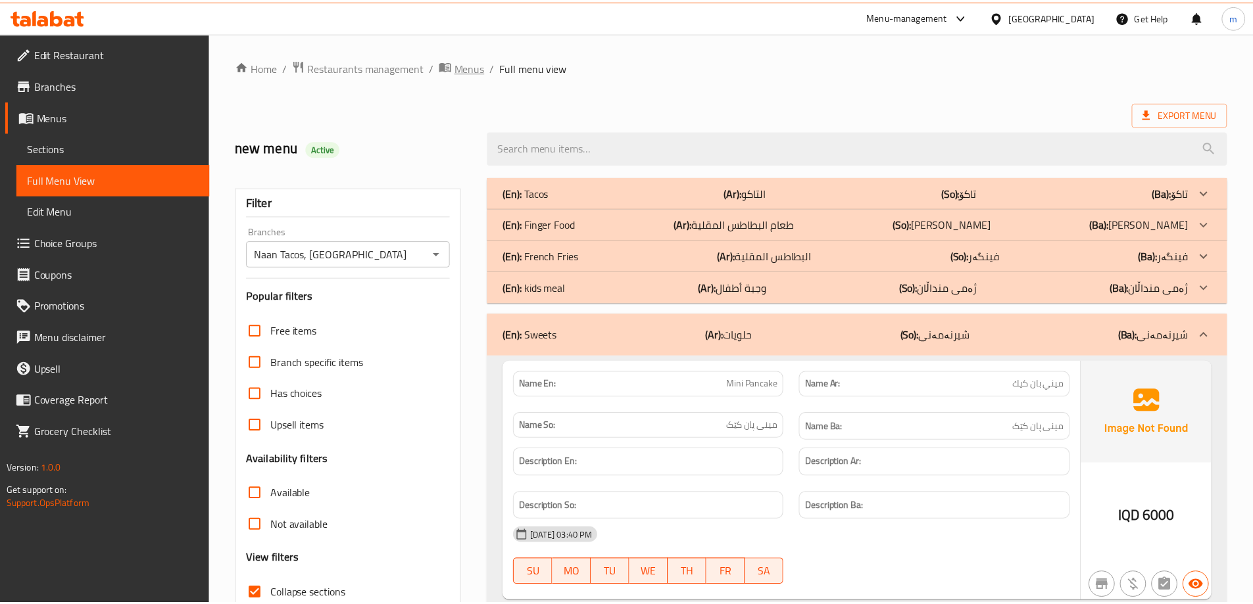
scroll to position [124, 0]
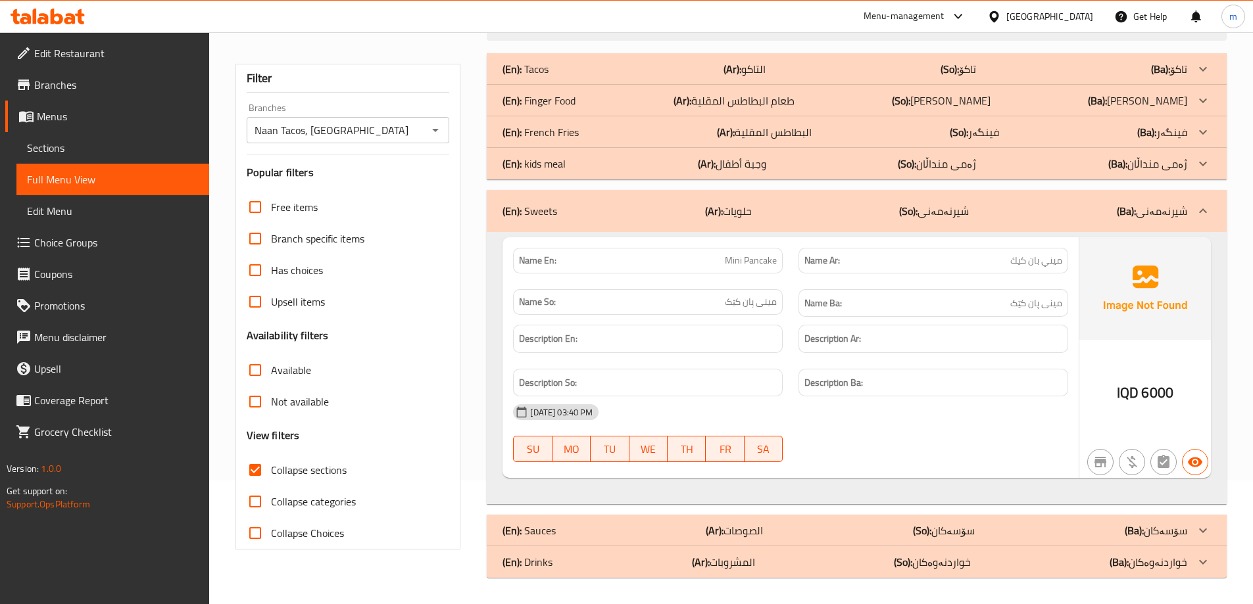
click at [108, 59] on span "Edit Restaurant" at bounding box center [116, 53] width 164 height 16
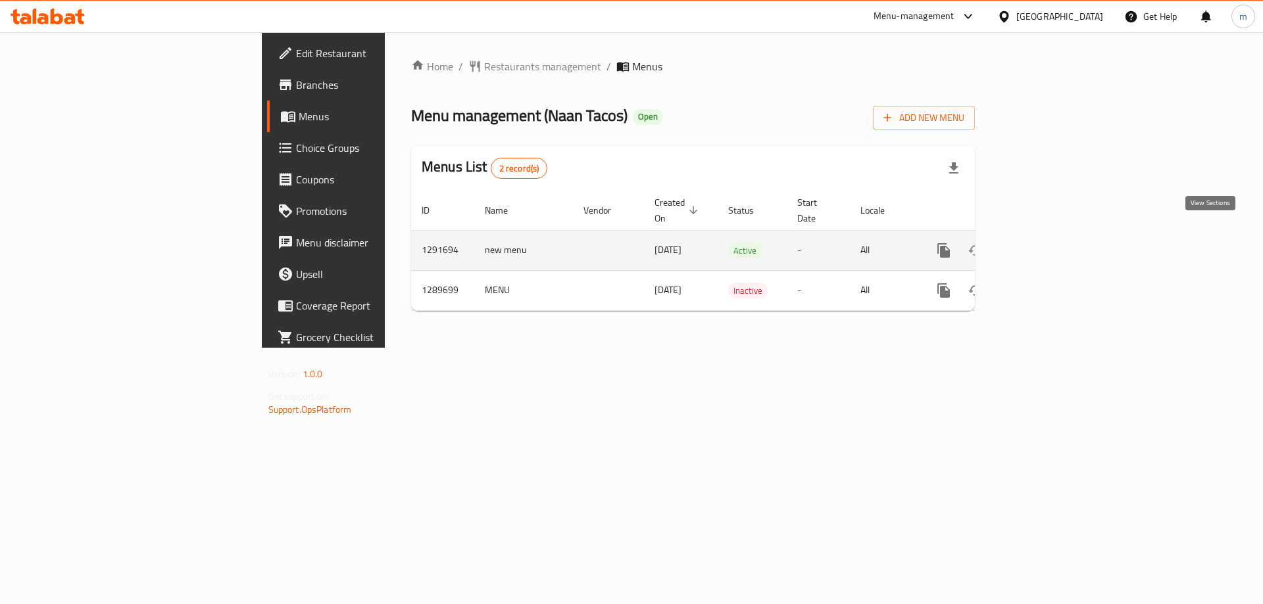
click at [1046, 243] on icon "enhanced table" at bounding box center [1039, 251] width 16 height 16
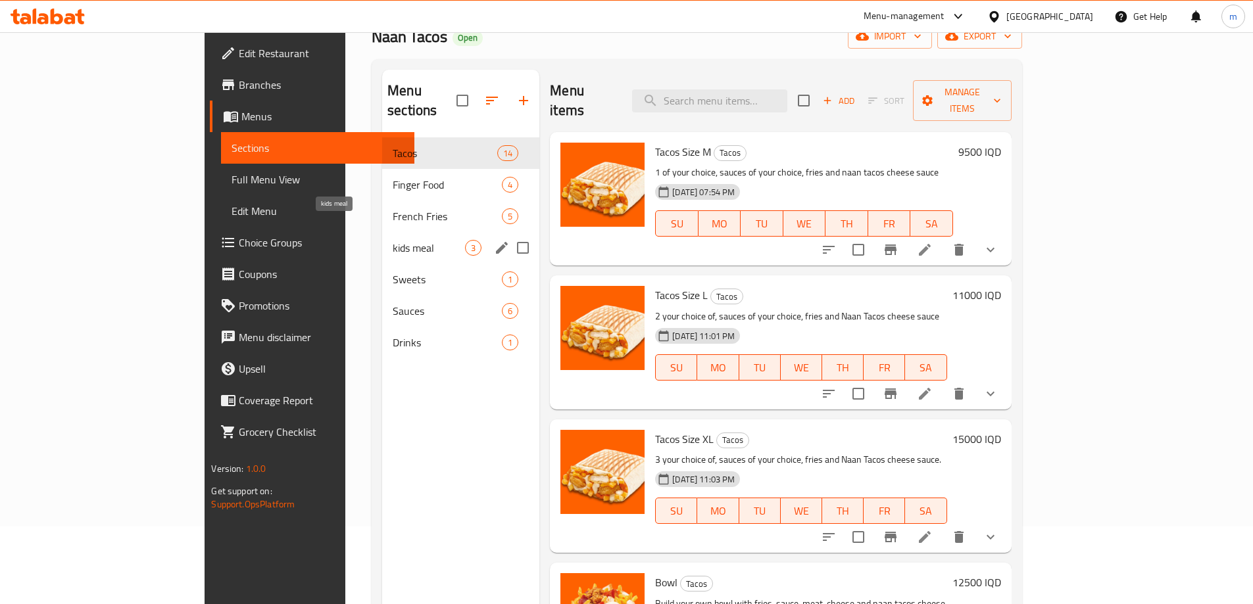
scroll to position [87, 0]
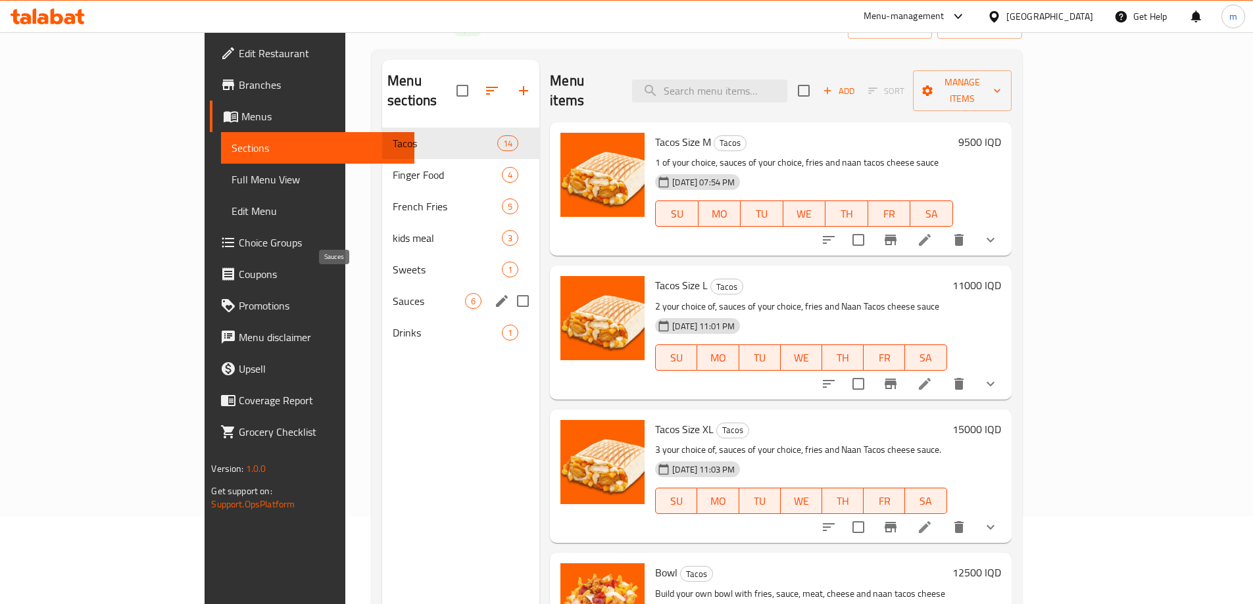
click at [393, 293] on span "Sauces" at bounding box center [429, 301] width 72 height 16
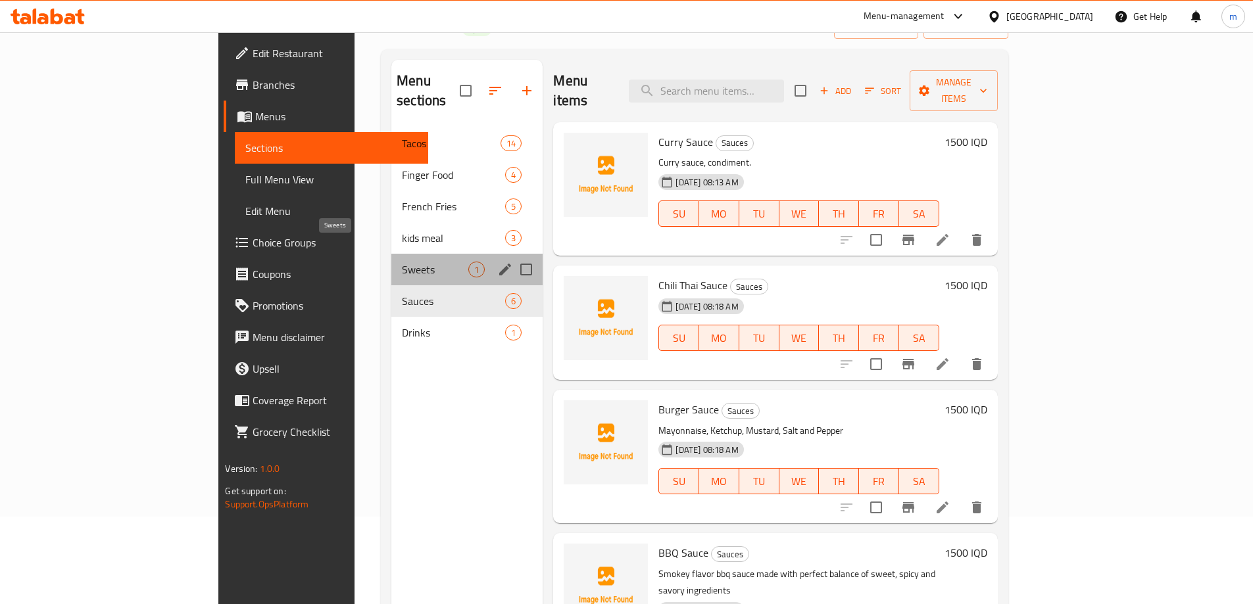
click at [402, 262] on span "Sweets" at bounding box center [435, 270] width 66 height 16
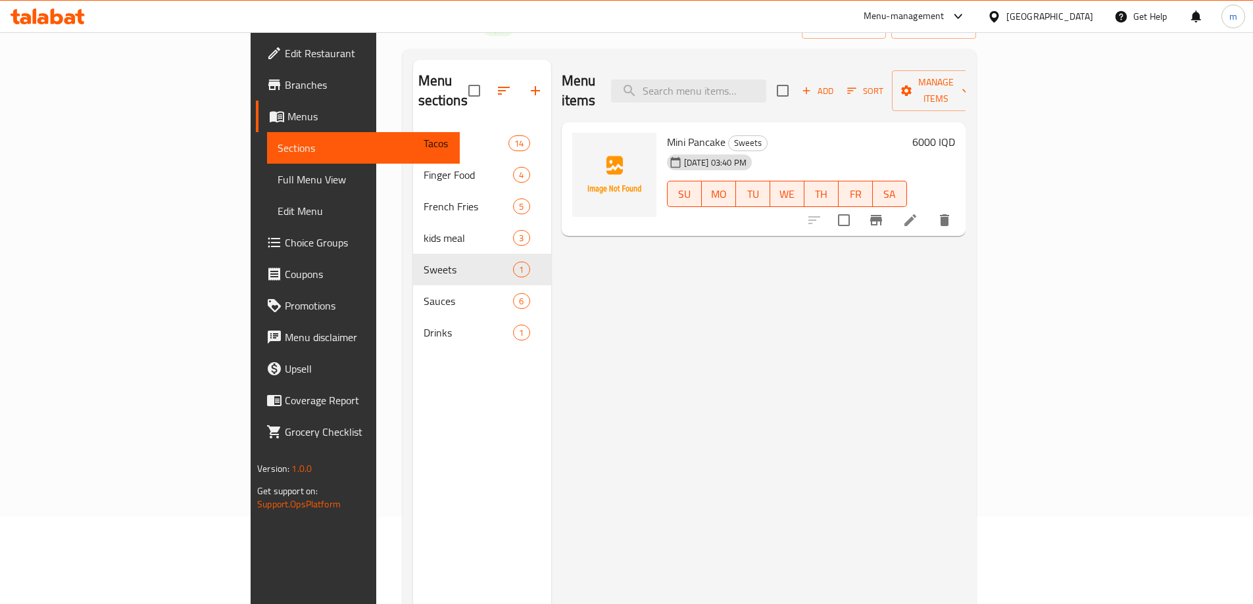
click at [278, 176] on span "Full Menu View" at bounding box center [364, 180] width 172 height 16
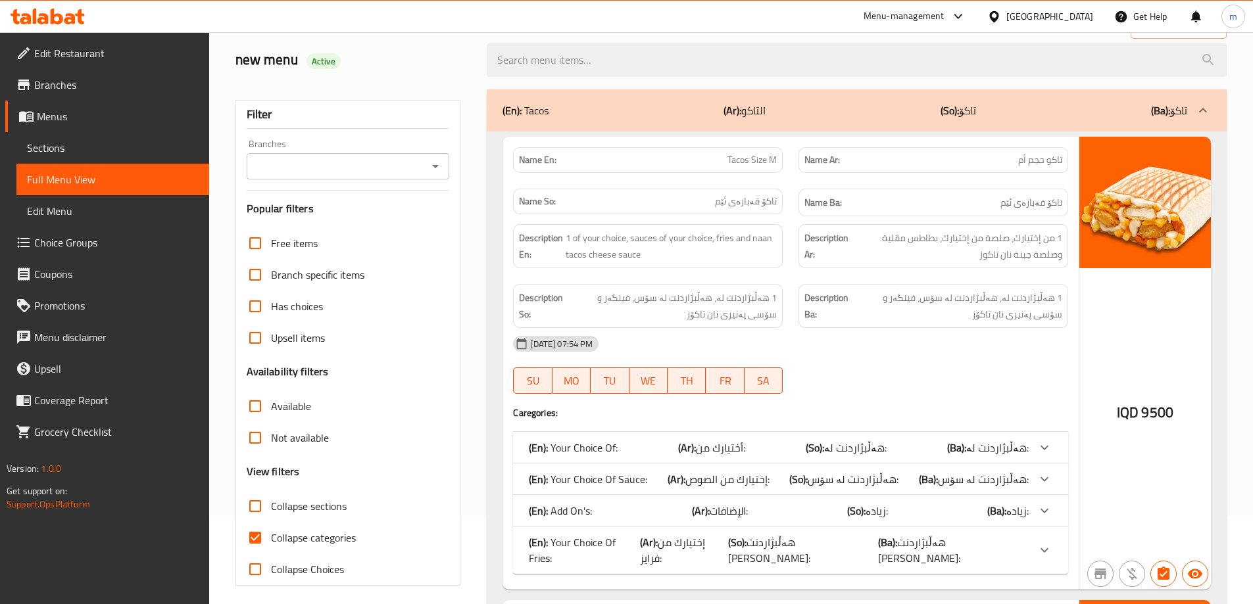
click at [435, 162] on icon "Open" at bounding box center [436, 167] width 16 height 16
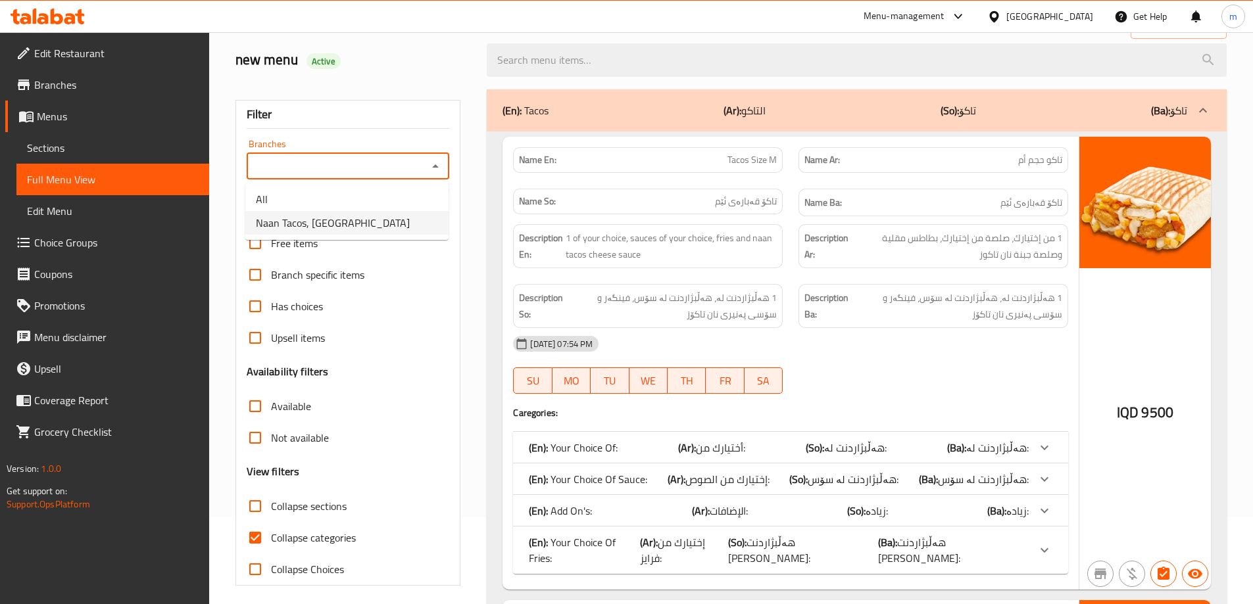
click at [340, 220] on span "Naan Tacos, Park View" at bounding box center [333, 223] width 154 height 16
type input "Naan Tacos, Park View"
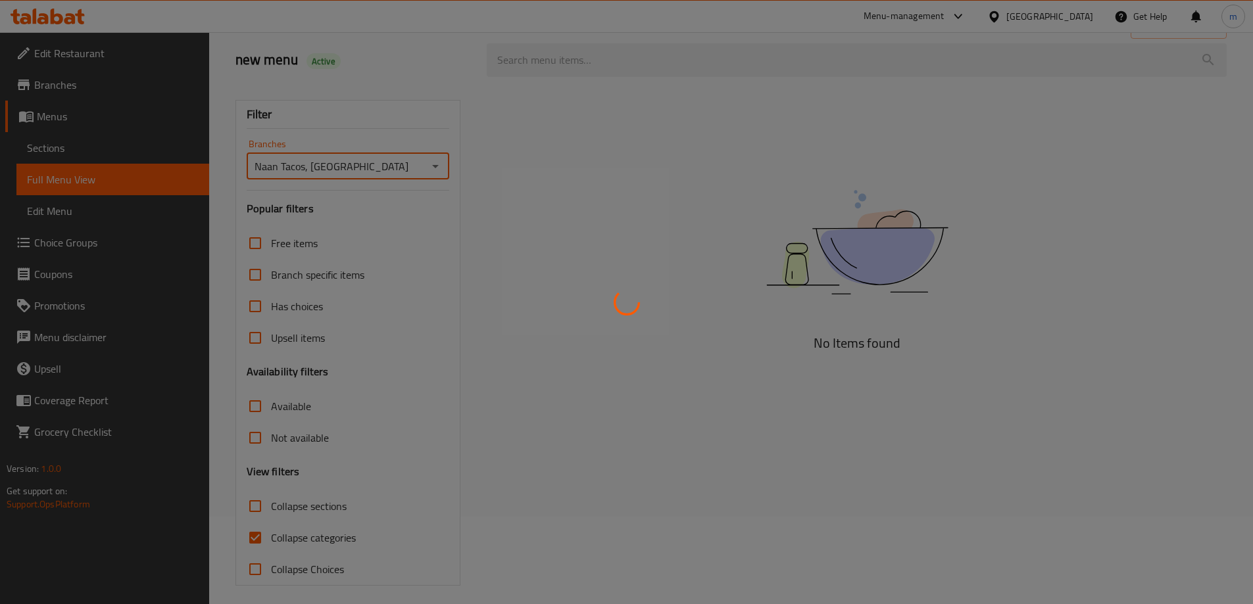
click at [304, 507] on div at bounding box center [626, 302] width 1253 height 604
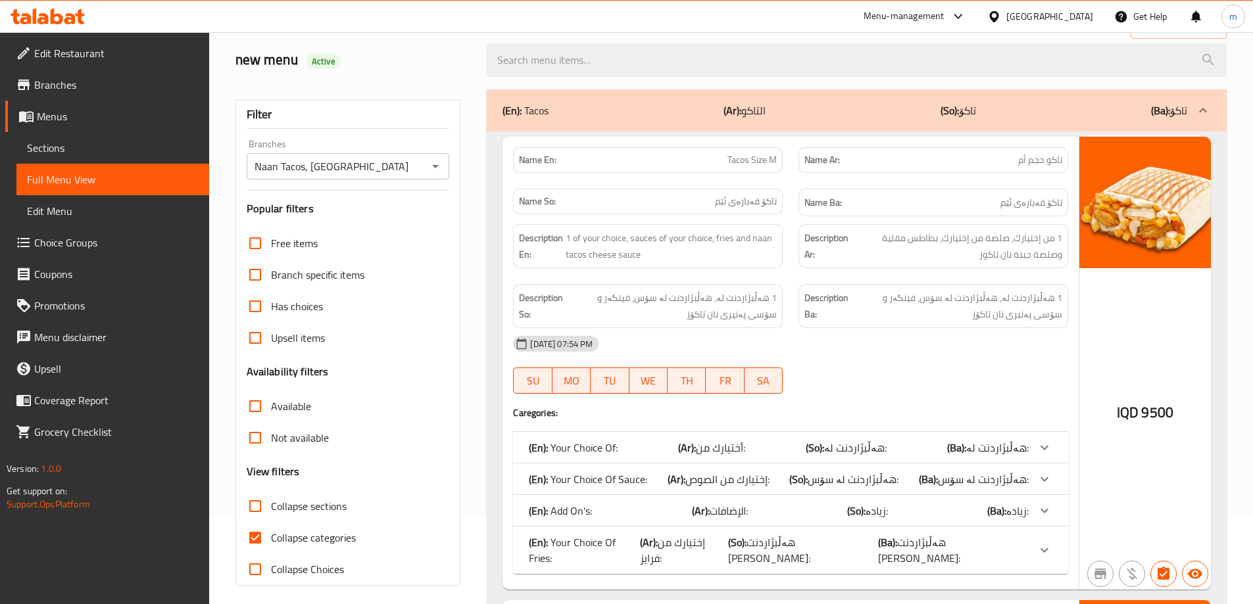
click at [265, 511] on input "Collapse sections" at bounding box center [255, 507] width 32 height 32
checkbox input "true"
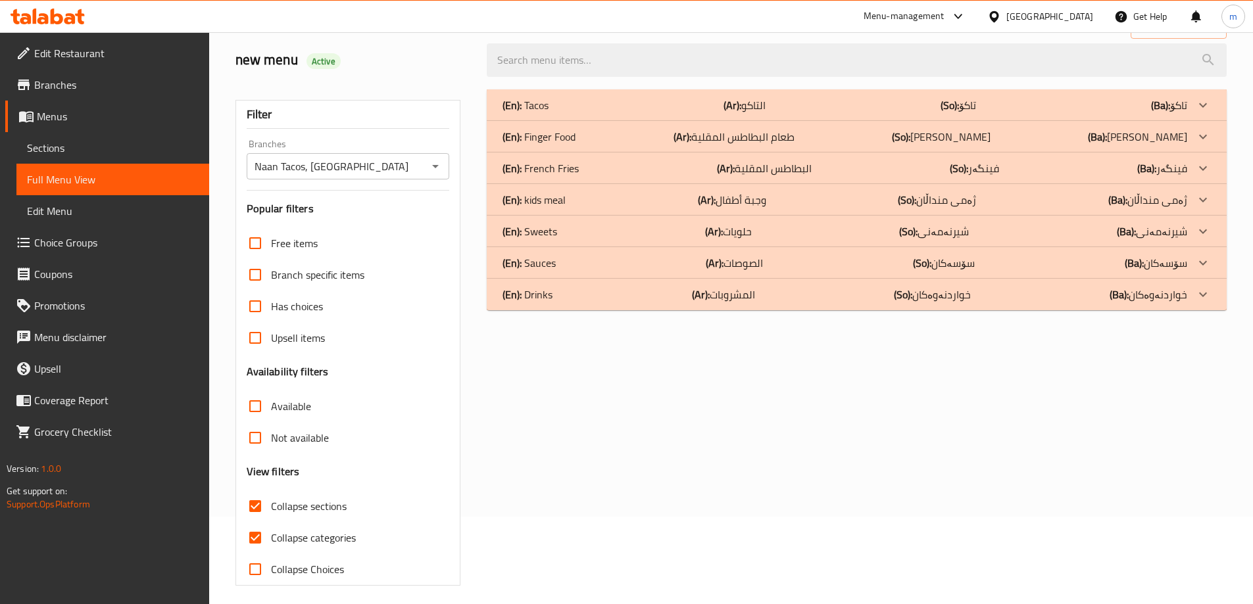
click at [251, 528] on input "Collapse categories" at bounding box center [255, 538] width 32 height 32
checkbox input "false"
click at [568, 113] on div "(En): Sweets (Ar): حلويات (So): شیرنەمەنی (Ba): شیرنەمەنی" at bounding box center [845, 105] width 685 height 16
